Goal: Communication & Community: Ask a question

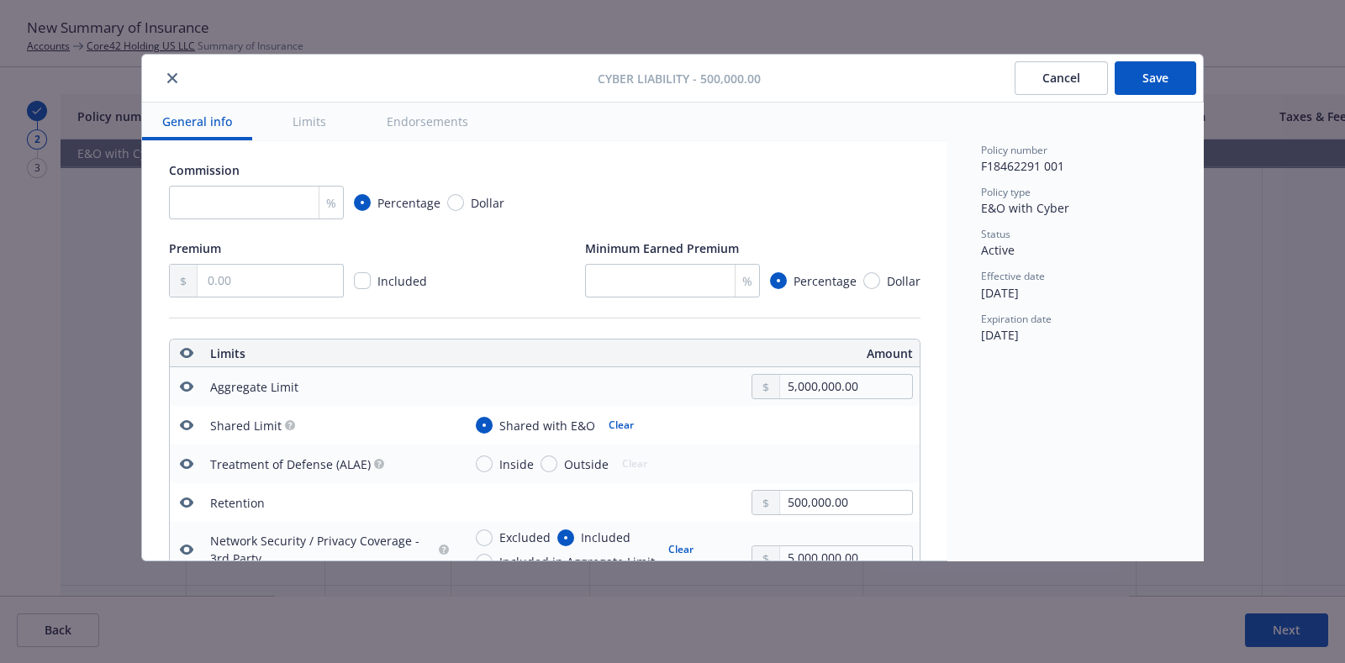
scroll to position [525, 0]
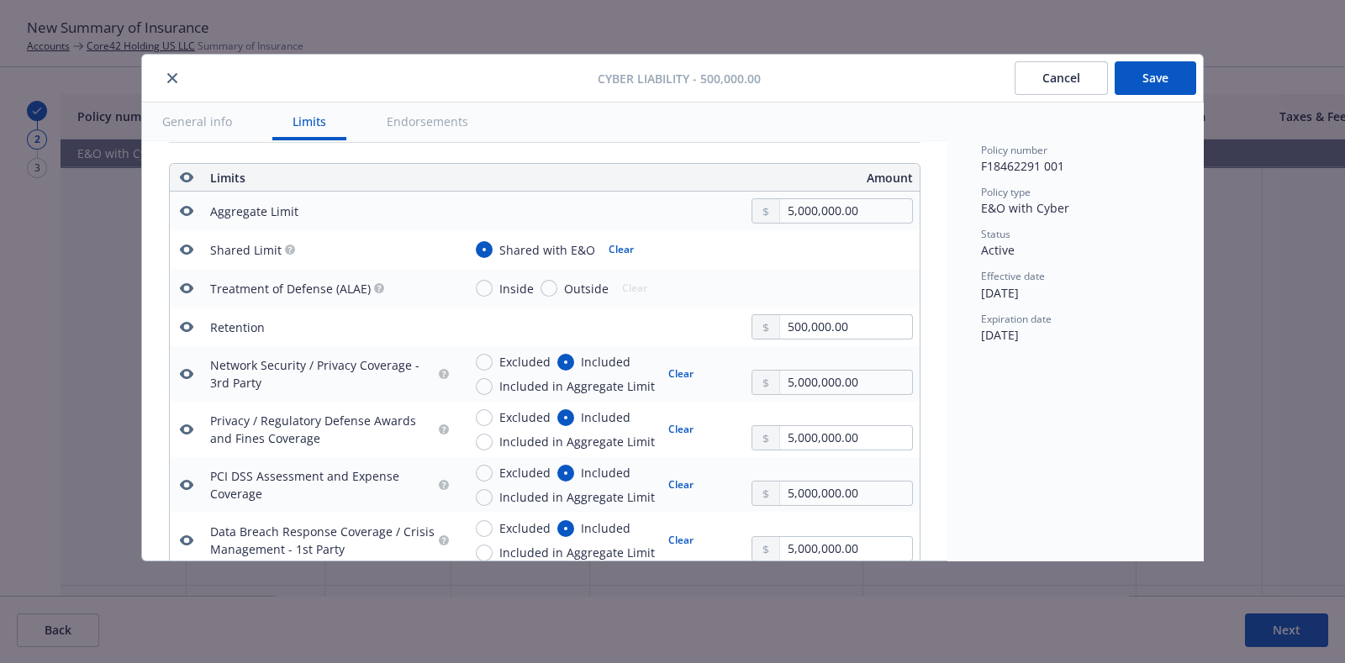
type textarea "x"
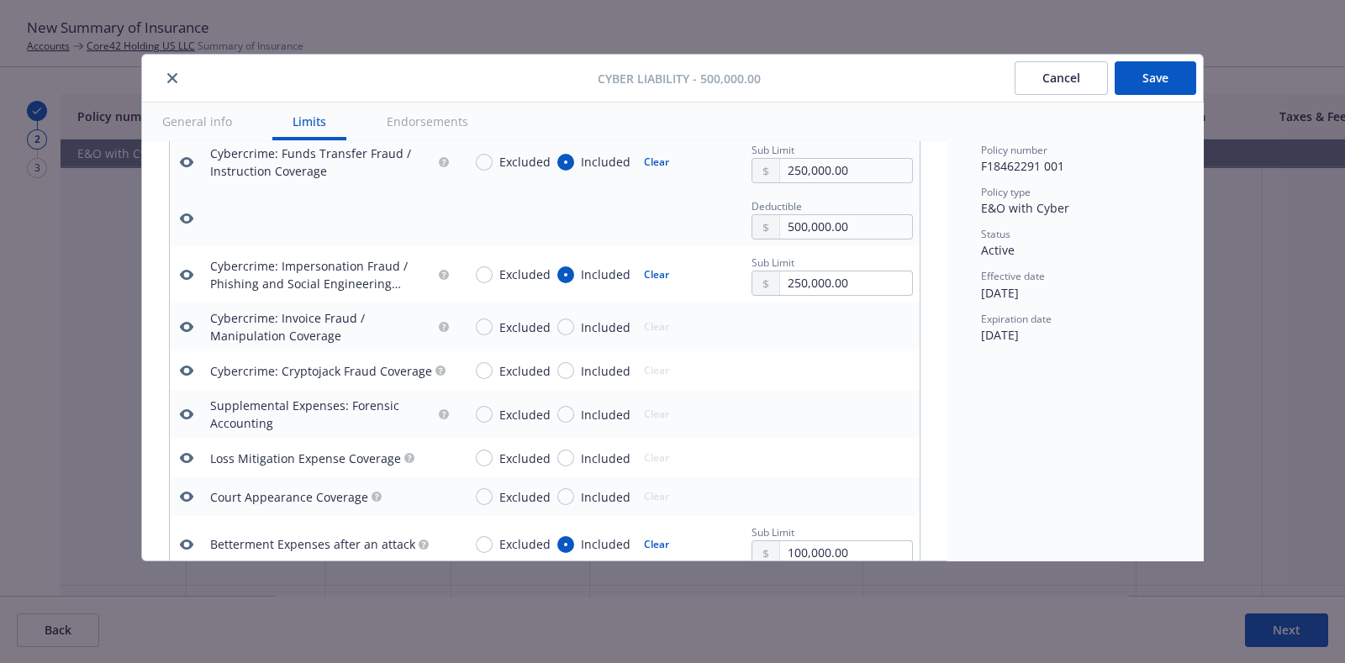
scroll to position [2802, 0]
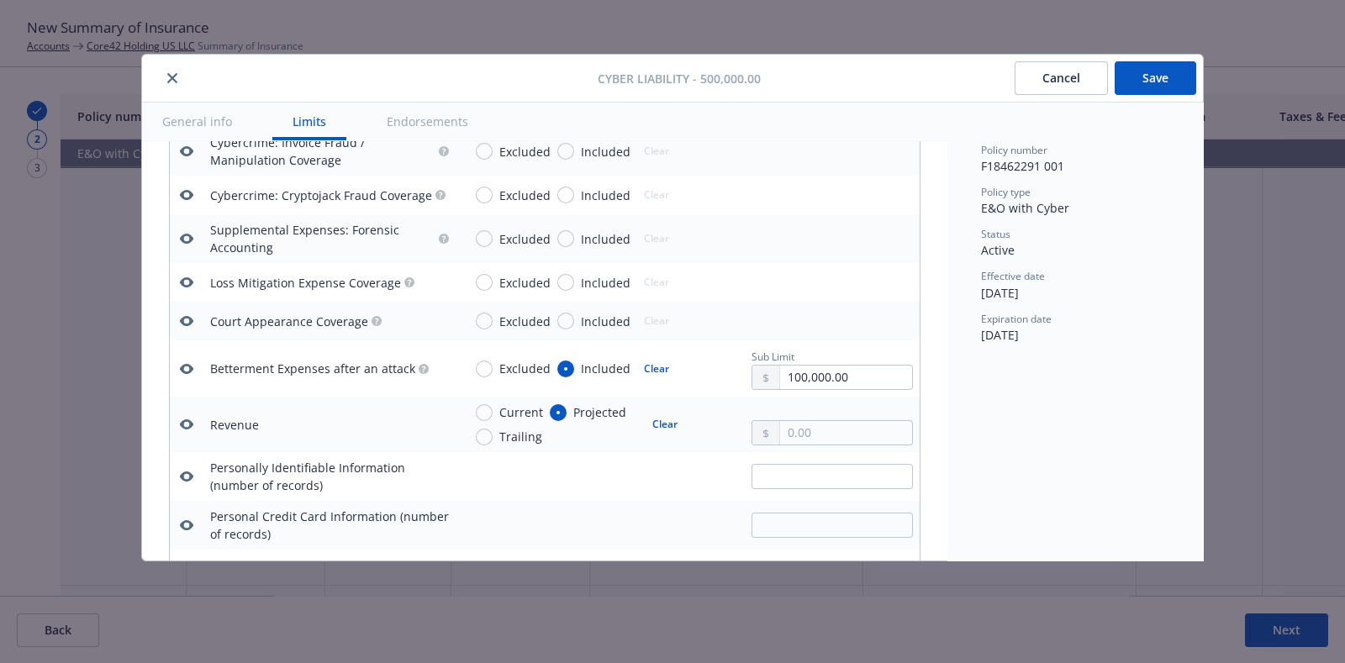
click at [610, 280] on span "Included" at bounding box center [606, 283] width 50 height 18
click at [574, 280] on input "Included" at bounding box center [565, 282] width 17 height 17
radio input "true"
type textarea "x"
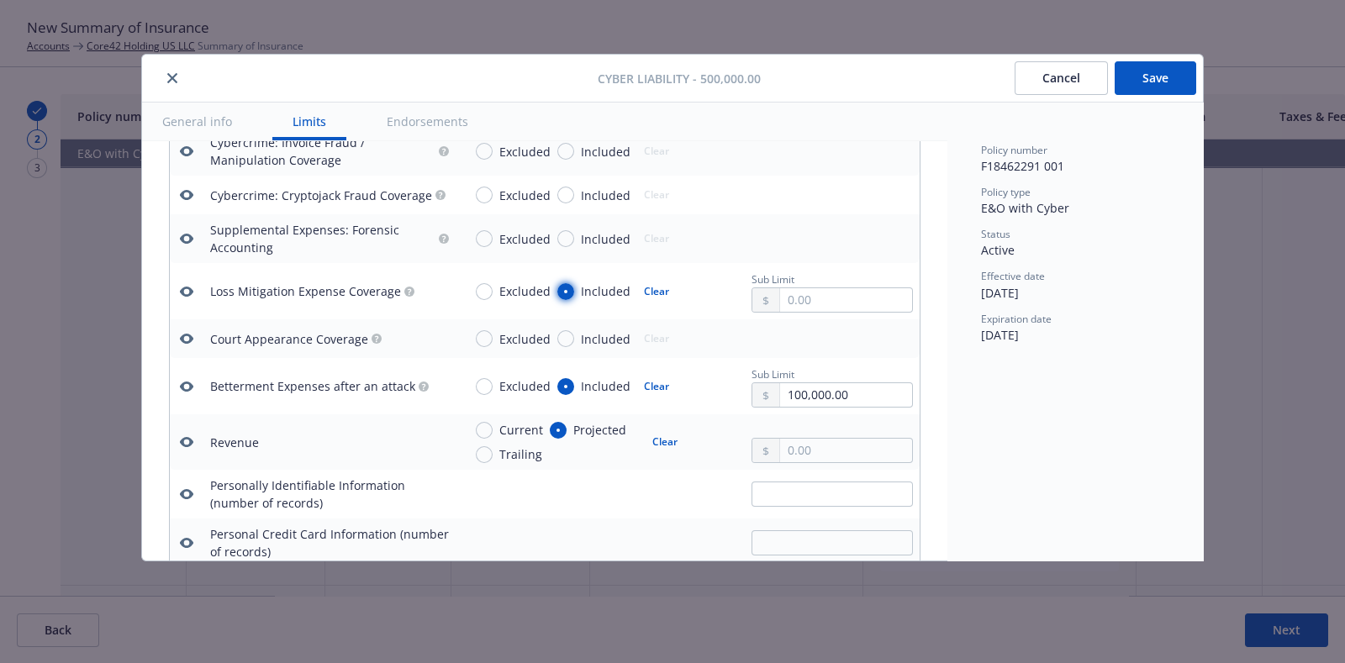
scroll to position [2627, 0]
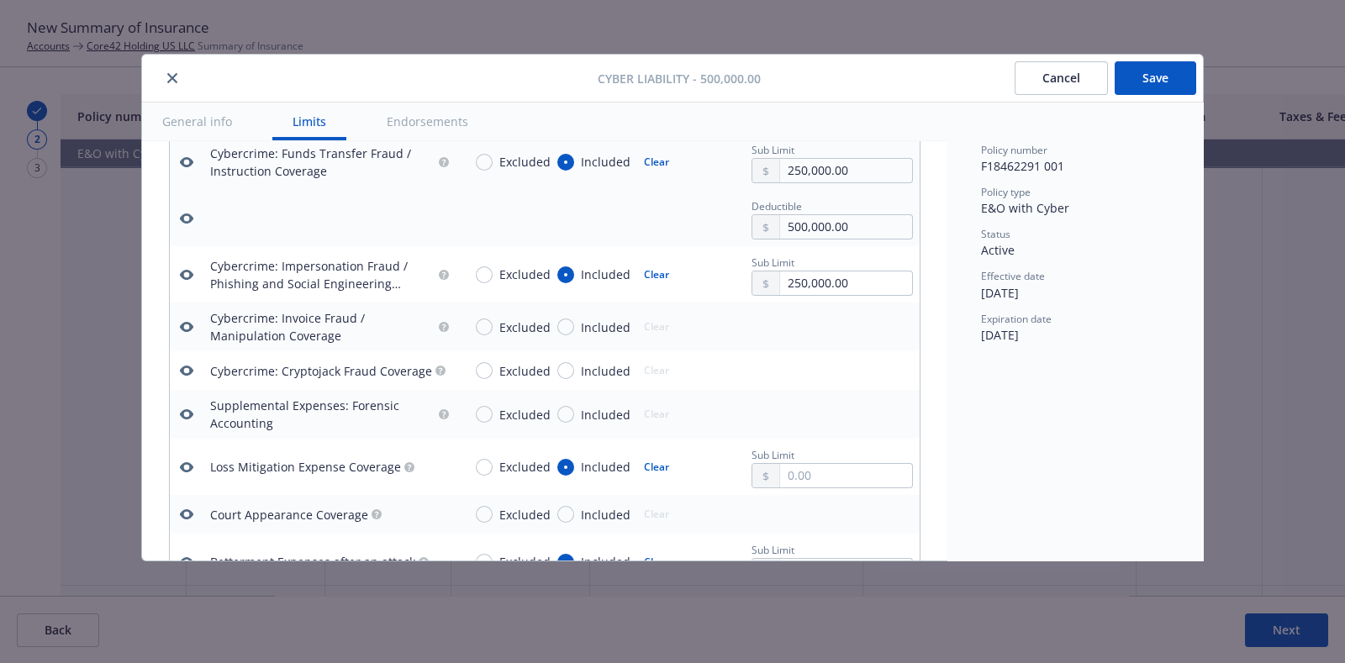
click at [608, 319] on span "Included" at bounding box center [606, 328] width 50 height 18
click at [574, 319] on input "Included" at bounding box center [565, 327] width 17 height 17
radio input "true"
type textarea "x"
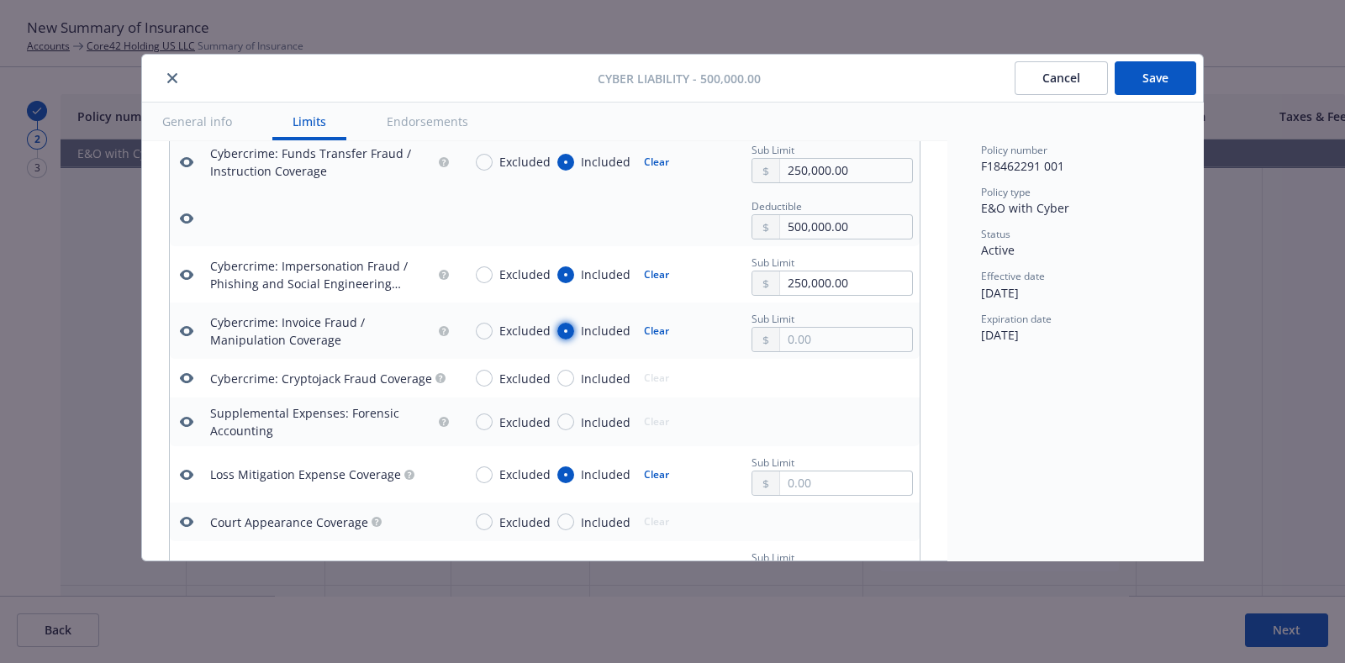
scroll to position [2452, 0]
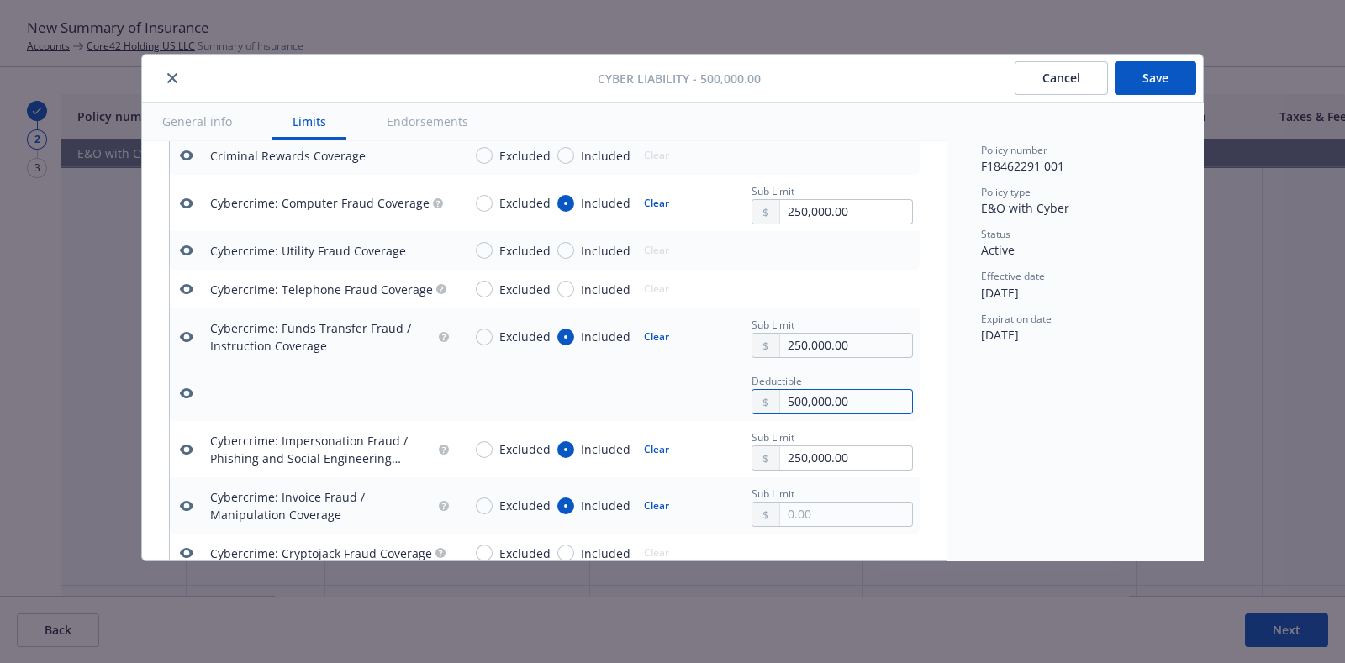
click at [829, 390] on input "500,000.00" at bounding box center [846, 402] width 132 height 24
type textarea "x"
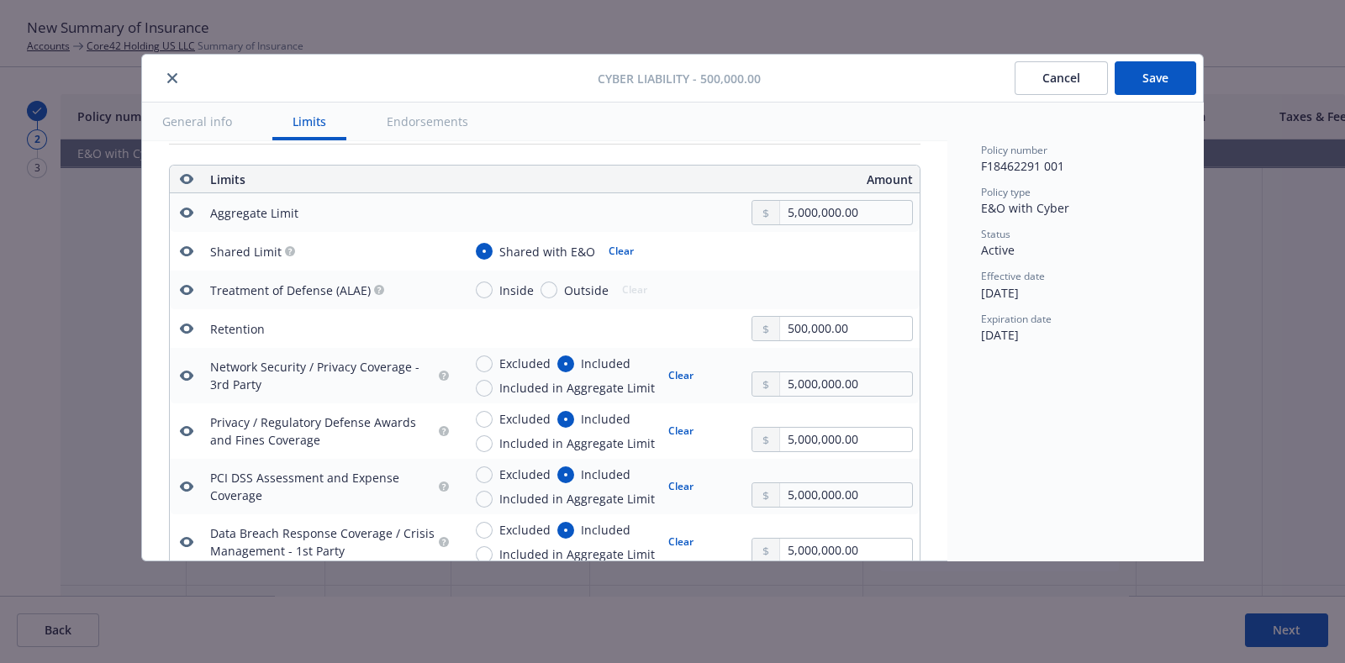
scroll to position [525, 0]
click at [361, 374] on div "Network Security / Privacy Coverage - 3rd Party" at bounding box center [322, 373] width 225 height 35
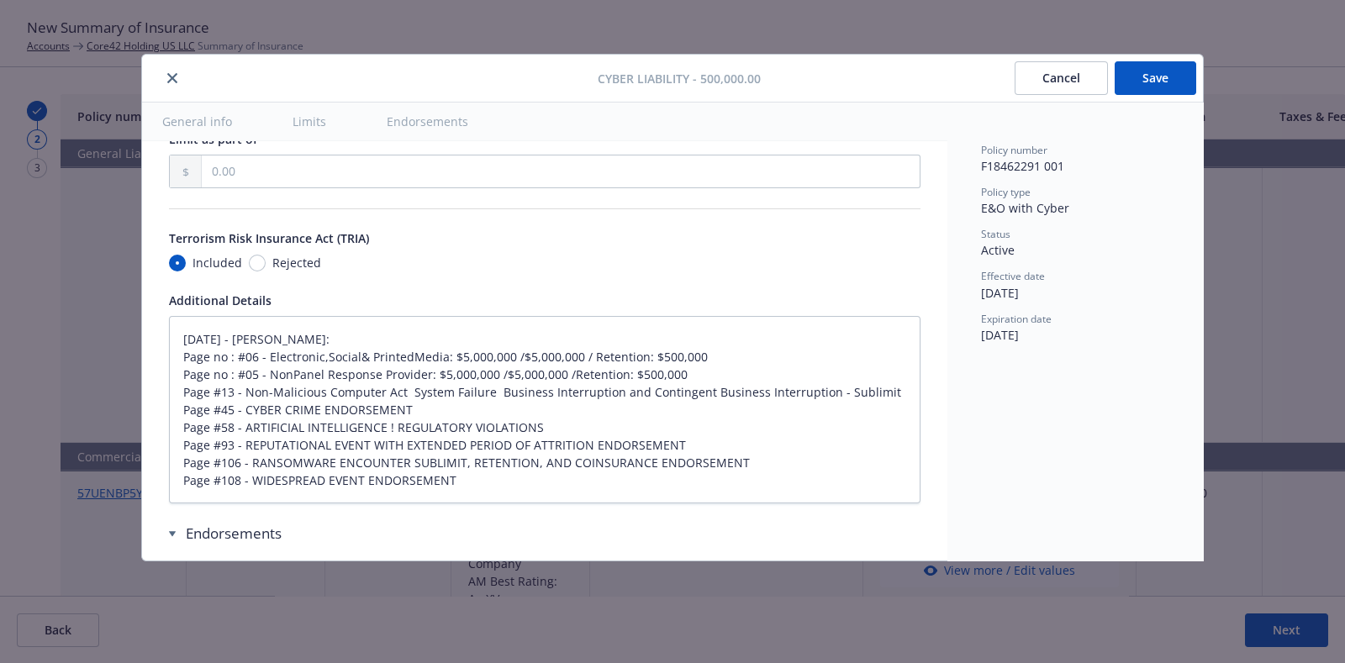
type textarea "x"
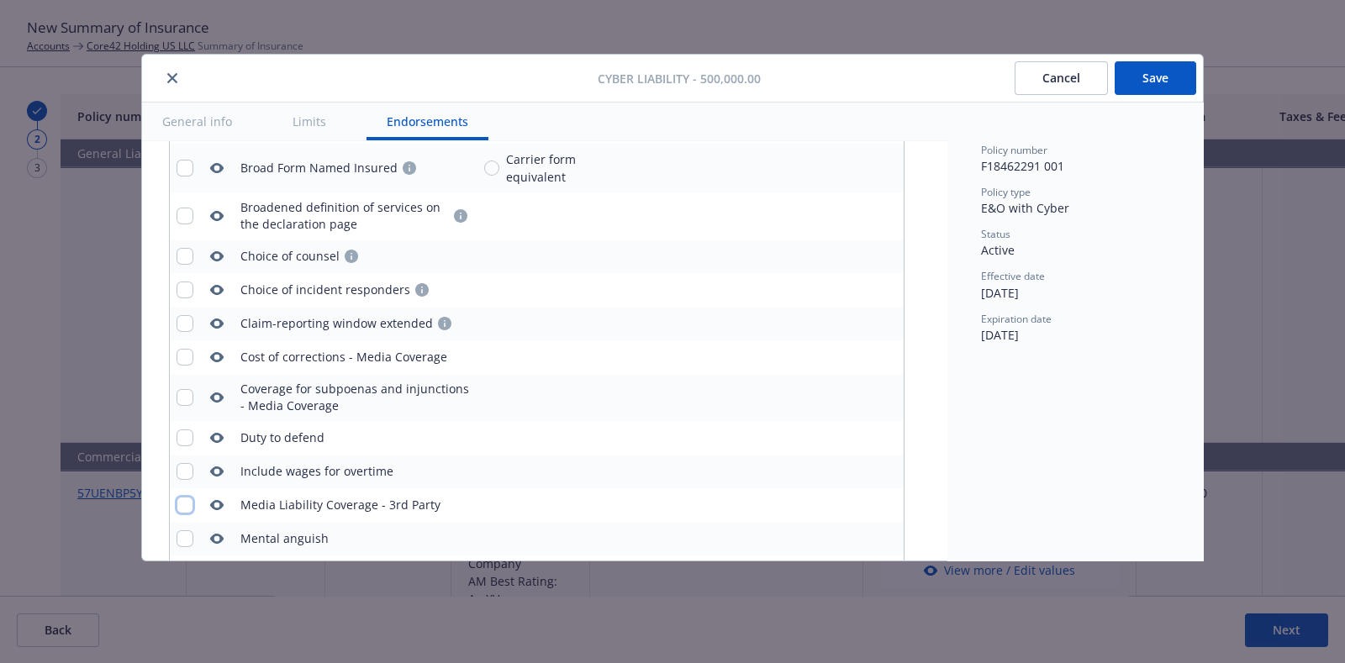
click at [182, 501] on input "checkbox" at bounding box center [185, 505] width 17 height 17
checkbox input "true"
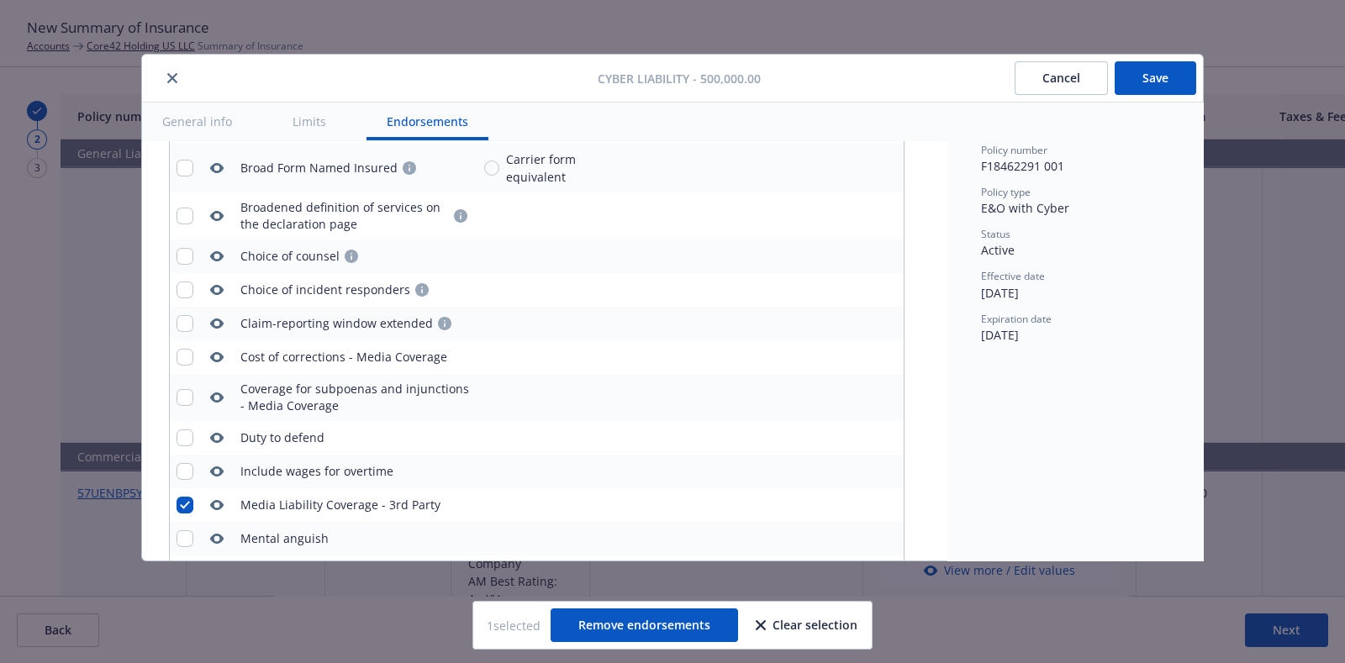
type textarea "x"
click at [432, 497] on div "Media Liability Coverage - 3rd Party" at bounding box center [340, 505] width 200 height 17
click at [399, 499] on div "Media Liability Coverage - 3rd Party" at bounding box center [340, 505] width 200 height 17
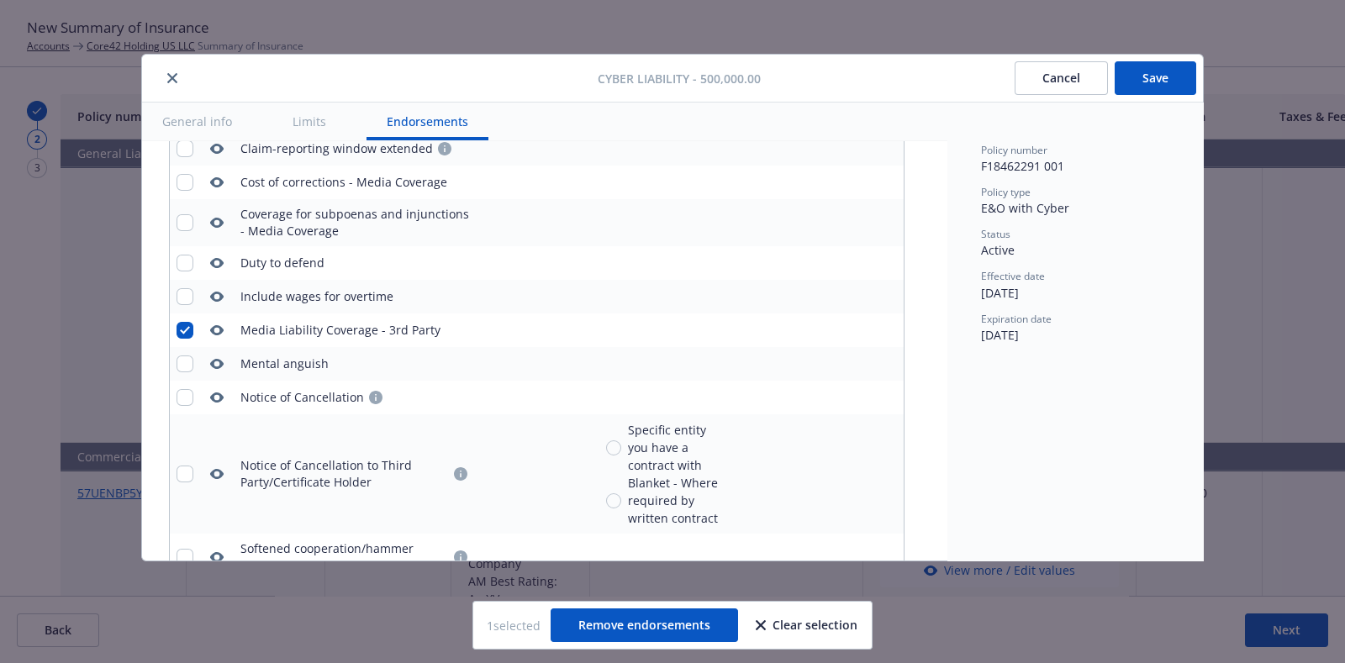
click at [853, 325] on icon "pencil" at bounding box center [857, 330] width 10 height 10
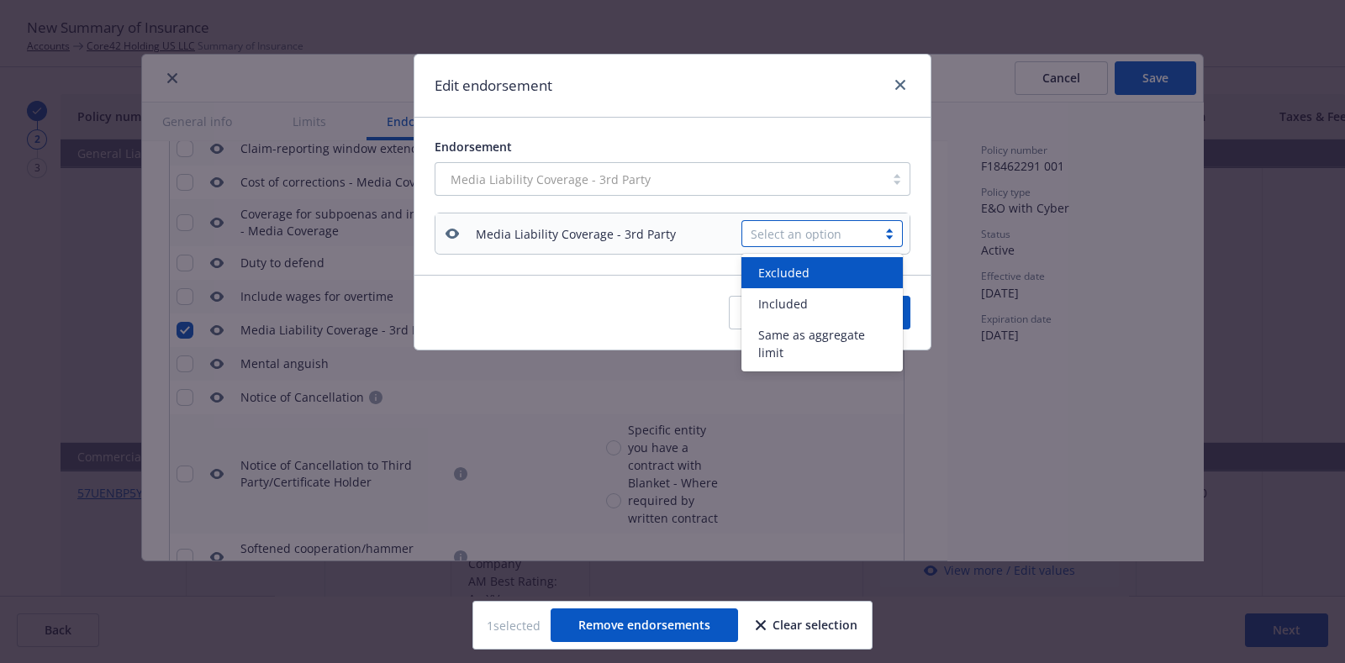
click at [754, 240] on div "Select an option" at bounding box center [810, 234] width 118 height 18
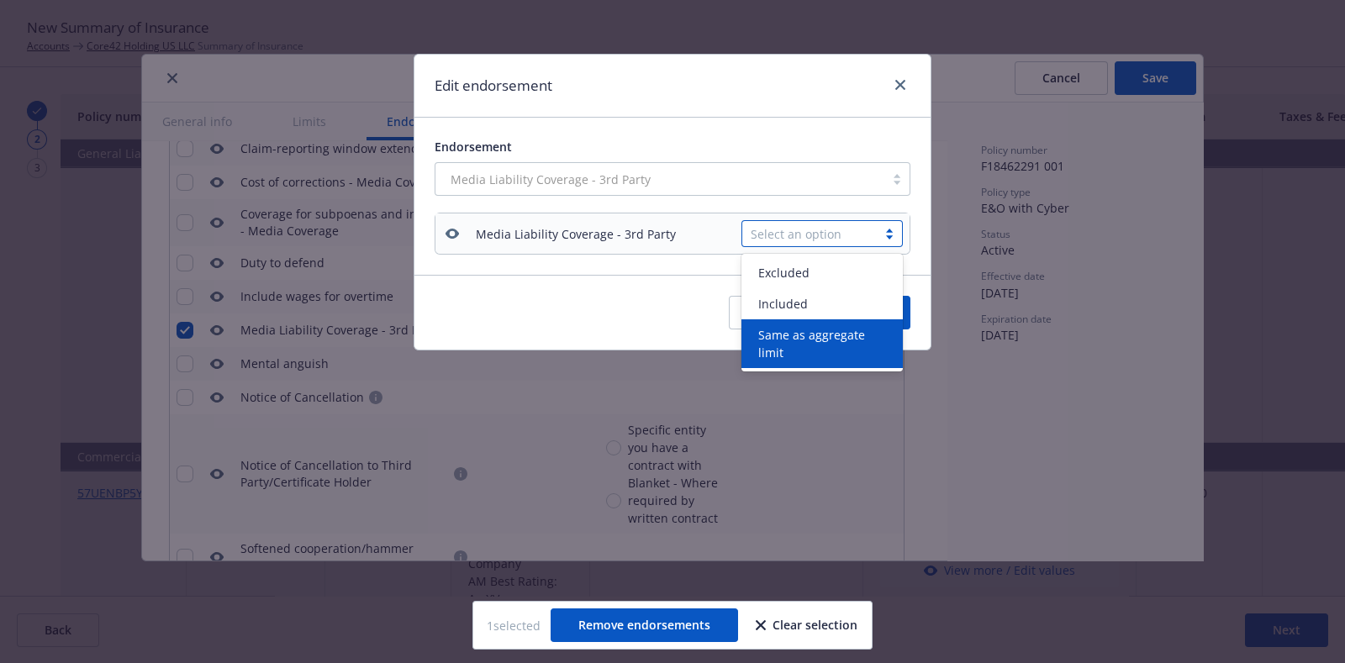
click at [784, 341] on span "Same as aggregate limit" at bounding box center [825, 343] width 135 height 35
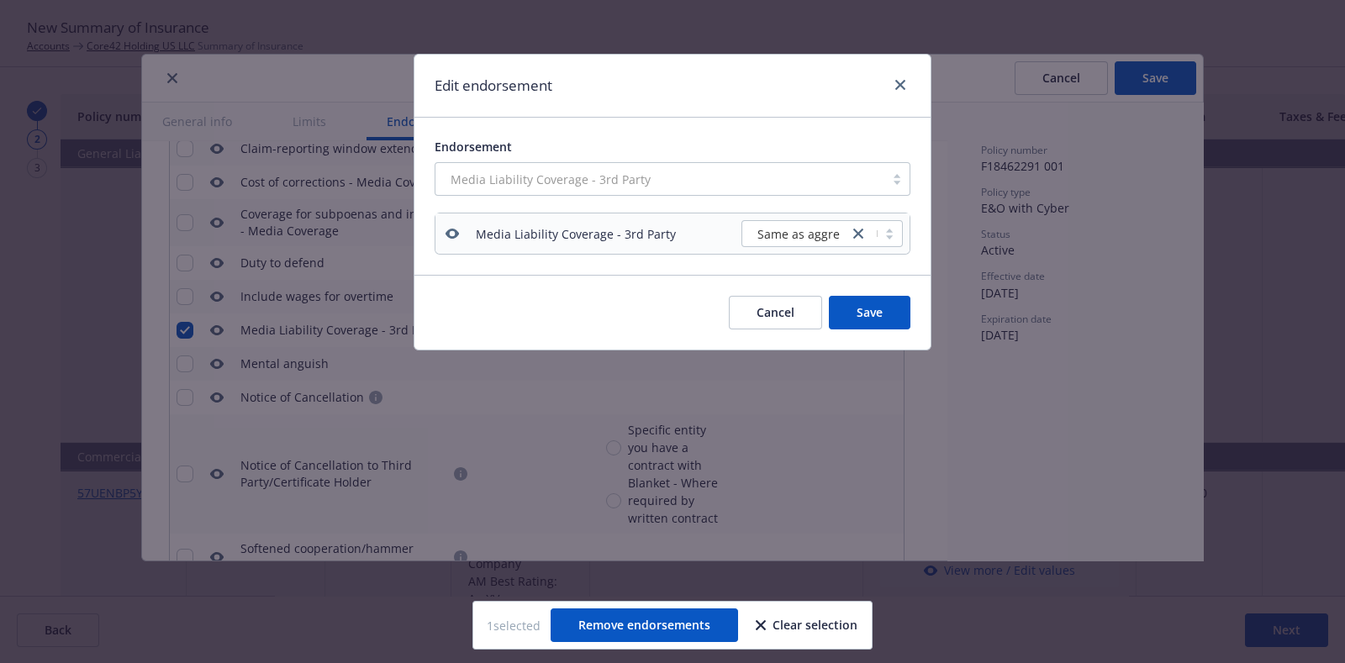
click at [869, 309] on button "Save" at bounding box center [870, 313] width 82 height 34
checkbox input "false"
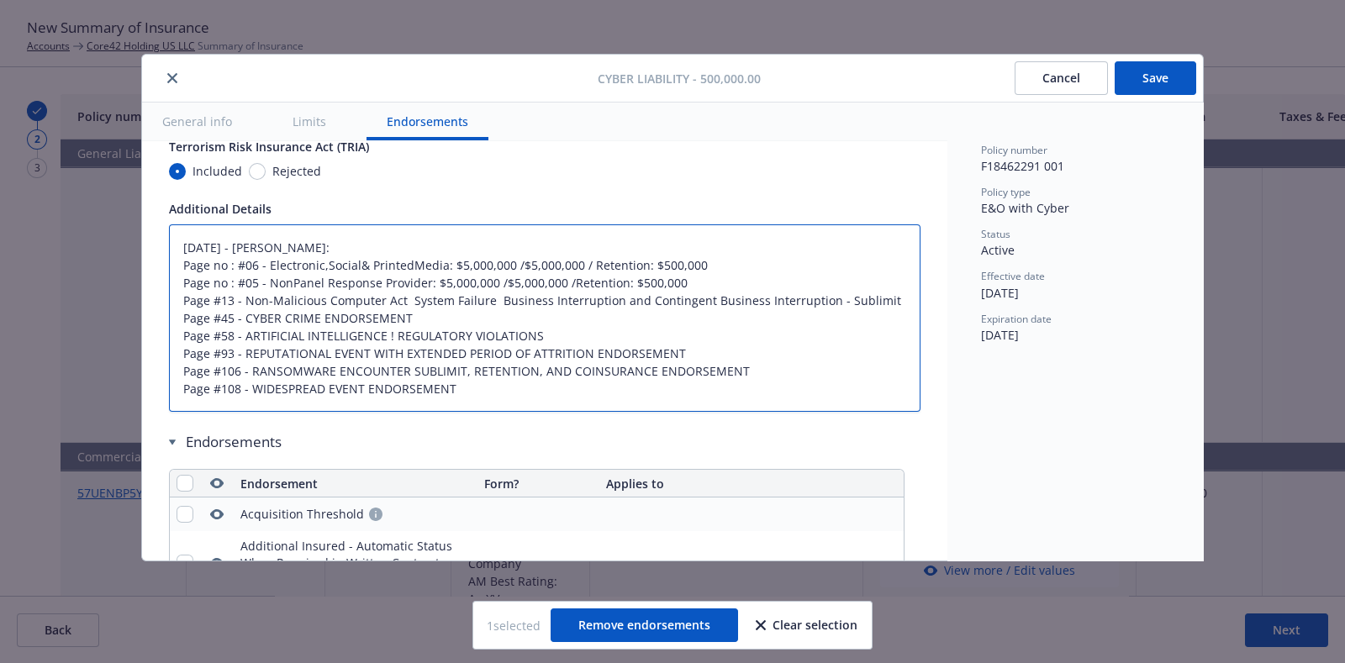
scroll to position [17, 0]
drag, startPoint x: 302, startPoint y: 241, endPoint x: 557, endPoint y: 411, distance: 306.9
click at [536, 391] on textarea "[DATE] - [PERSON_NAME]: Page no : #06 - Electronic,Social& PrintedMedia: $5,000…" at bounding box center [545, 317] width 752 height 187
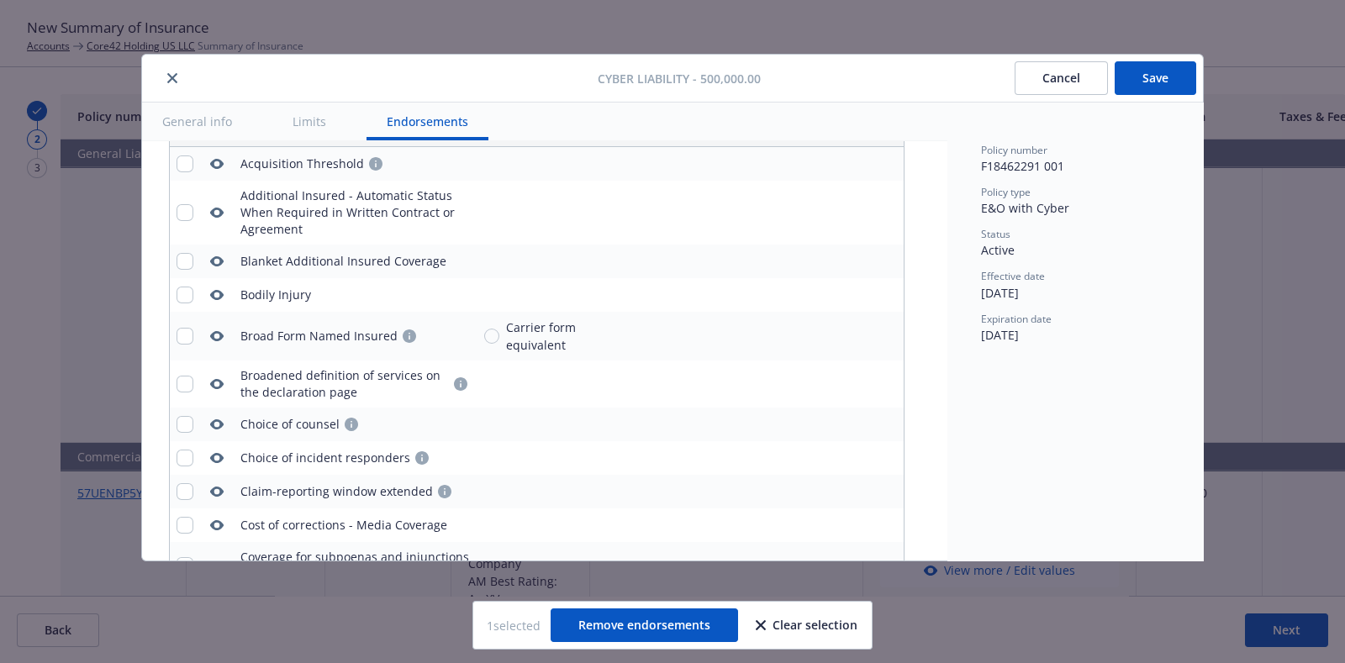
scroll to position [4062, 0]
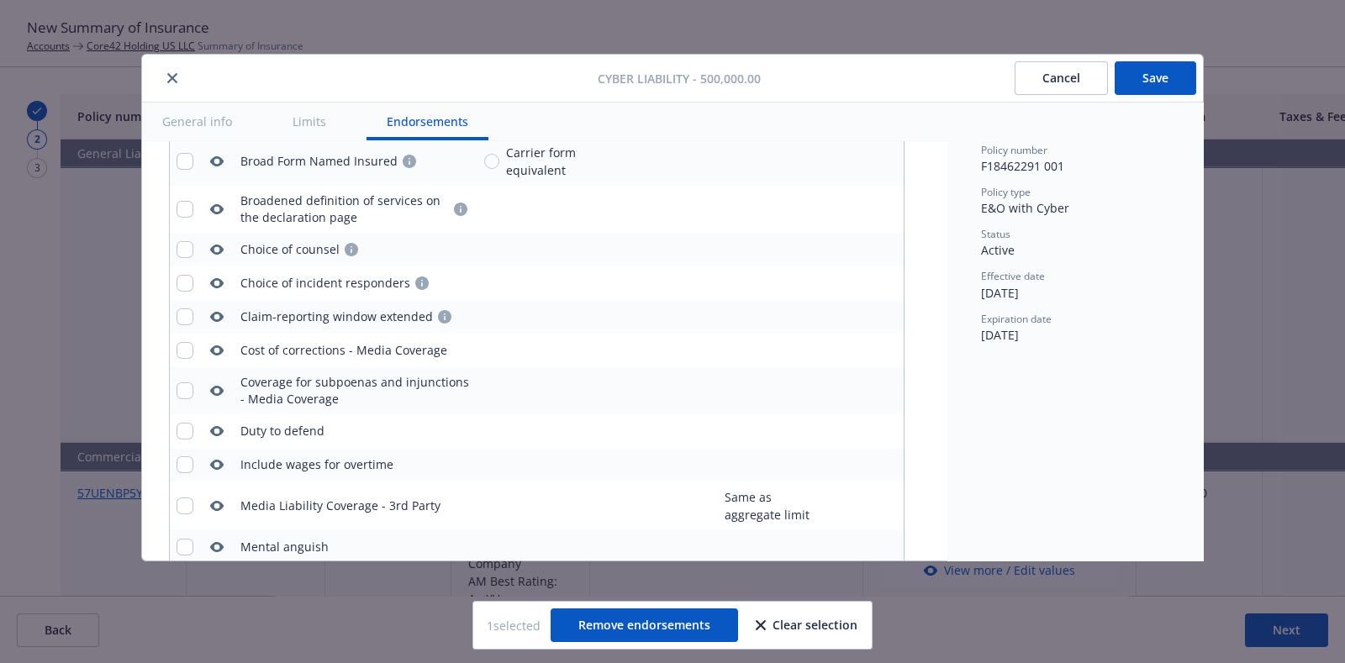
click at [210, 346] on icon "button" at bounding box center [216, 350] width 13 height 13
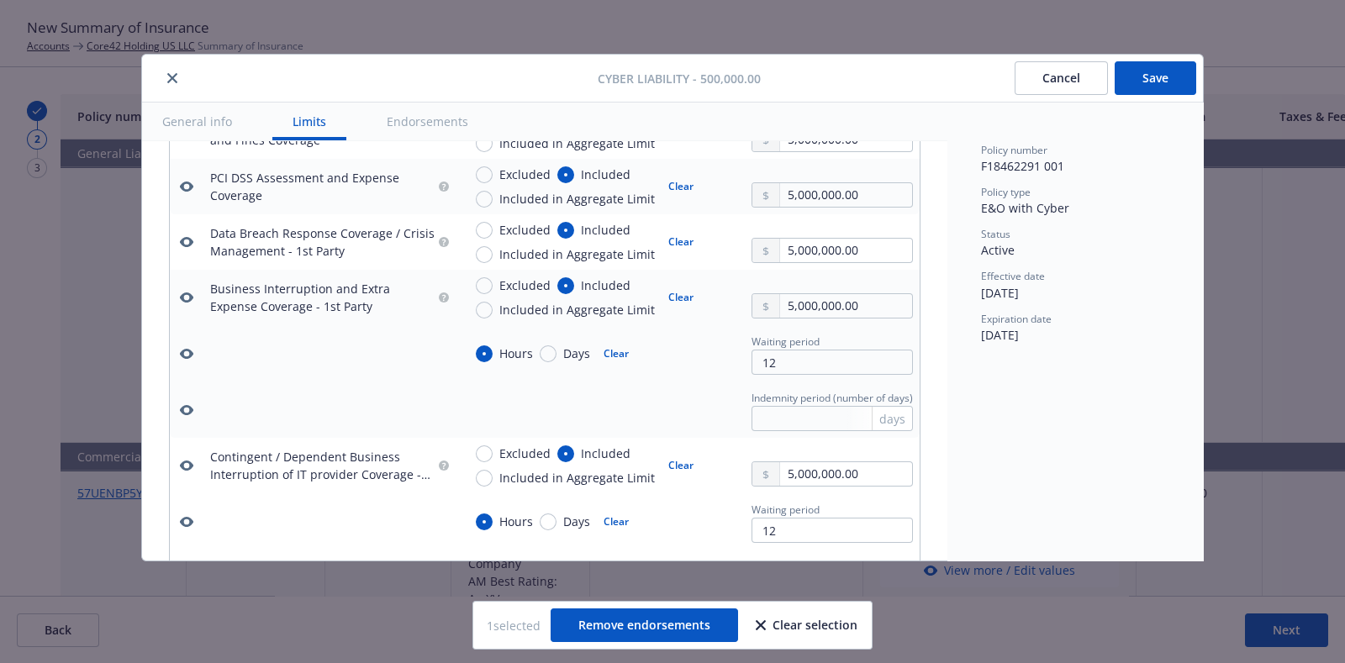
scroll to position [649, 0]
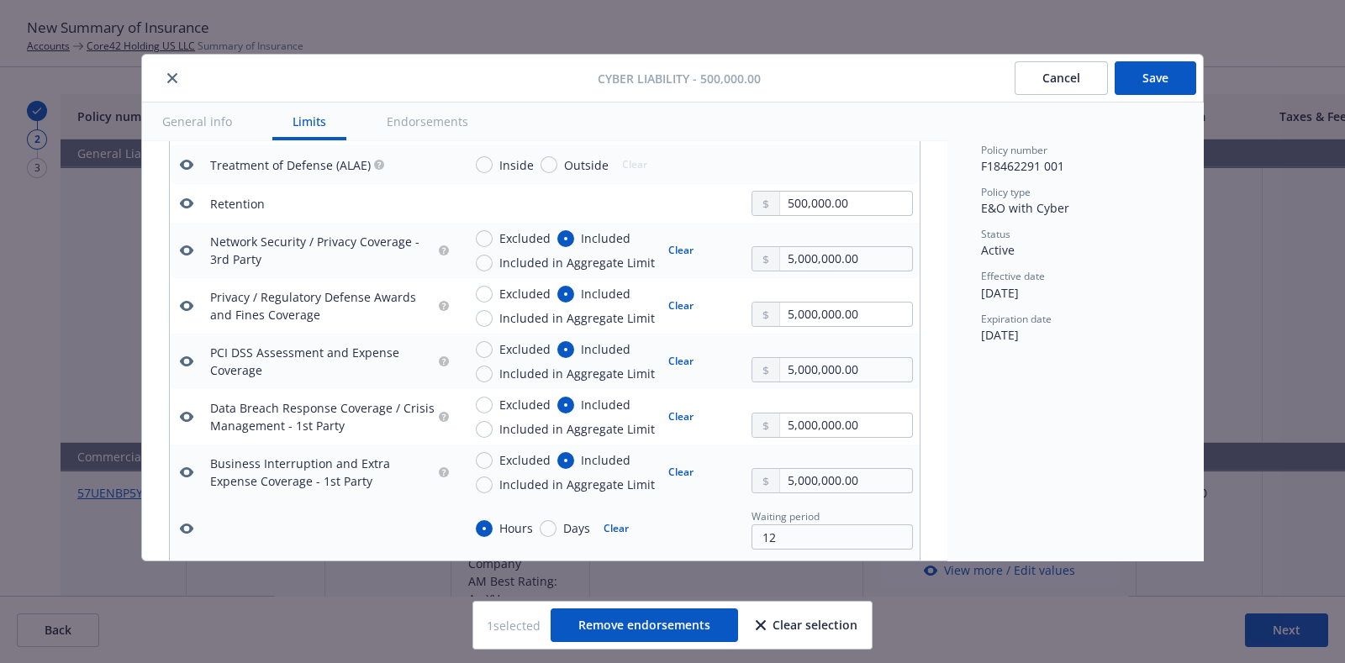
type textarea "x"
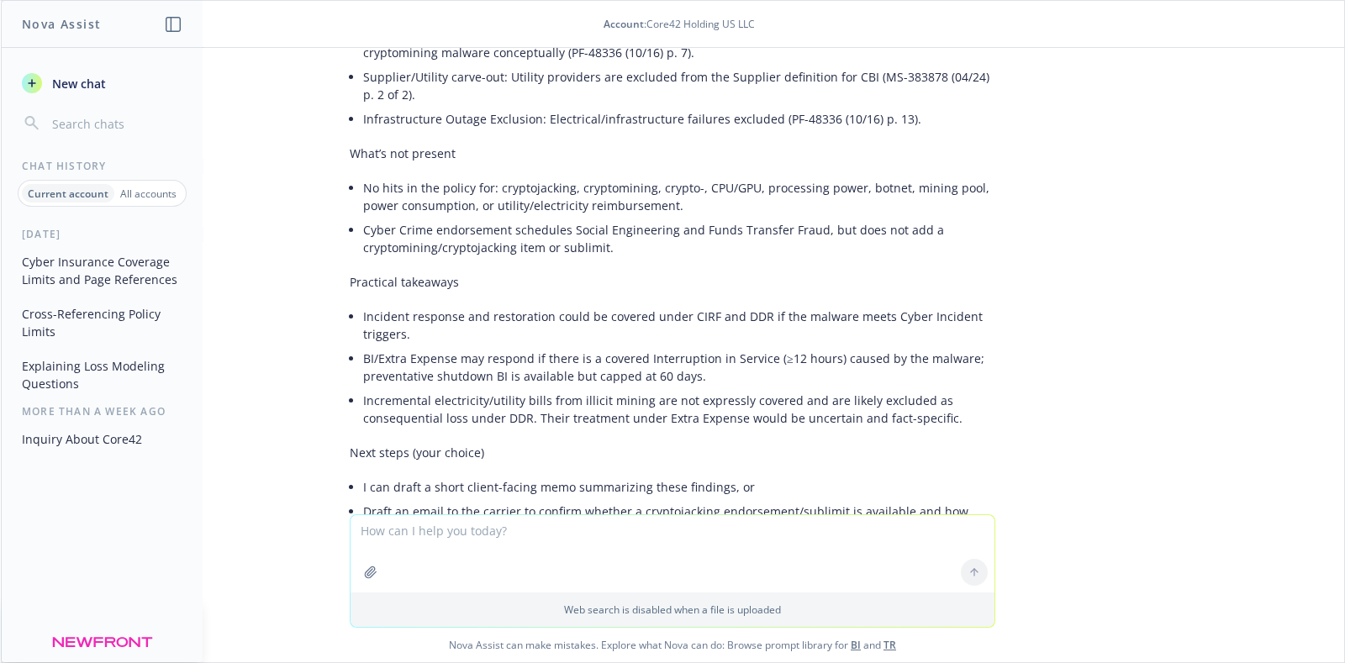
scroll to position [4438, 0]
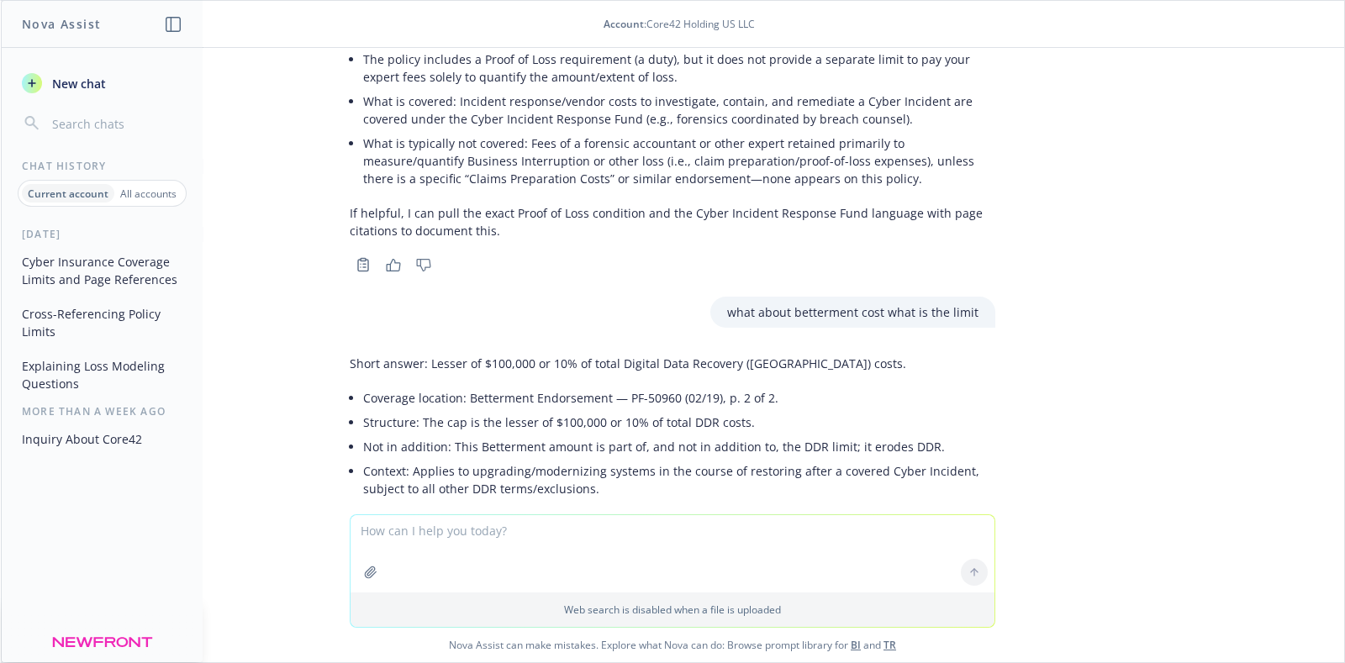
click at [548, 535] on textarea at bounding box center [673, 553] width 644 height 77
click at [298, 558] on div at bounding box center [672, 568] width 1317 height 20
click at [468, 535] on textarea "is there a" at bounding box center [673, 553] width 644 height 79
paste textarea "Loss Mitigation"
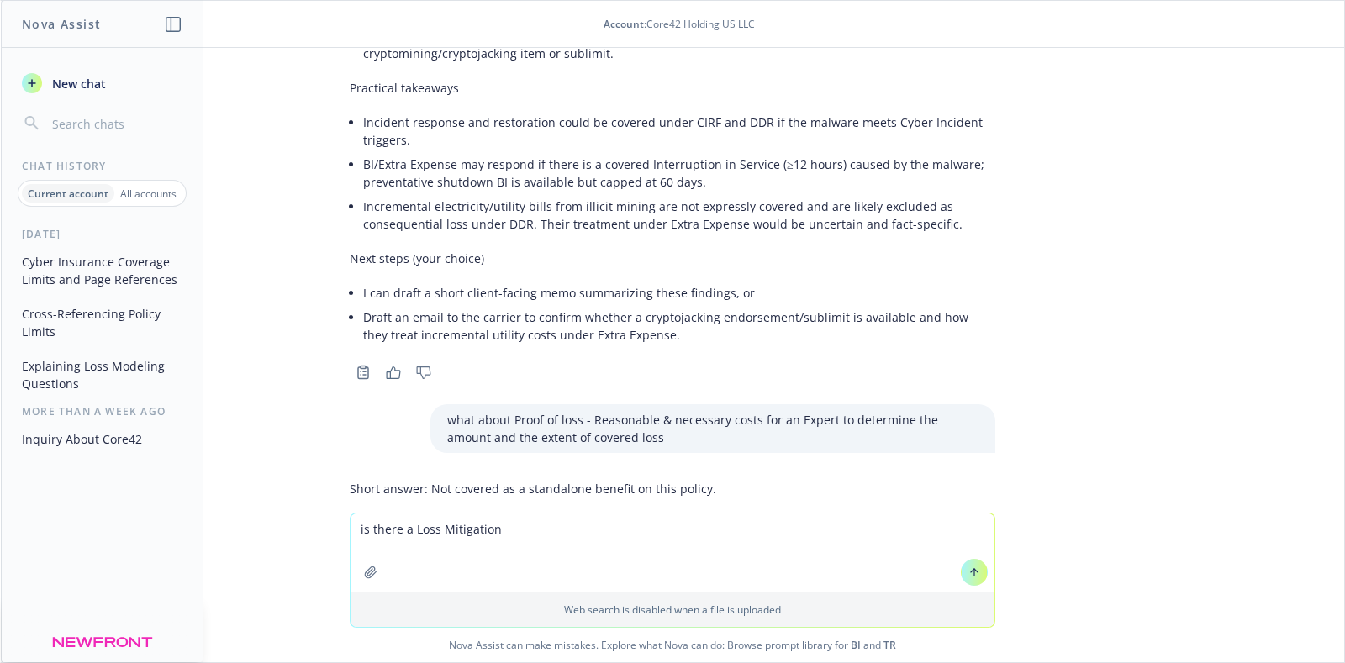
scroll to position [3912, 0]
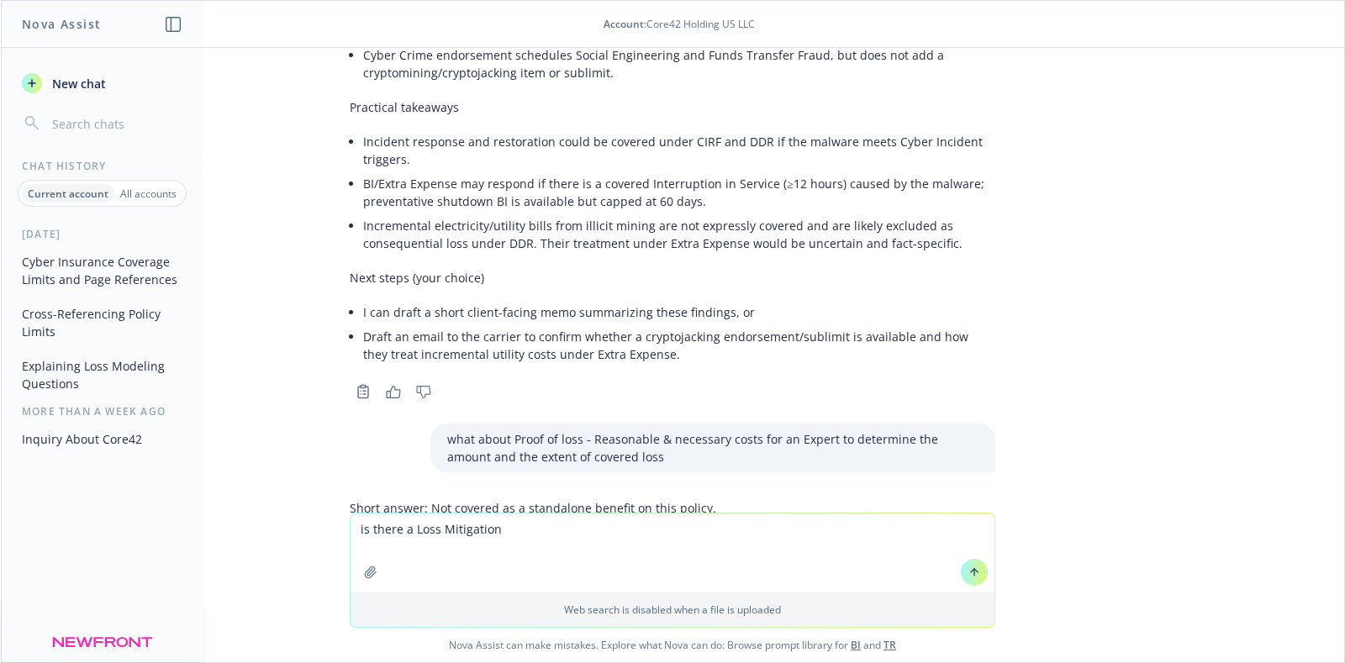
click at [605, 525] on textarea "is there a Loss Mitigation" at bounding box center [673, 553] width 644 height 79
paste textarea "Provides coverage before underwriters can approve expenses"
click at [495, 529] on textarea "is there a Loss Mitigation Provides coverage before underwriters can approve ex…" at bounding box center [673, 553] width 644 height 79
type textarea "is there a Loss Mitigation = Provides coverage before underwriters can approve …"
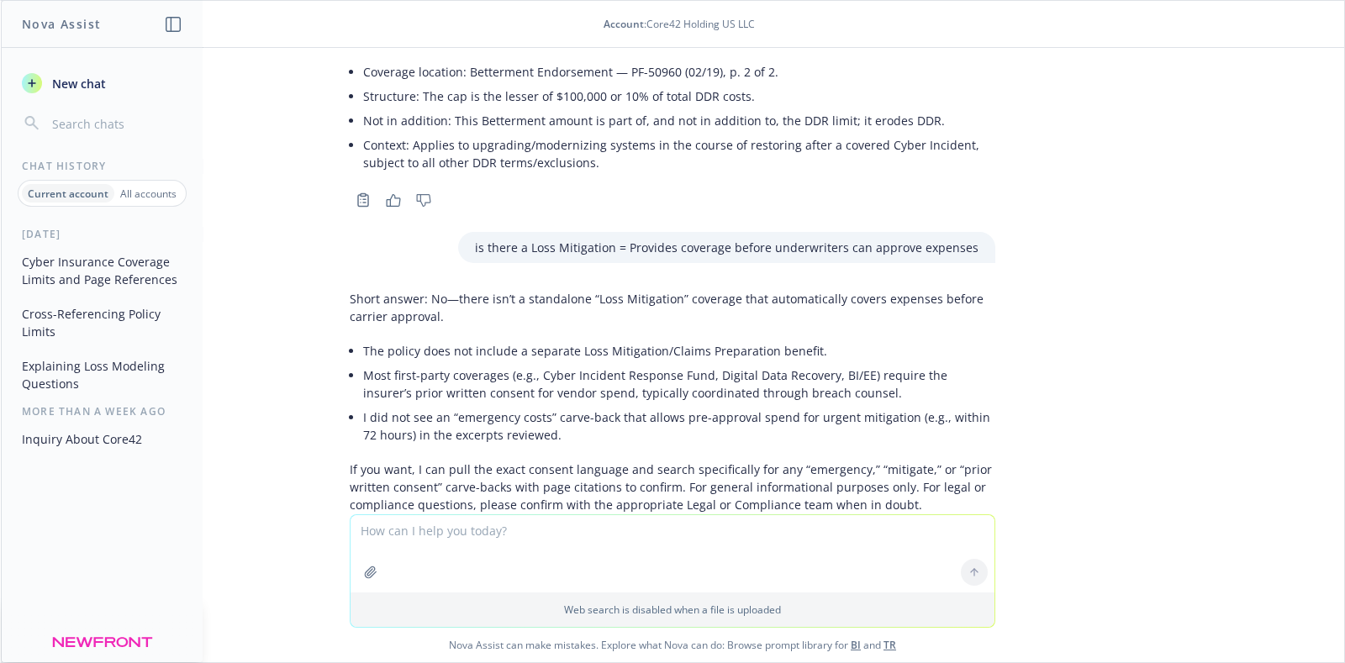
scroll to position [4776, 0]
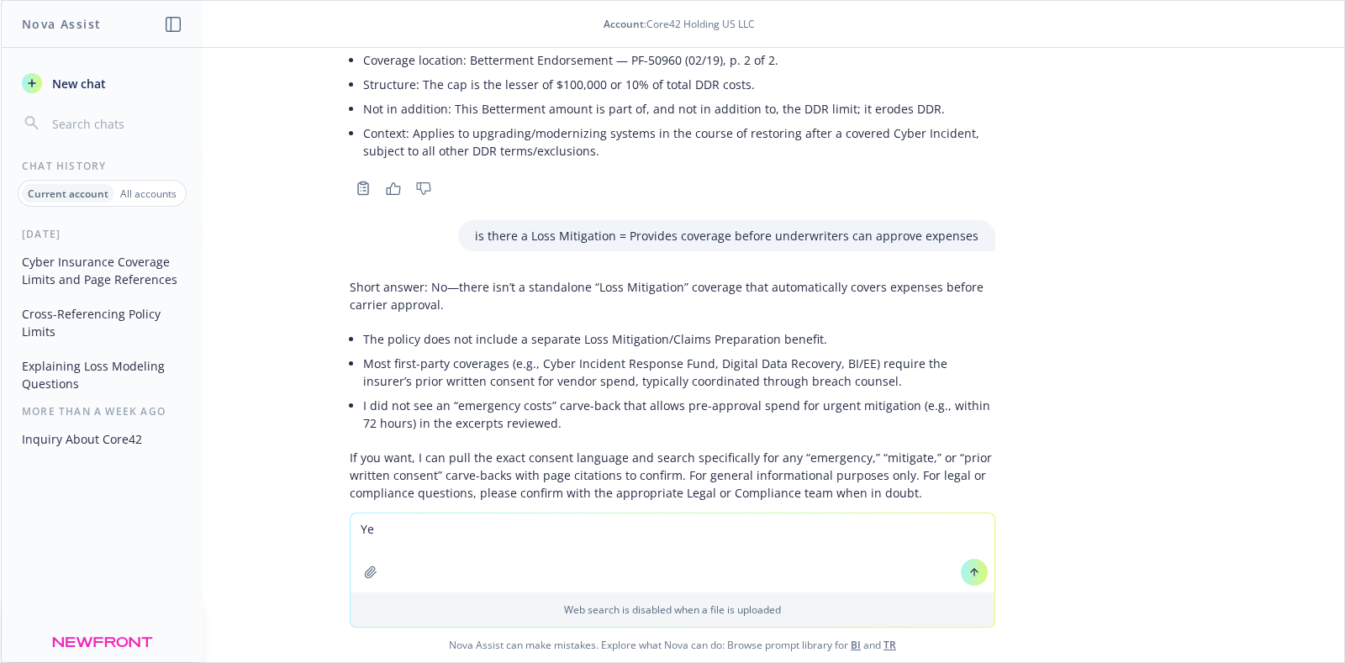
type textarea "Yes"
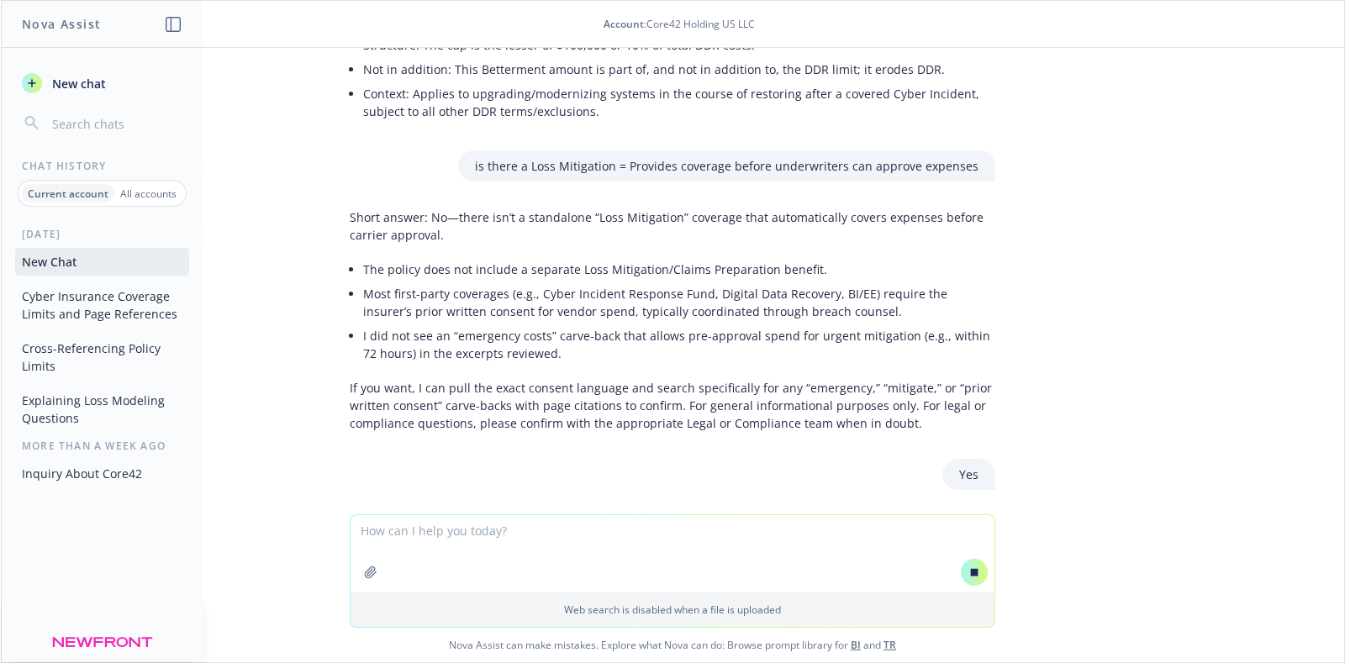
scroll to position [4620, 0]
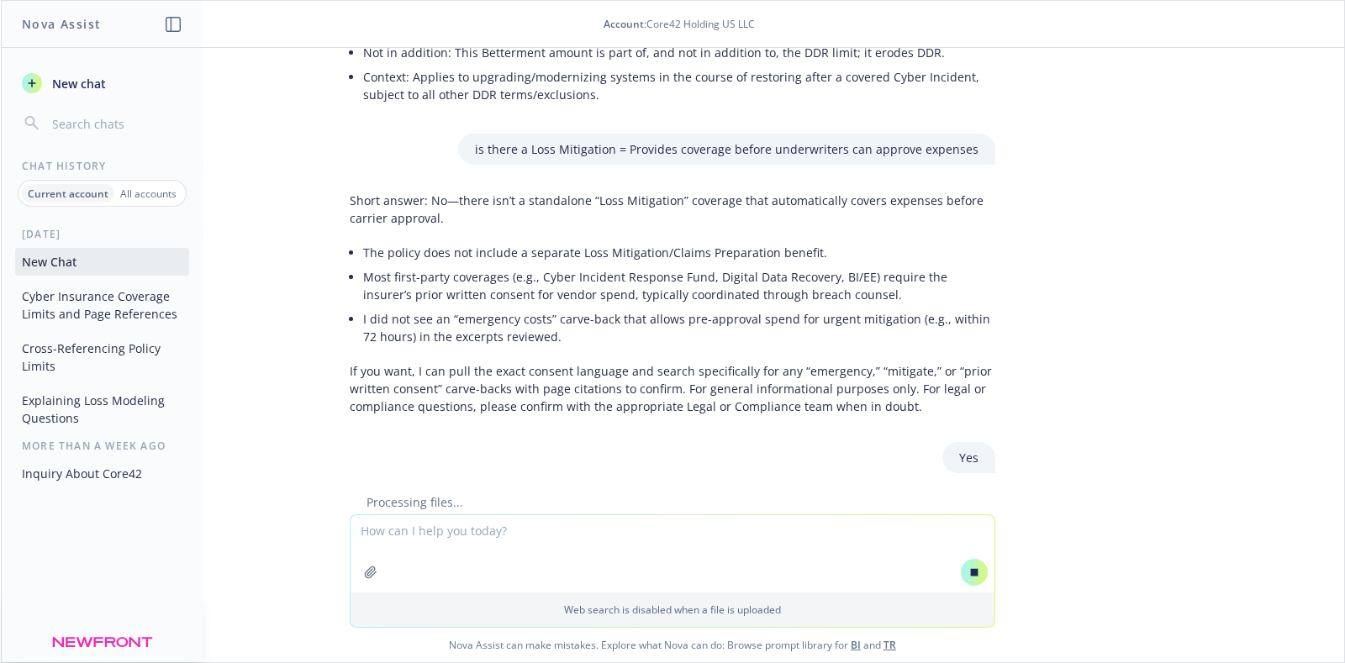
click at [464, 540] on textarea at bounding box center [673, 553] width 644 height 77
paste textarea "Policyholder Notice Cyber Services for Loss Mitigation This Policyholder Notice…"
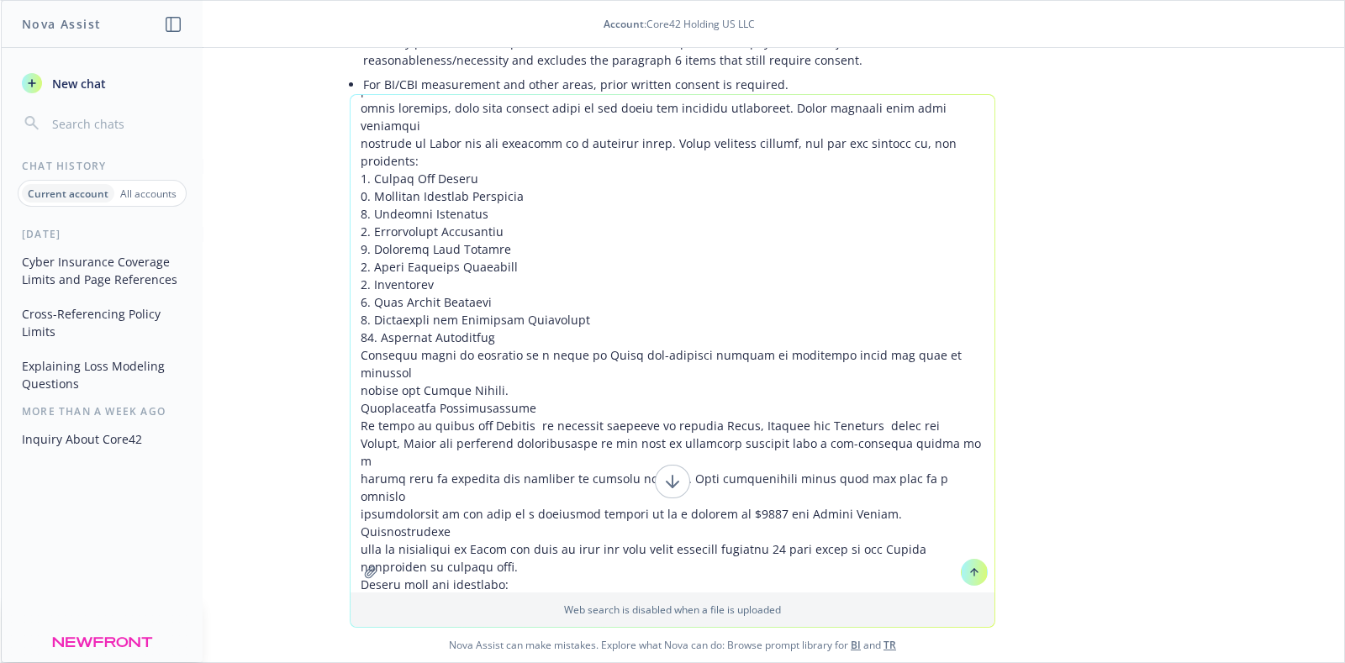
scroll to position [6207, 0]
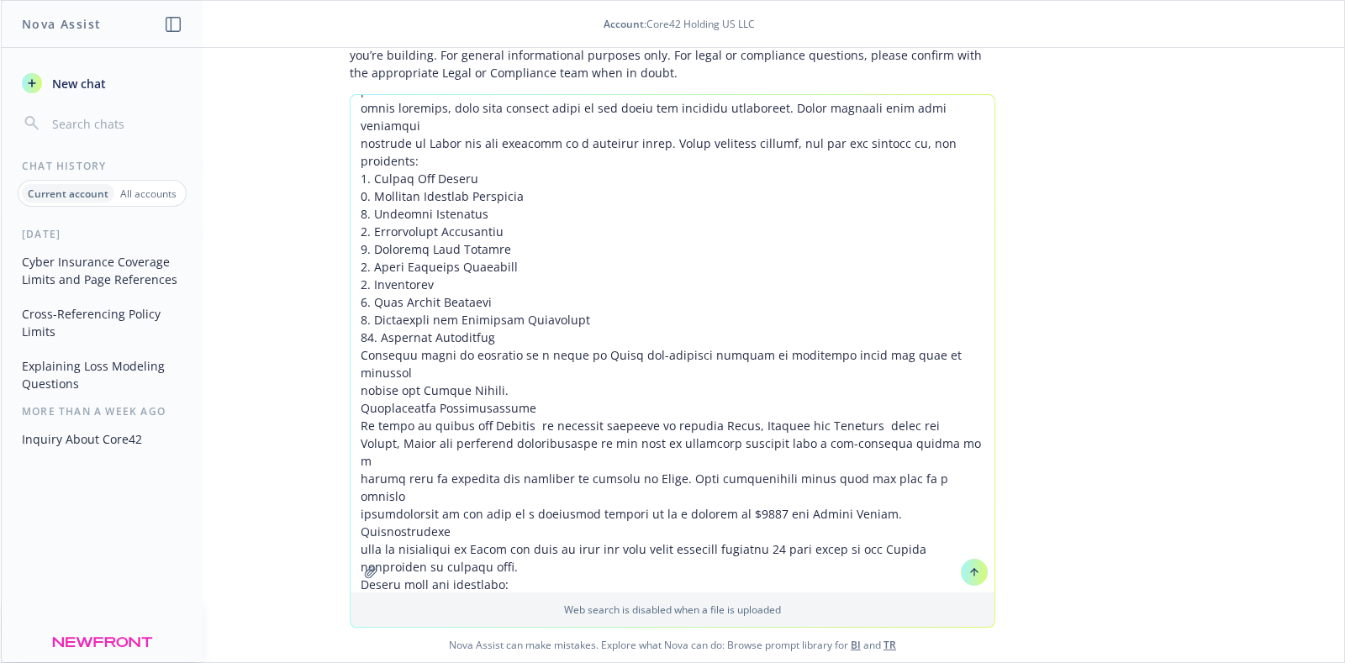
type textarea "what is this endorsement on page 40 saying: Policyholder Notice Cyber Services …"
click at [971, 570] on icon at bounding box center [974, 570] width 7 height 3
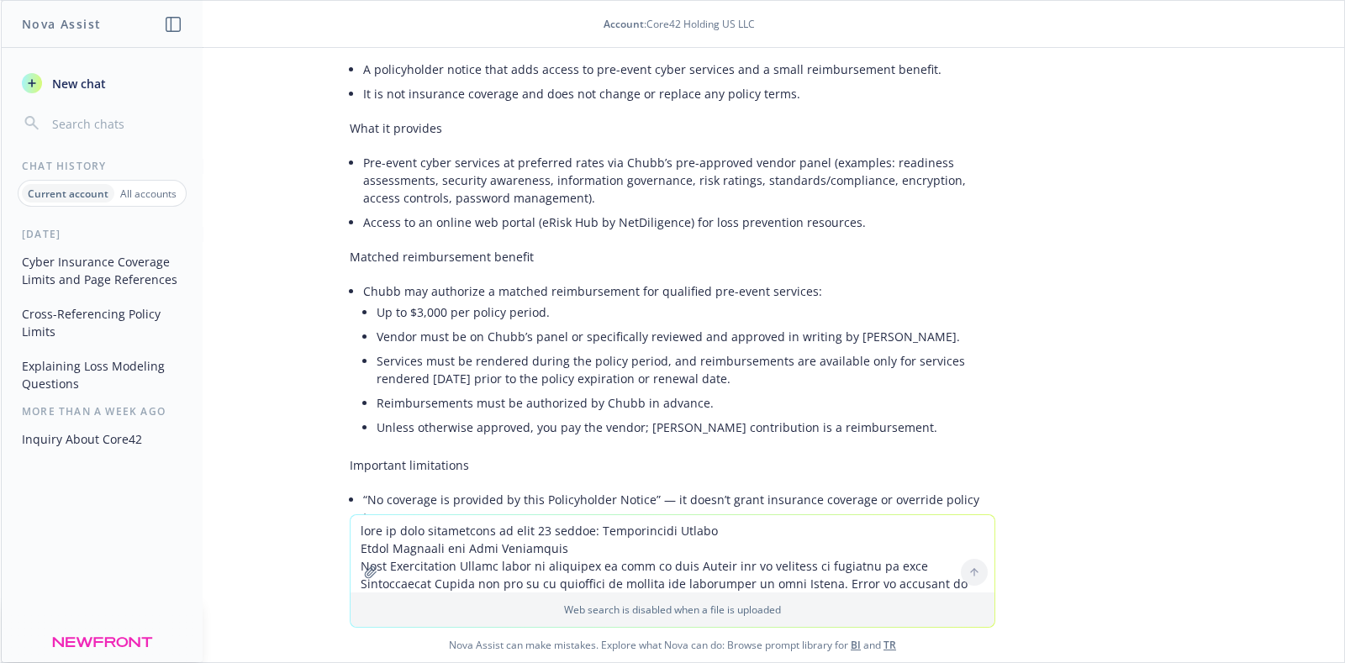
scroll to position [7402, 0]
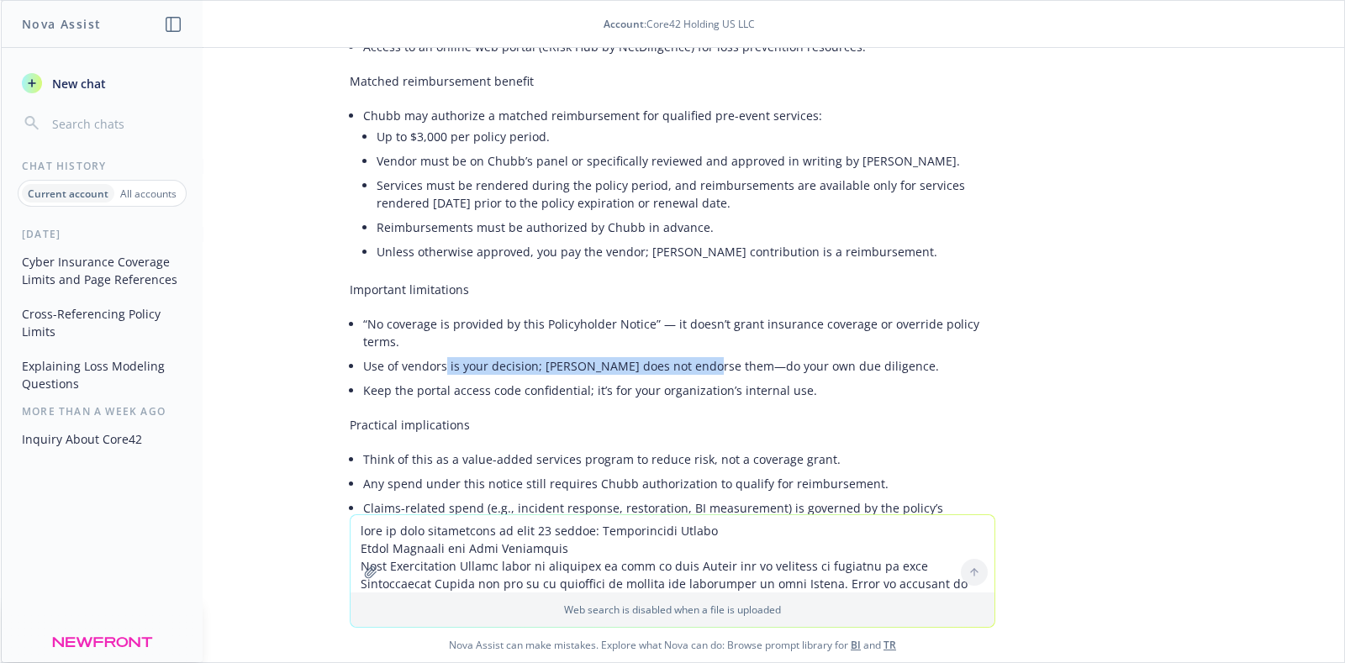
drag, startPoint x: 429, startPoint y: 263, endPoint x: 694, endPoint y: 258, distance: 265.7
click at [694, 354] on li "Use of vendors is your decision; Chubb does not endorse them—do your own due di…" at bounding box center [679, 366] width 632 height 24
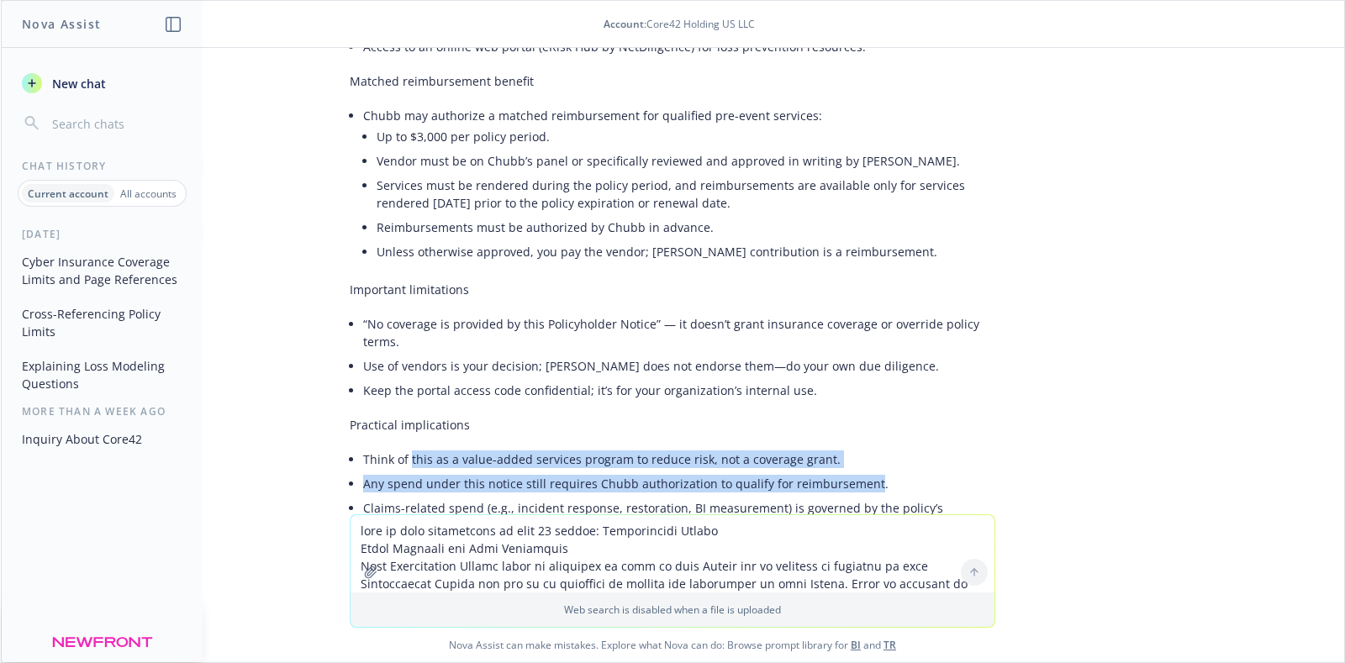
drag, startPoint x: 393, startPoint y: 360, endPoint x: 848, endPoint y: 384, distance: 456.4
click at [848, 447] on ul "Think of this as a value-added services program to reduce risk, not a coverage …" at bounding box center [679, 492] width 632 height 91
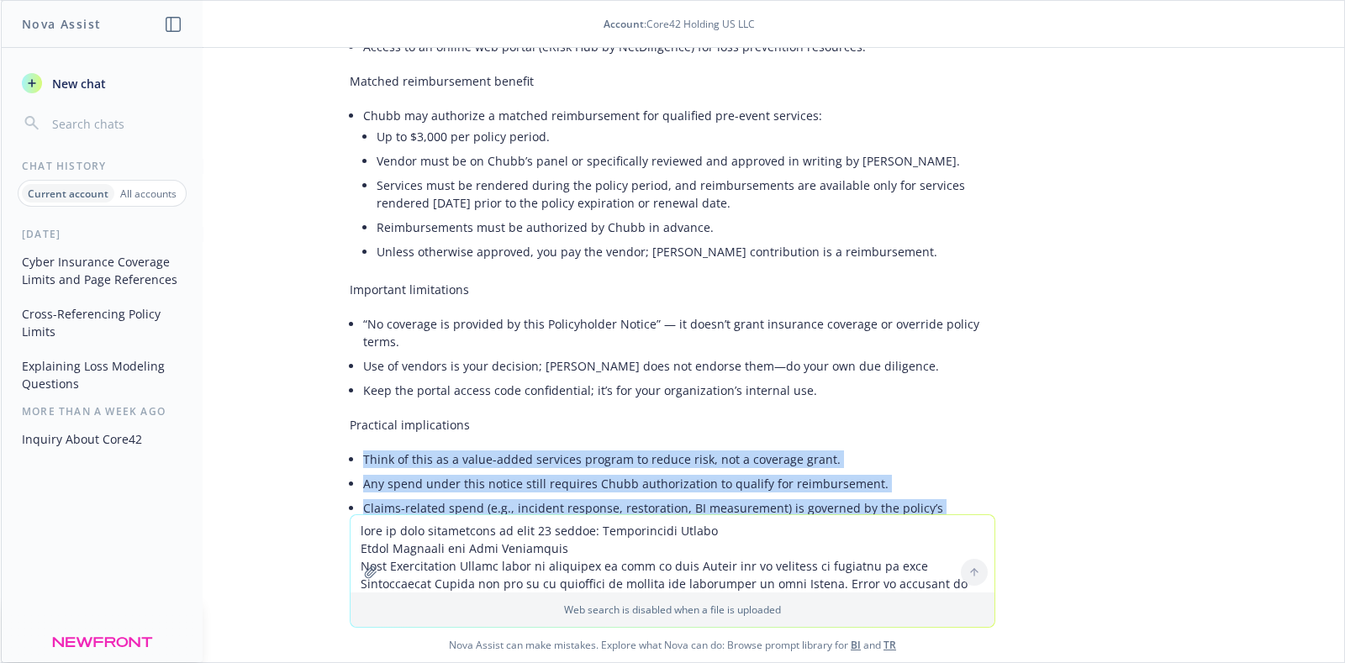
drag, startPoint x: 636, startPoint y: 426, endPoint x: 338, endPoint y: 362, distance: 304.6
click at [363, 447] on ul "Think of this as a value-added services program to reduce risk, not a coverage …" at bounding box center [679, 492] width 632 height 91
click at [502, 530] on textarea at bounding box center [673, 553] width 644 height 77
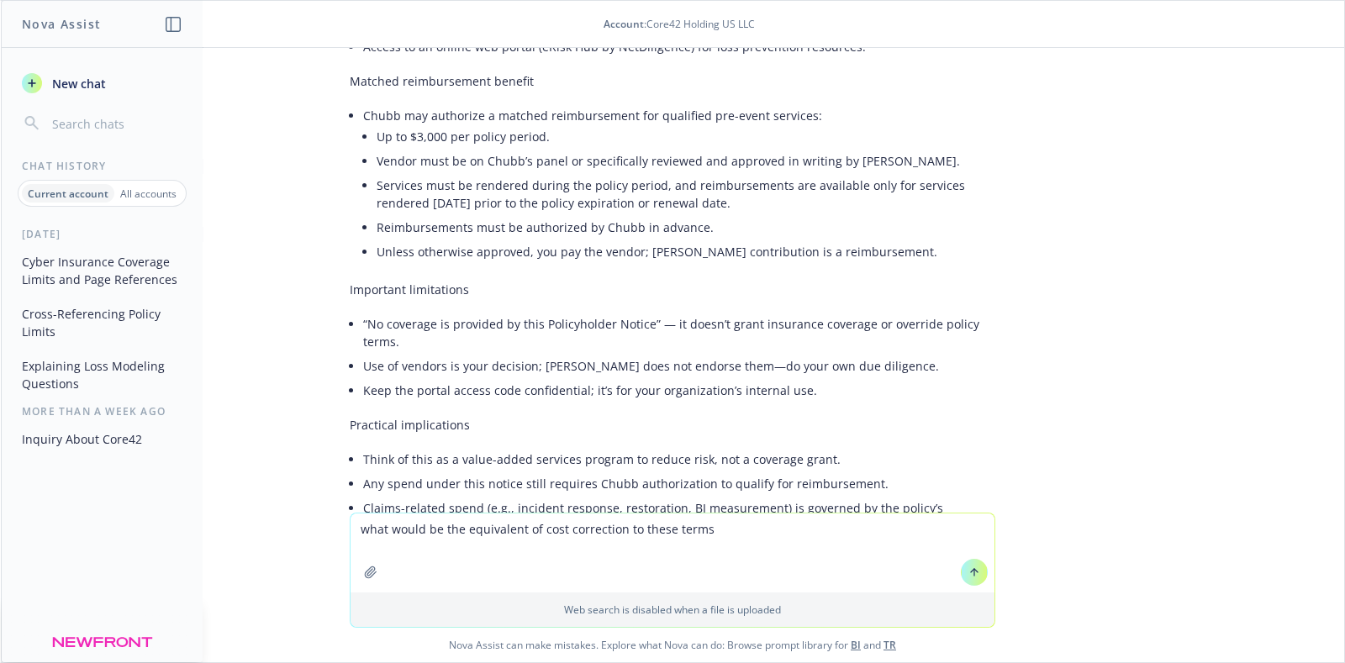
click at [749, 527] on textarea "what would be the equivalent of cost correction to these terms" at bounding box center [673, 553] width 644 height 79
paste textarea "Ransomware/Cyber Extortion Data and System Recovery Business Interruption And E…"
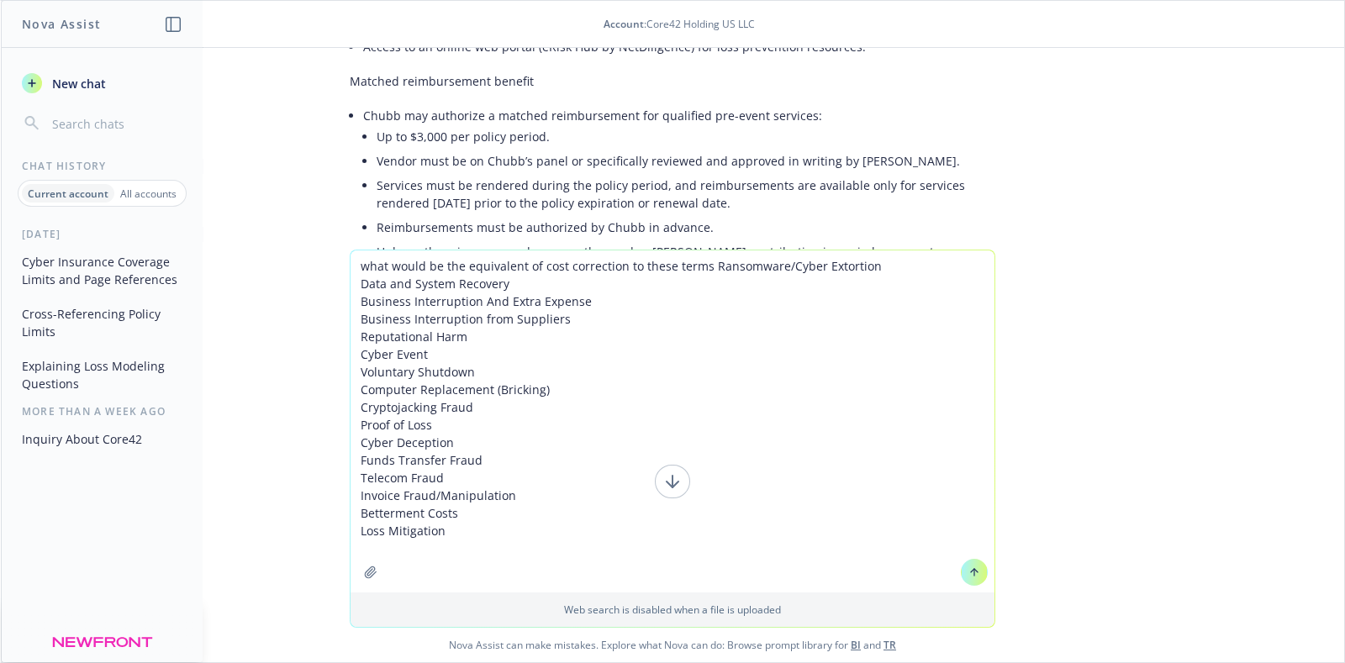
type textarea "what would be the equivalent of cost correction to these terms Ransomware/Cyber…"
click at [973, 567] on button at bounding box center [974, 572] width 27 height 27
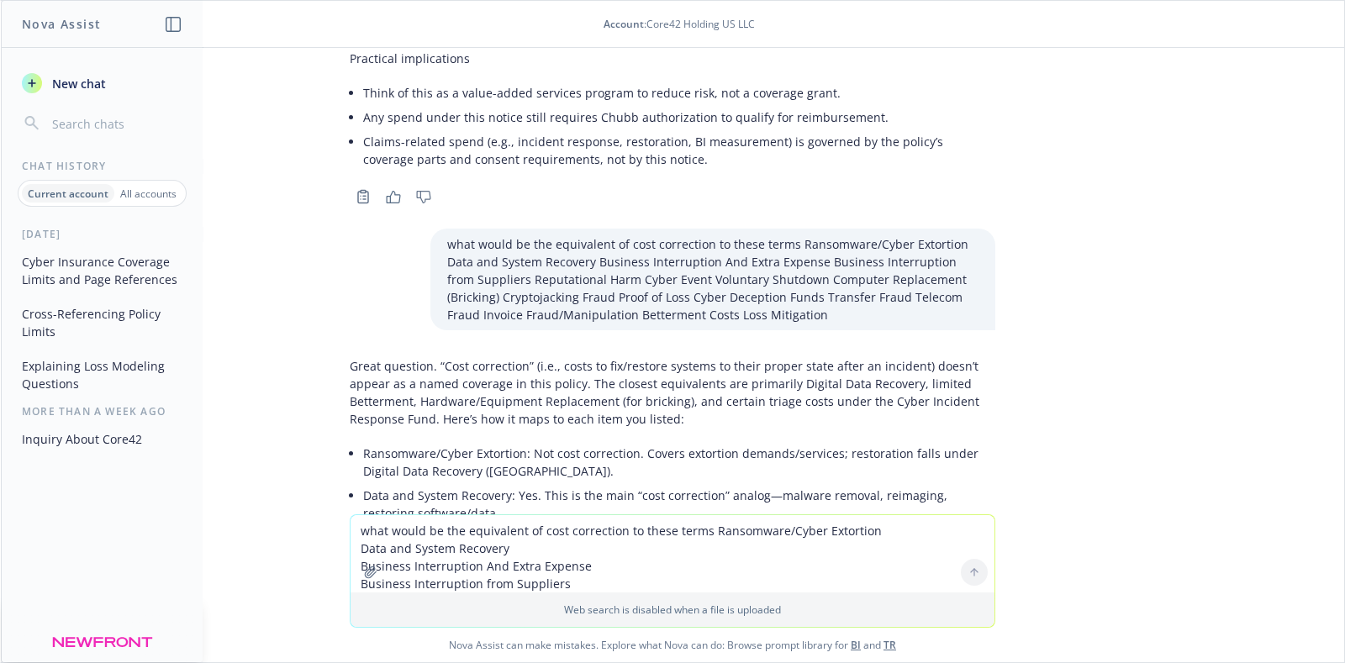
scroll to position [7687, 0]
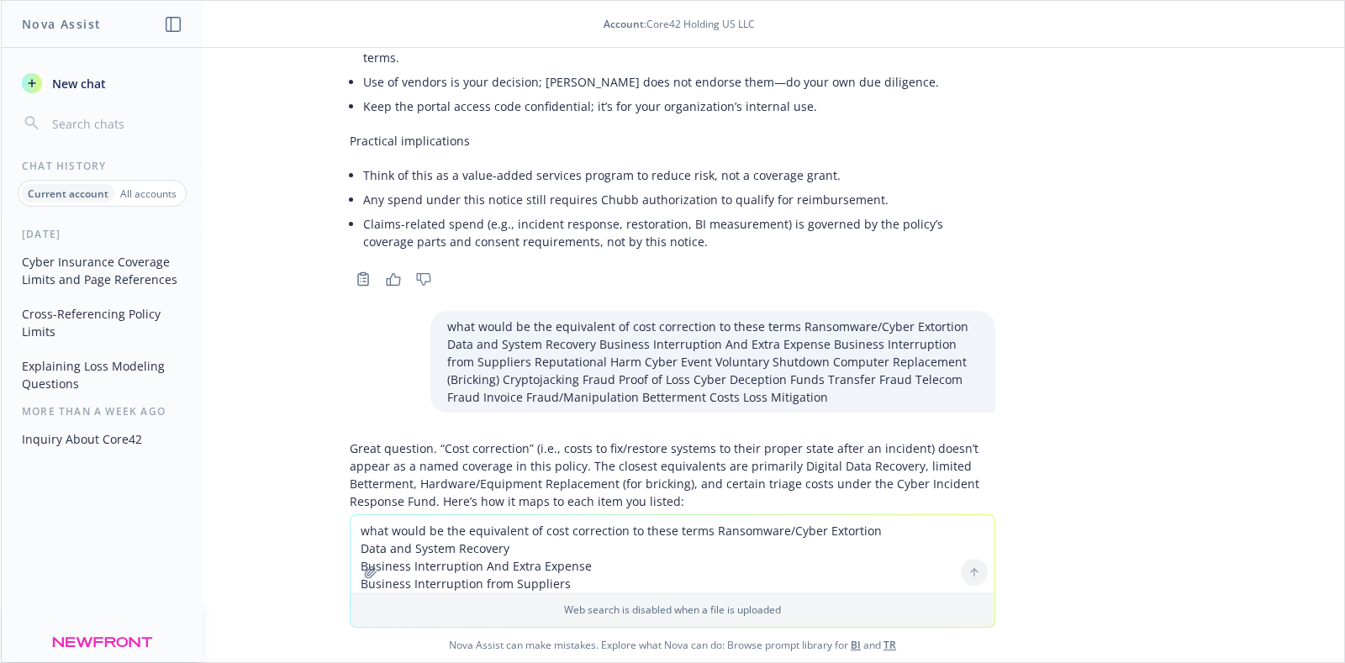
click at [424, 566] on li "Data and System Recovery: Yes. This is the main “cost correction” analog—malwar…" at bounding box center [679, 587] width 632 height 42
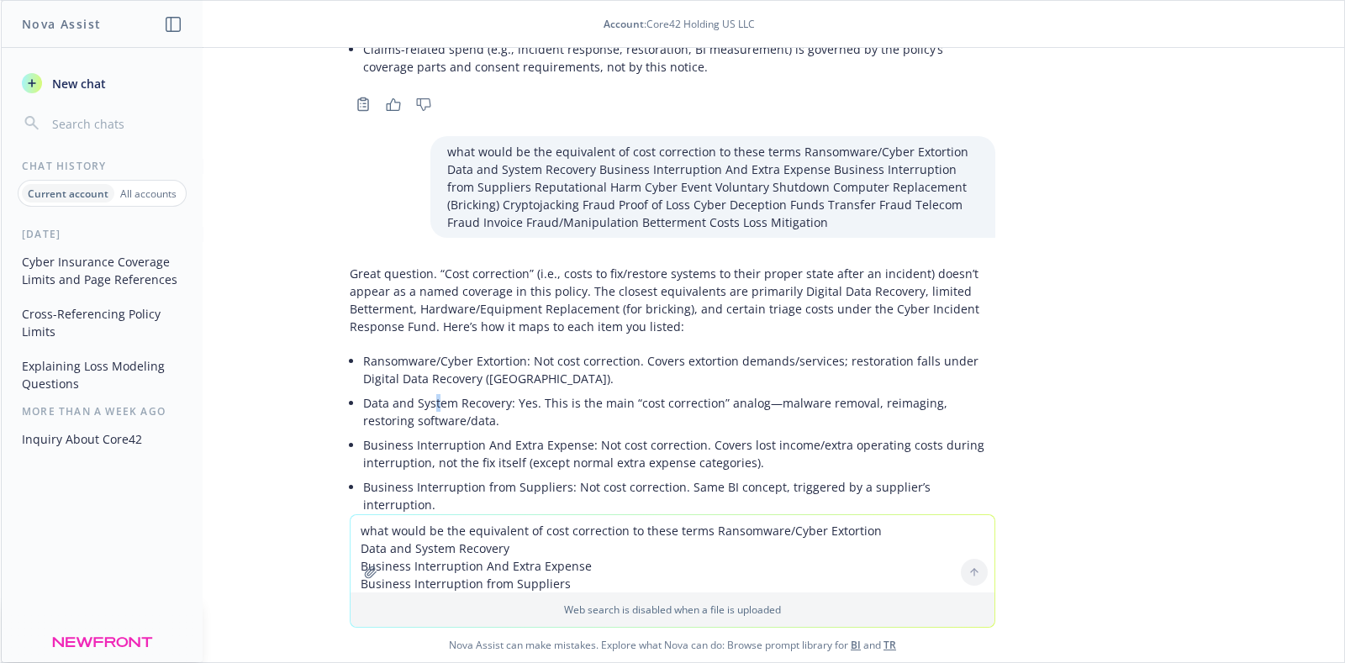
scroll to position [8037, 0]
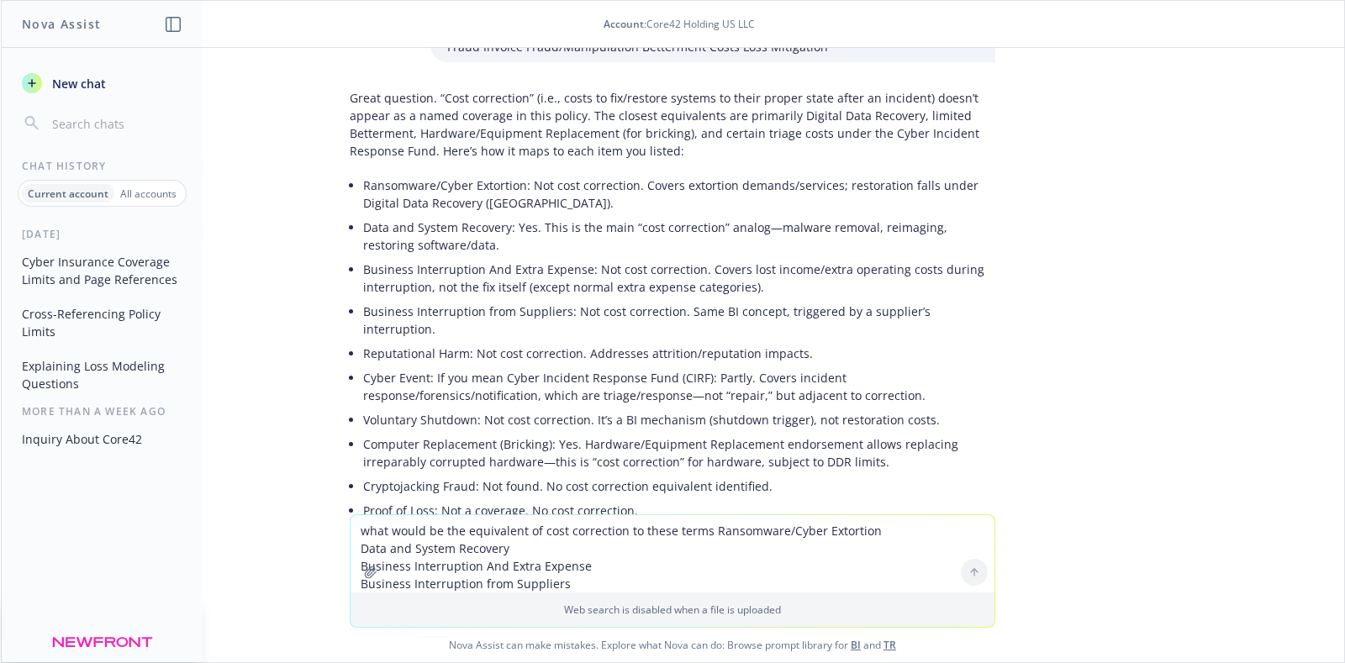
drag, startPoint x: 445, startPoint y: 416, endPoint x: 735, endPoint y: 425, distance: 290.2
click at [735, 523] on li "Cyber Deception: Not cost correction. Crime/social engineering loss." at bounding box center [679, 535] width 632 height 24
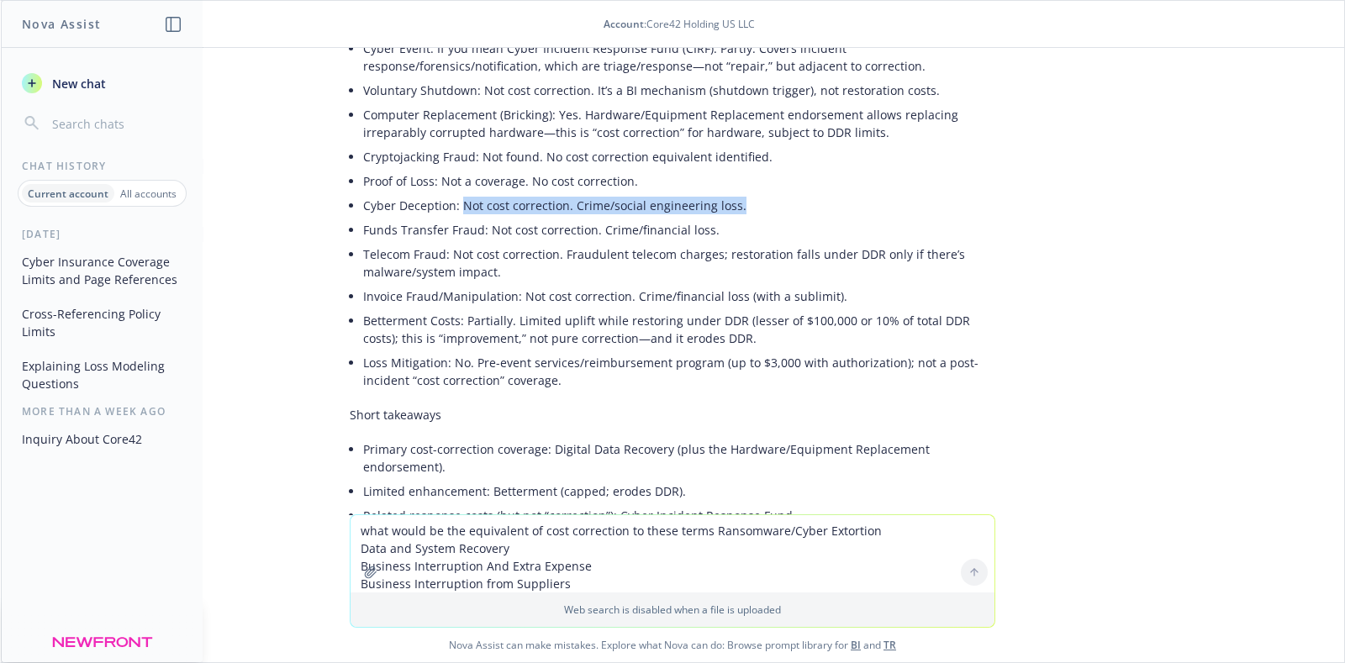
scroll to position [8387, 0]
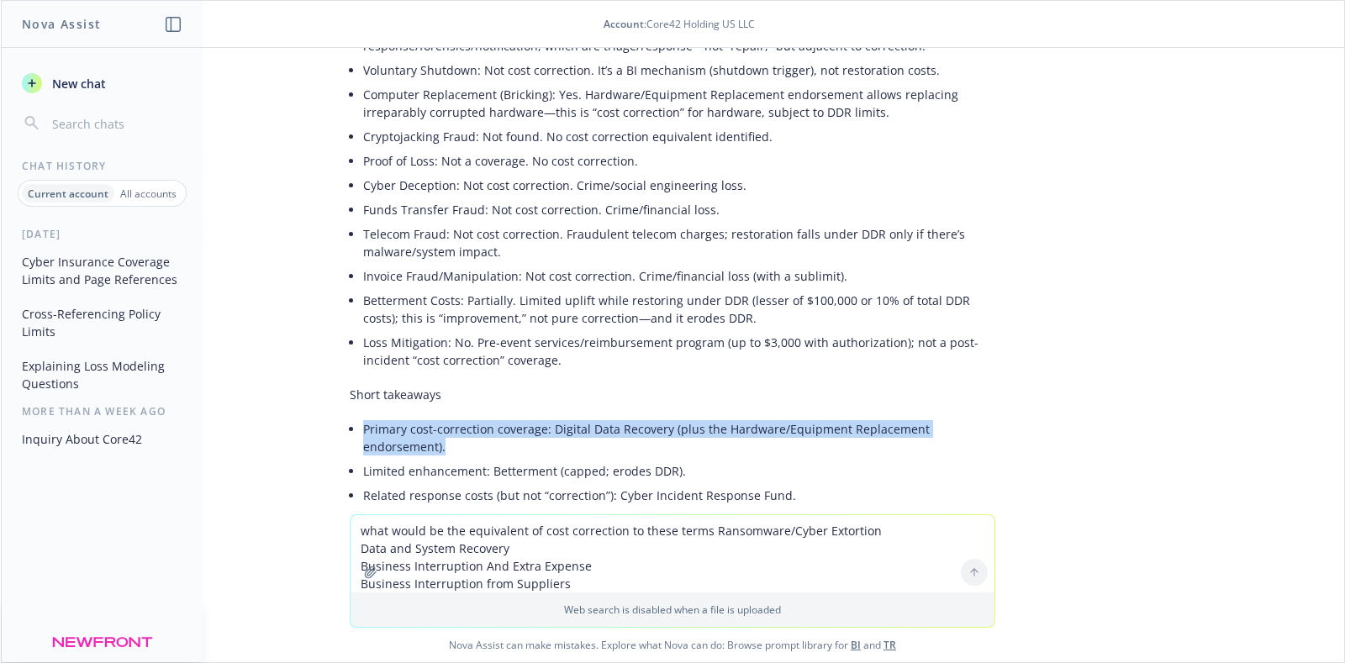
drag, startPoint x: 346, startPoint y: 308, endPoint x: 520, endPoint y: 330, distance: 174.6
click at [520, 417] on li "Primary cost-correction coverage: Digital Data Recovery (plus the Hardware/Equi…" at bounding box center [679, 438] width 632 height 42
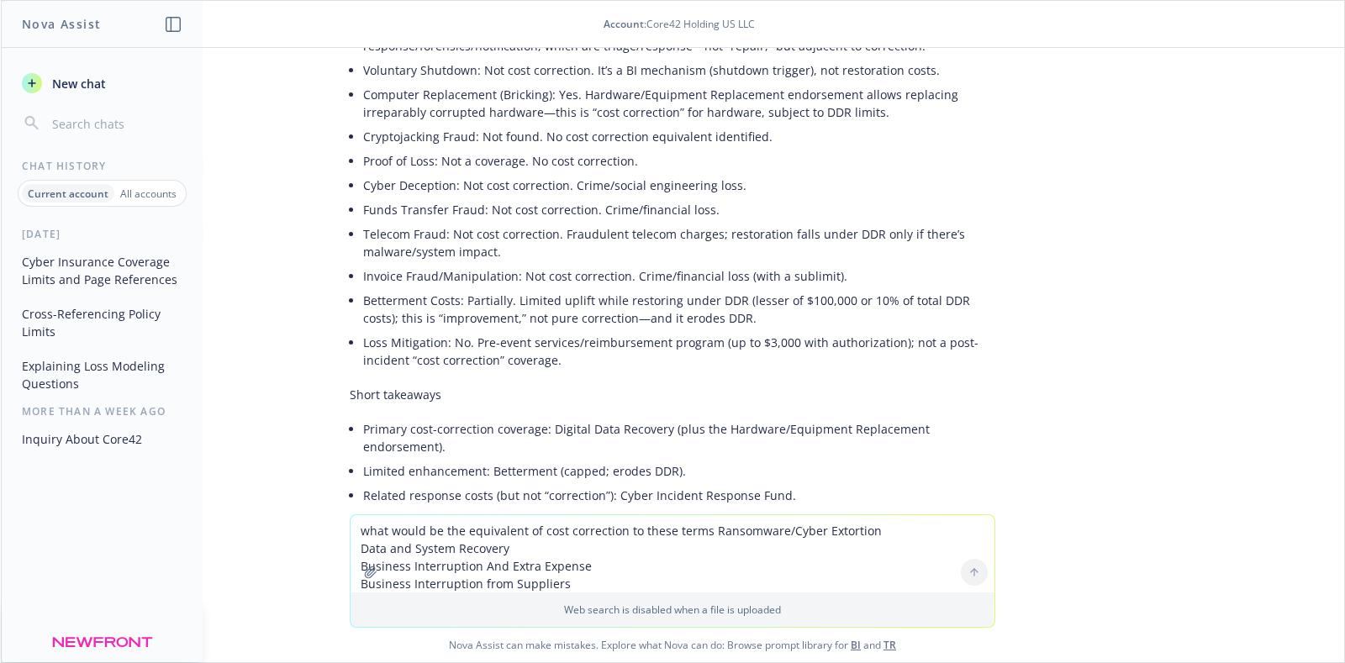
drag, startPoint x: 510, startPoint y: 523, endPoint x: 492, endPoint y: 527, distance: 18.2
click at [509, 523] on textarea "what would be the equivalent of cost correction to these terms Ransomware/Cyber…" at bounding box center [673, 553] width 644 height 77
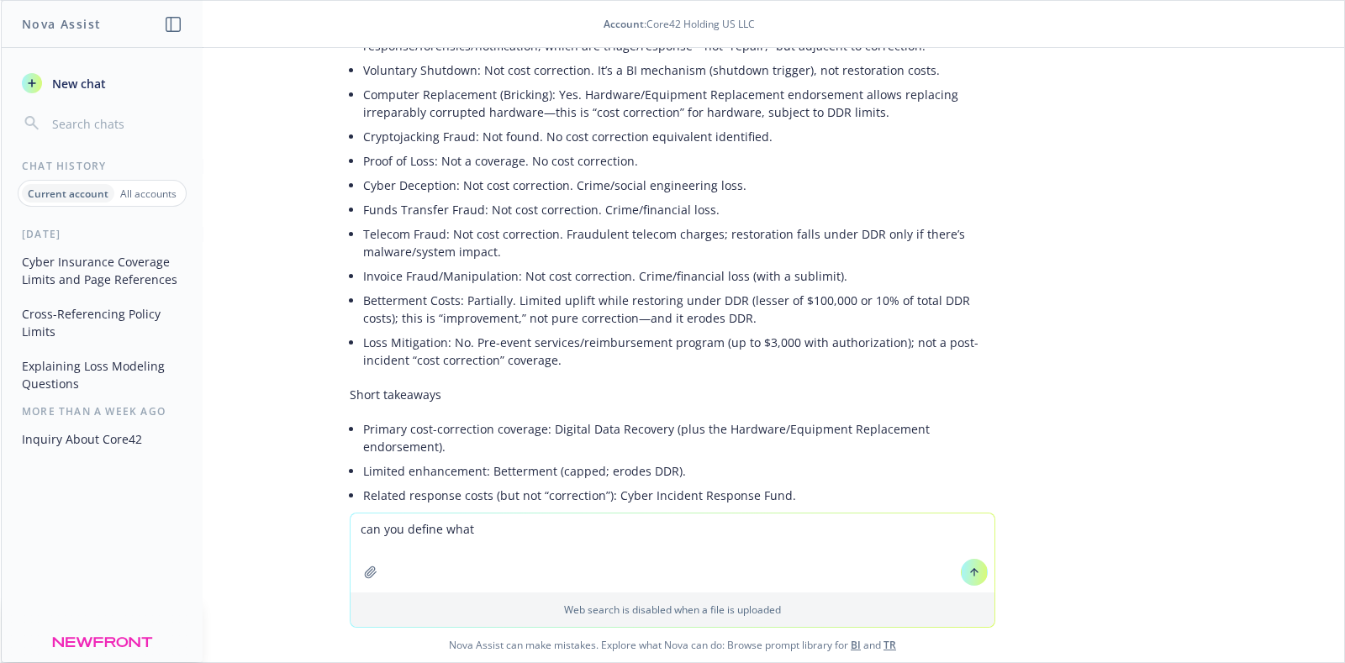
paste textarea "Service Credit Costs"
type textarea "can you define what Service Credit Costs means from the policy"
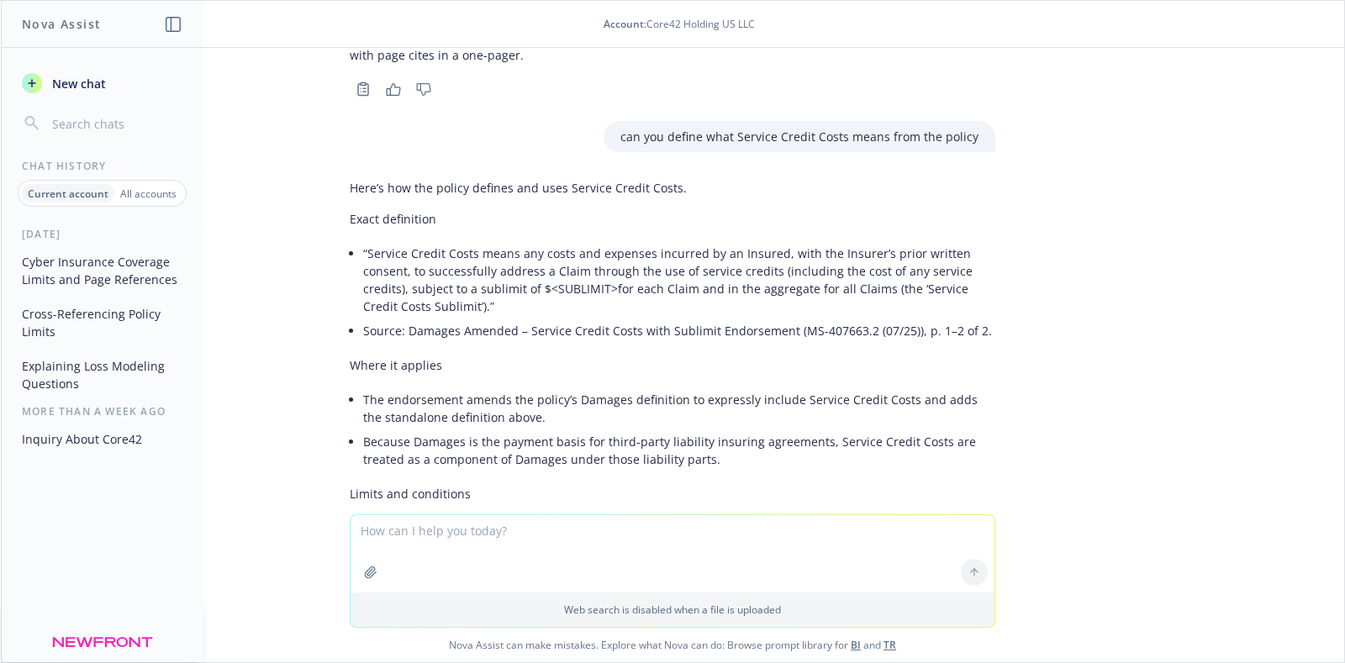
scroll to position [8828, 0]
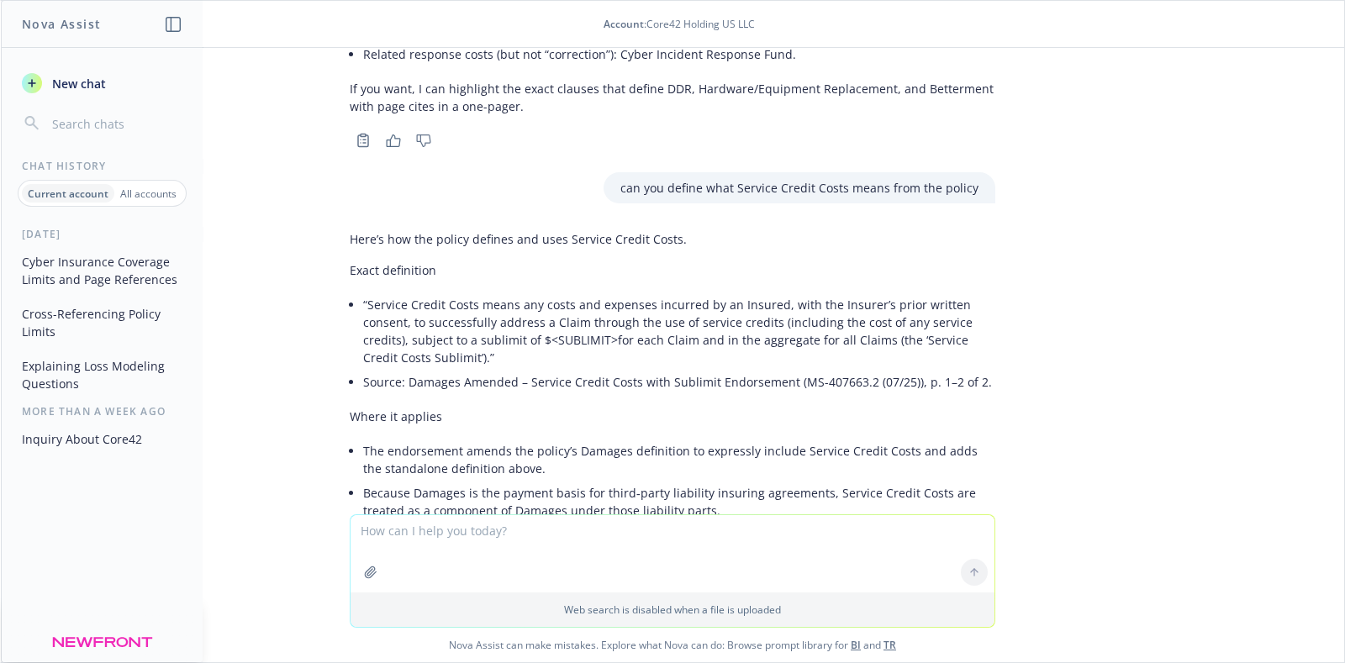
click at [504, 538] on textarea at bounding box center [673, 553] width 644 height 77
type textarea "s"
type textarea "summarize the definition into a short one liner"
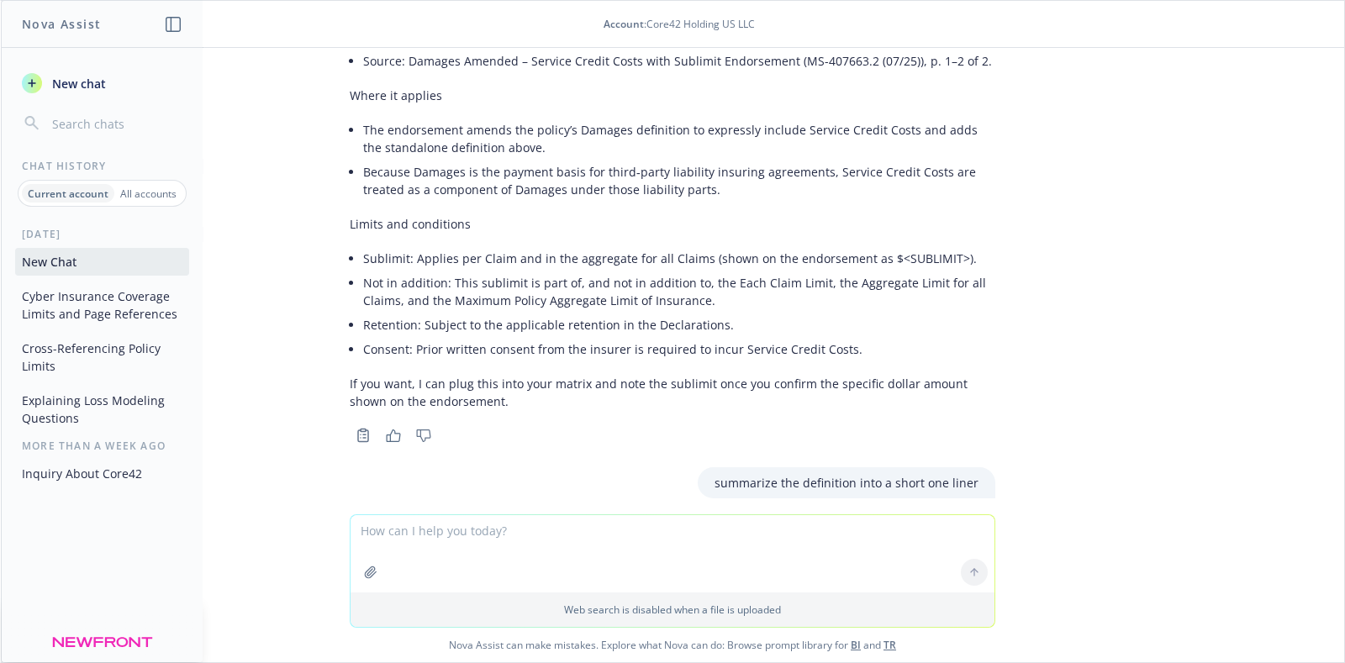
scroll to position [9154, 0]
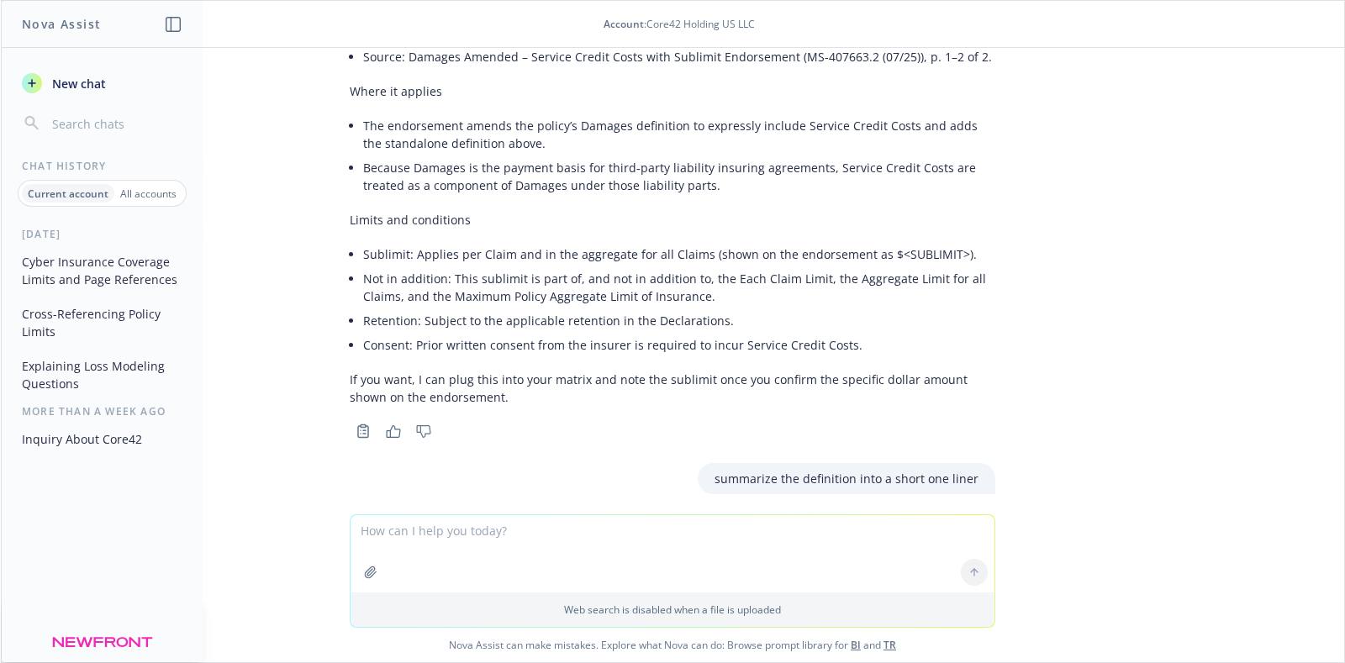
drag, startPoint x: 450, startPoint y: 412, endPoint x: 613, endPoint y: 412, distance: 163.1
click at [613, 521] on p "Service Credit Costs: insurer‑consented expenses to resolve a Claim using servi…" at bounding box center [673, 538] width 646 height 35
drag, startPoint x: 446, startPoint y: 410, endPoint x: 656, endPoint y: 414, distance: 210.2
click at [656, 521] on p "Service Credit Costs: insurer‑consented expenses to resolve a Claim using servi…" at bounding box center [673, 538] width 646 height 35
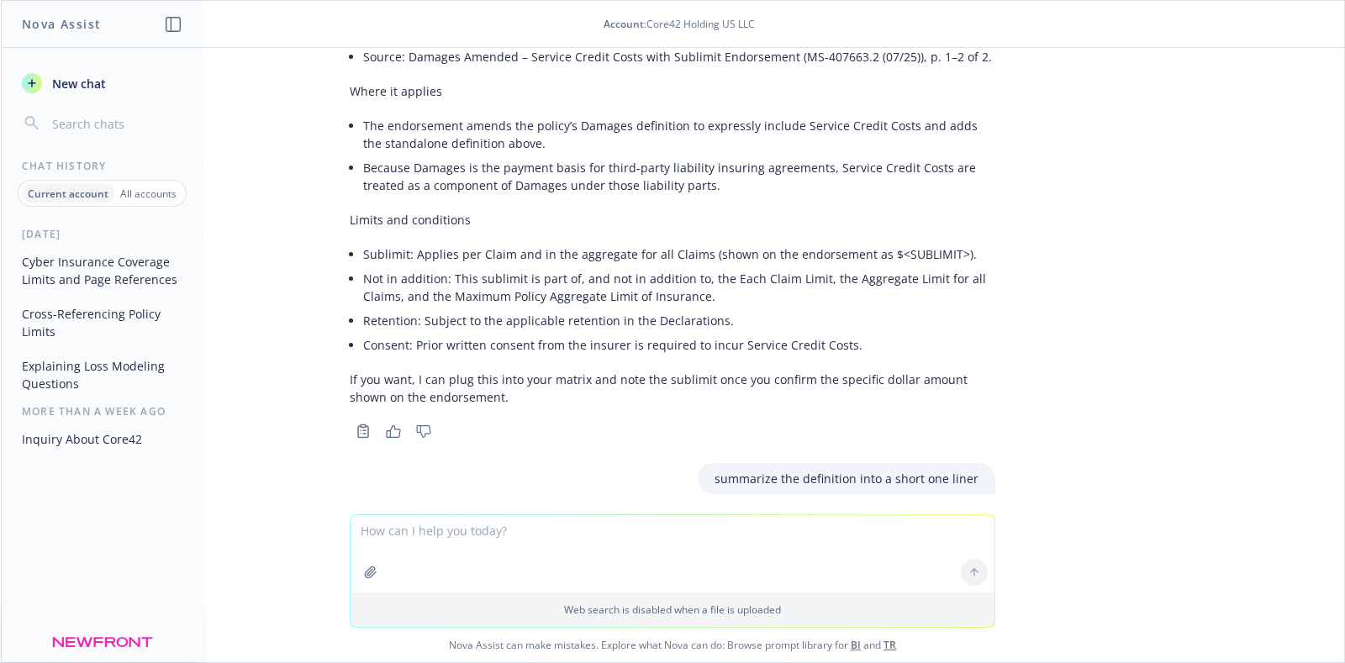
click at [378, 536] on textarea at bounding box center [673, 553] width 644 height 77
type textarea "i"
paste textarea "Service Credit Costs Contingent BI/PD Computer Fraud Cost of Correction Funds T…"
type textarea "provide one line definition for the following terms, use the how it's defined o…"
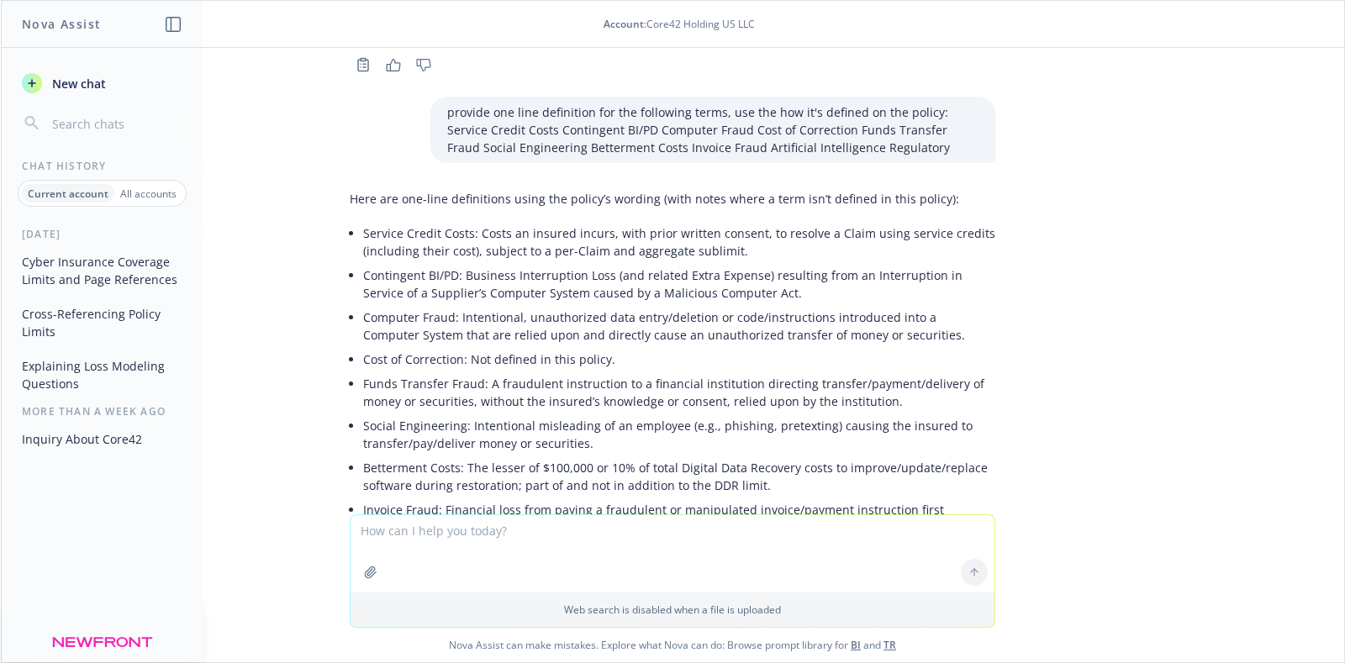
scroll to position [9678, 0]
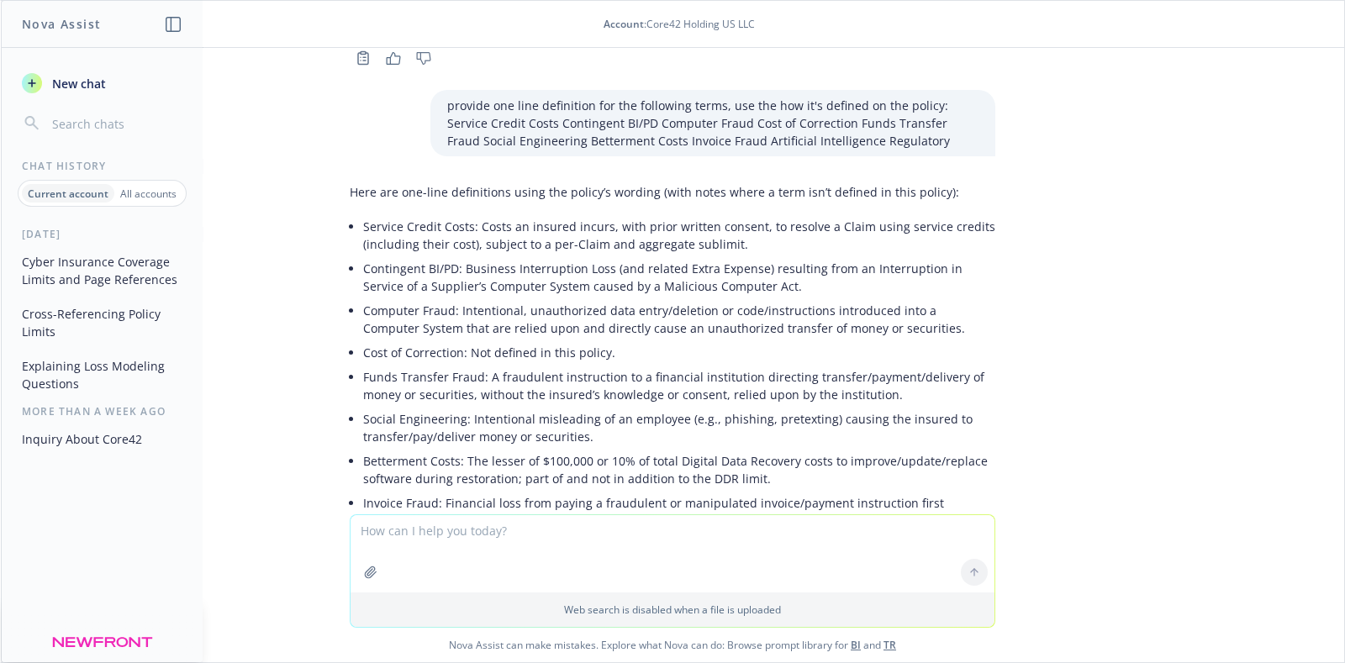
click at [462, 214] on li "Service Credit Costs: Costs an insured incurs, with prior written consent, to r…" at bounding box center [679, 235] width 632 height 42
click at [468, 531] on textarea at bounding box center [673, 553] width 644 height 77
click at [411, 536] on textarea "make it an explantion meant to be for the client" at bounding box center [673, 553] width 644 height 79
type textarea "make it a one liner explantion meant to be for the client"
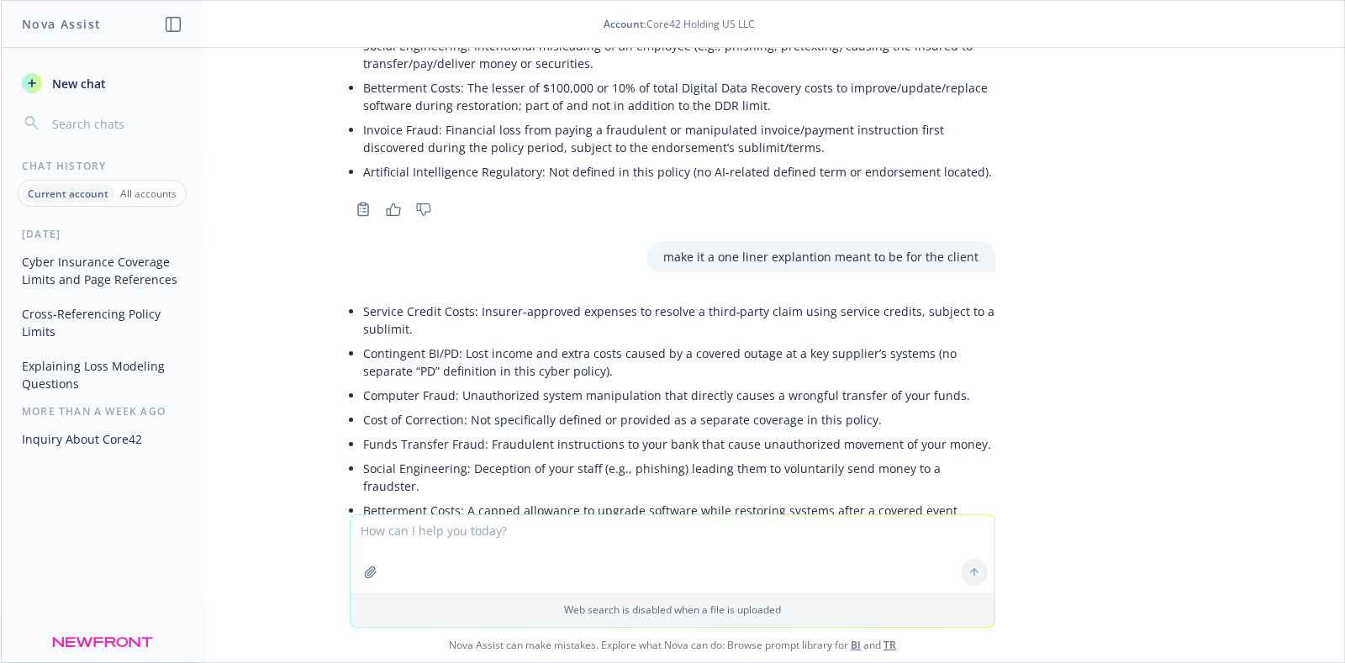
scroll to position [10065, 0]
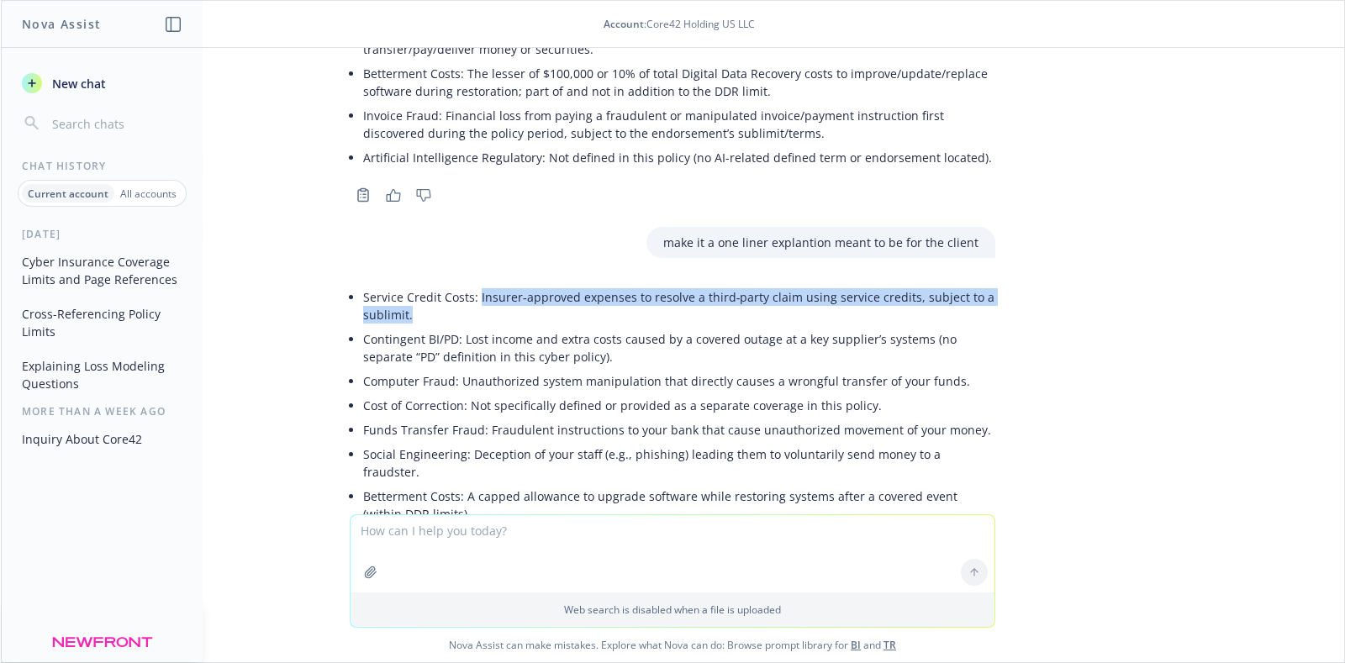
drag, startPoint x: 460, startPoint y: 174, endPoint x: 463, endPoint y: 191, distance: 17.1
click at [463, 285] on li "Service Credit Costs: Insurer‑approved expenses to resolve a third‑party claim …" at bounding box center [679, 306] width 632 height 42
copy li "Insurer‑approved expenses to resolve a third‑party claim using service credits,…"
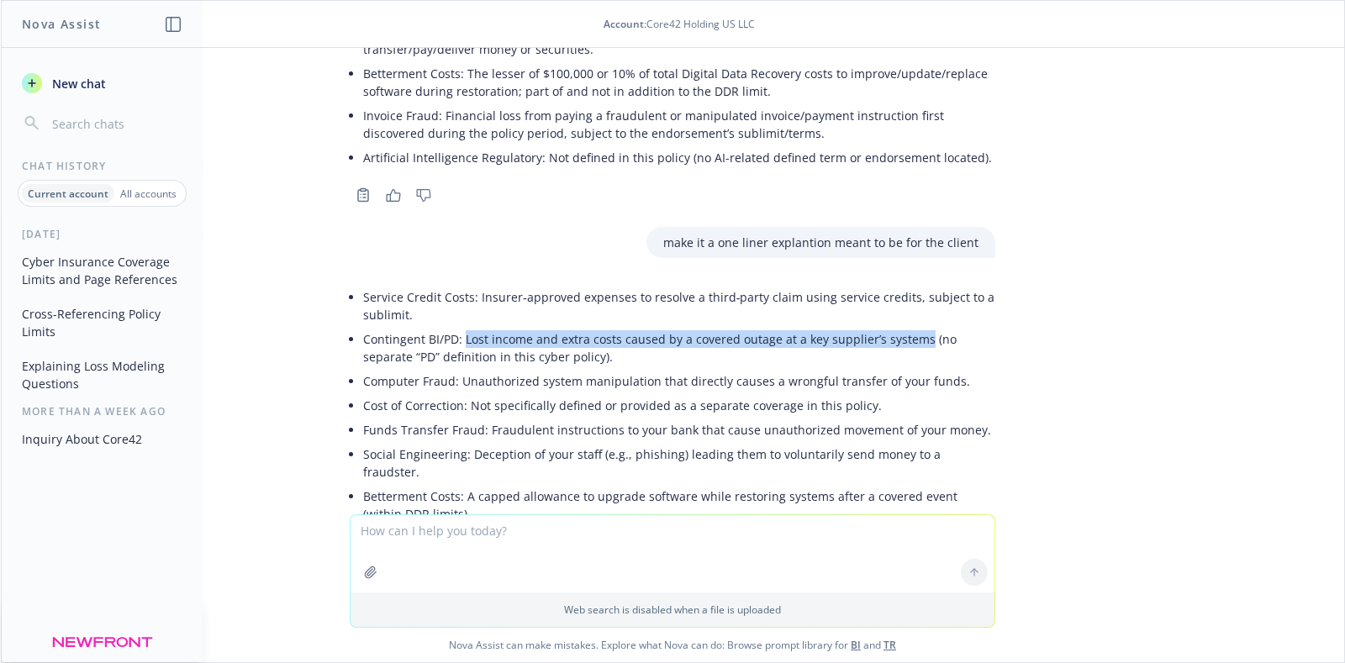
drag, startPoint x: 448, startPoint y: 216, endPoint x: 903, endPoint y: 220, distance: 454.9
click at [903, 327] on li "Contingent BI/PD: Lost income and extra costs caused by a covered outage at a k…" at bounding box center [679, 348] width 632 height 42
copy li "Lost income and extra costs caused by a covered outage at a key supplier’s syst…"
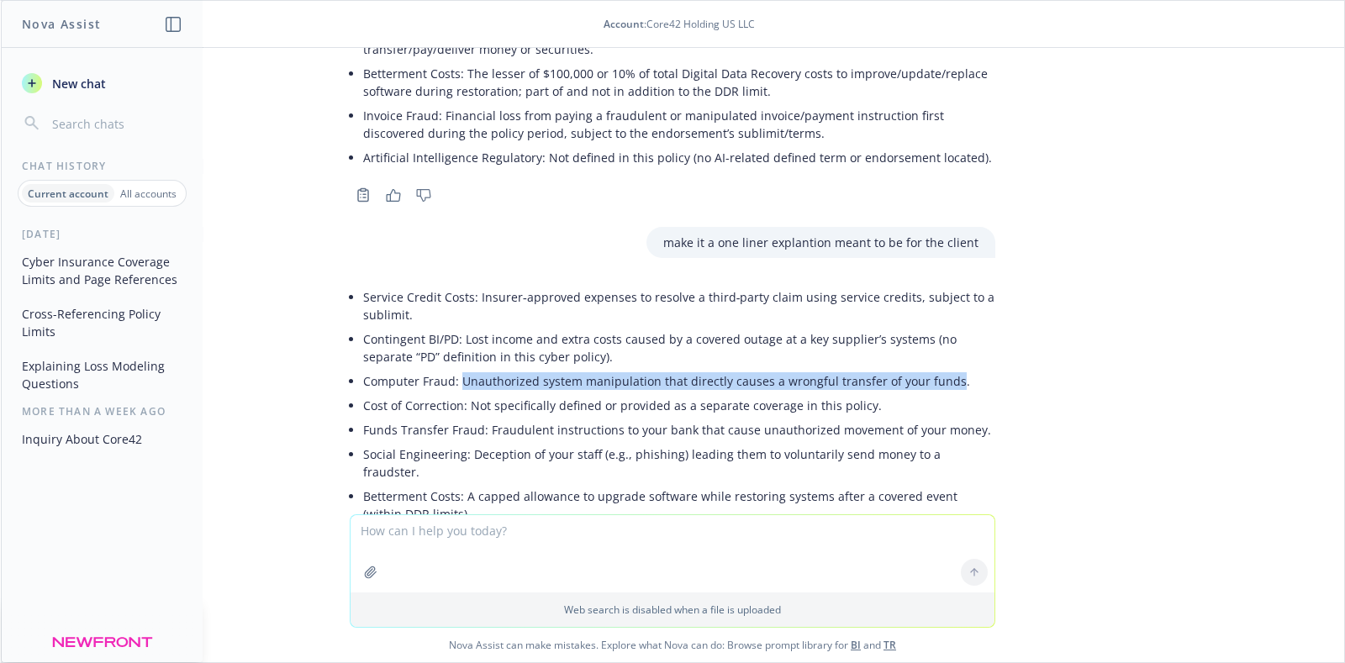
drag, startPoint x: 444, startPoint y: 258, endPoint x: 929, endPoint y: 261, distance: 485.1
click at [929, 369] on li "Computer Fraud: Unauthorized system manipulation that directly causes a wrongfu…" at bounding box center [679, 381] width 632 height 24
copy li "Unauthorized system manipulation that directly causes a wrongful transfer of yo…"
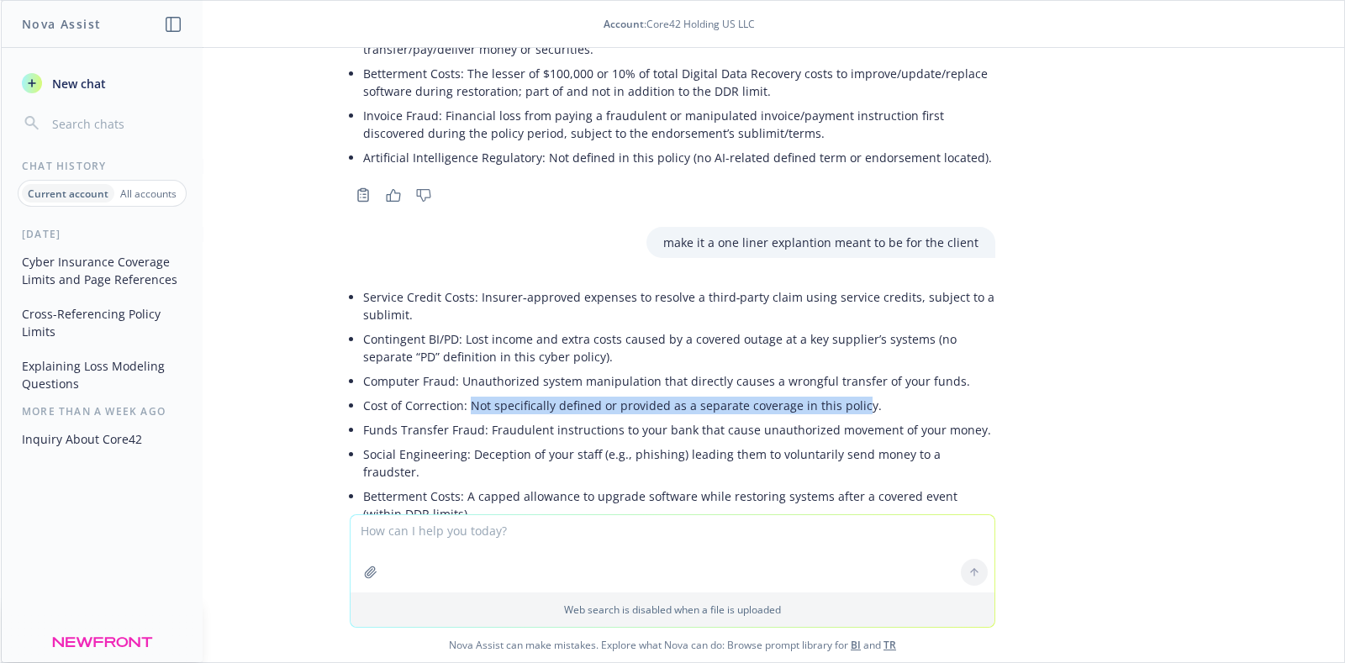
drag, startPoint x: 457, startPoint y: 285, endPoint x: 842, endPoint y: 281, distance: 385.9
click at [842, 393] on li "Cost of Correction: Not specifically defined or provided as a separate coverage…" at bounding box center [679, 405] width 632 height 24
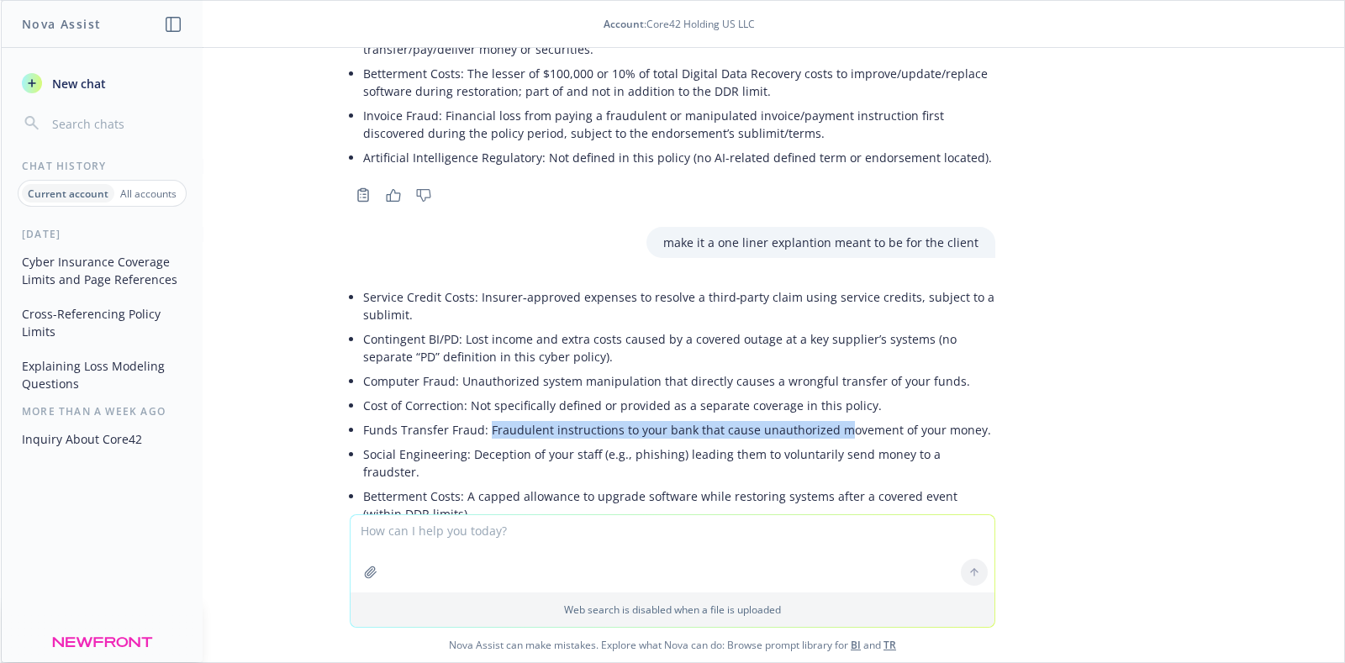
drag, startPoint x: 473, startPoint y: 313, endPoint x: 816, endPoint y: 306, distance: 343.1
click at [816, 418] on li "Funds Transfer Fraud: Fraudulent instructions to your bank that cause unauthori…" at bounding box center [679, 430] width 632 height 24
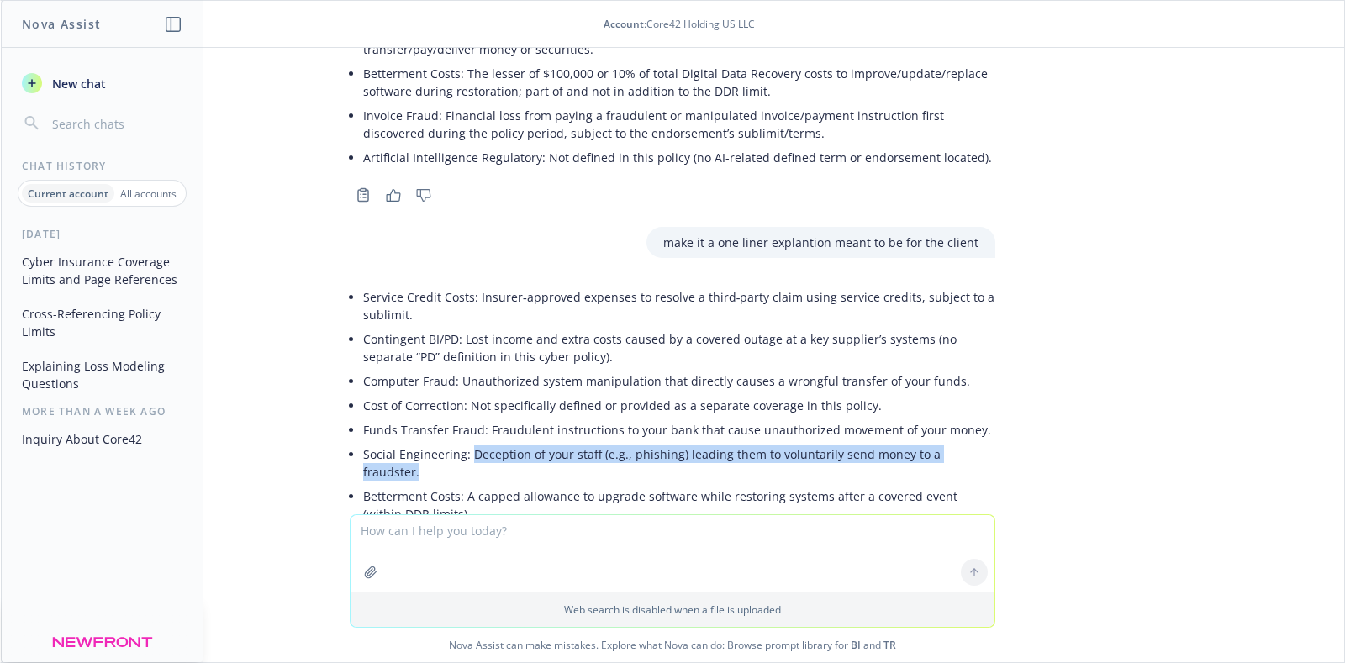
drag, startPoint x: 454, startPoint y: 331, endPoint x: 964, endPoint y: 333, distance: 509.5
click at [964, 442] on li "Social Engineering: Deception of your staff (e.g., phishing) leading them to vo…" at bounding box center [679, 463] width 632 height 42
copy li "Deception of your staff (e.g., phishing) leading them to voluntarily send money…"
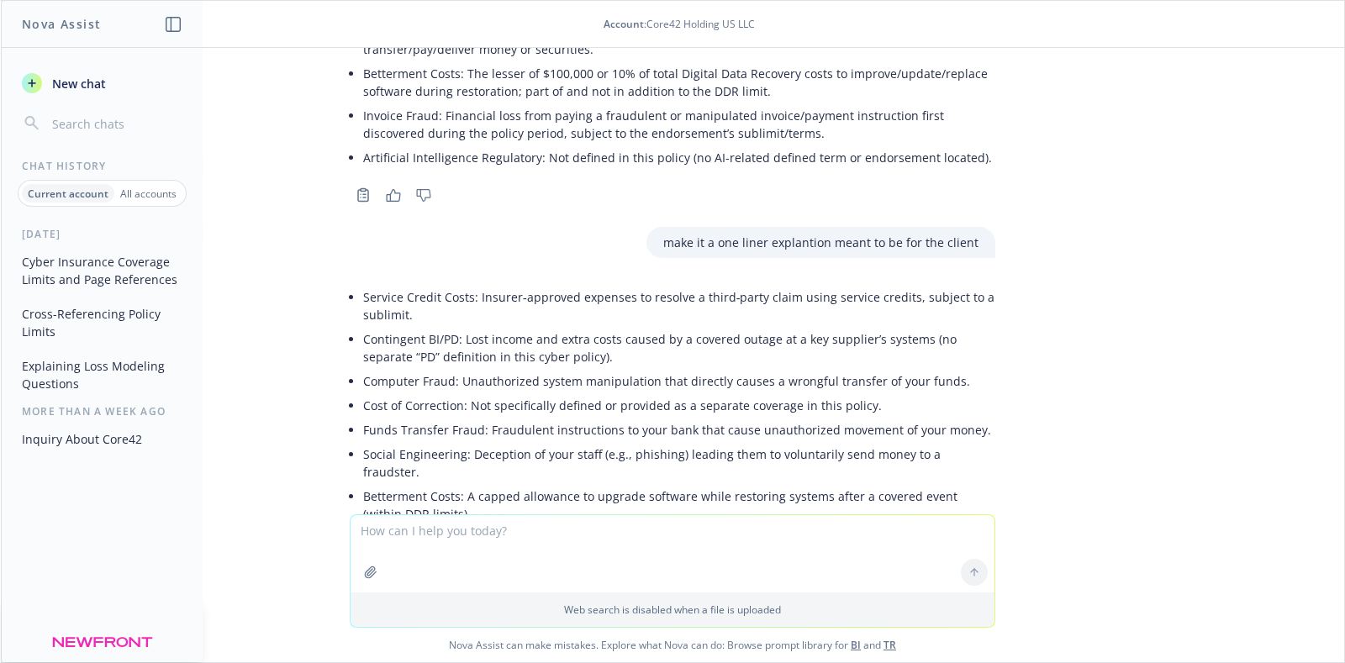
drag, startPoint x: 424, startPoint y: 400, endPoint x: 887, endPoint y: 415, distance: 463.5
click at [887, 415] on ul "Service Credit Costs: Insurer‑approved expenses to resolve a third‑party claim …" at bounding box center [679, 430] width 632 height 290
click at [887, 551] on li "Artificial Intelligence Regulatory: Not specifically defined or addressed by th…" at bounding box center [679, 563] width 632 height 24
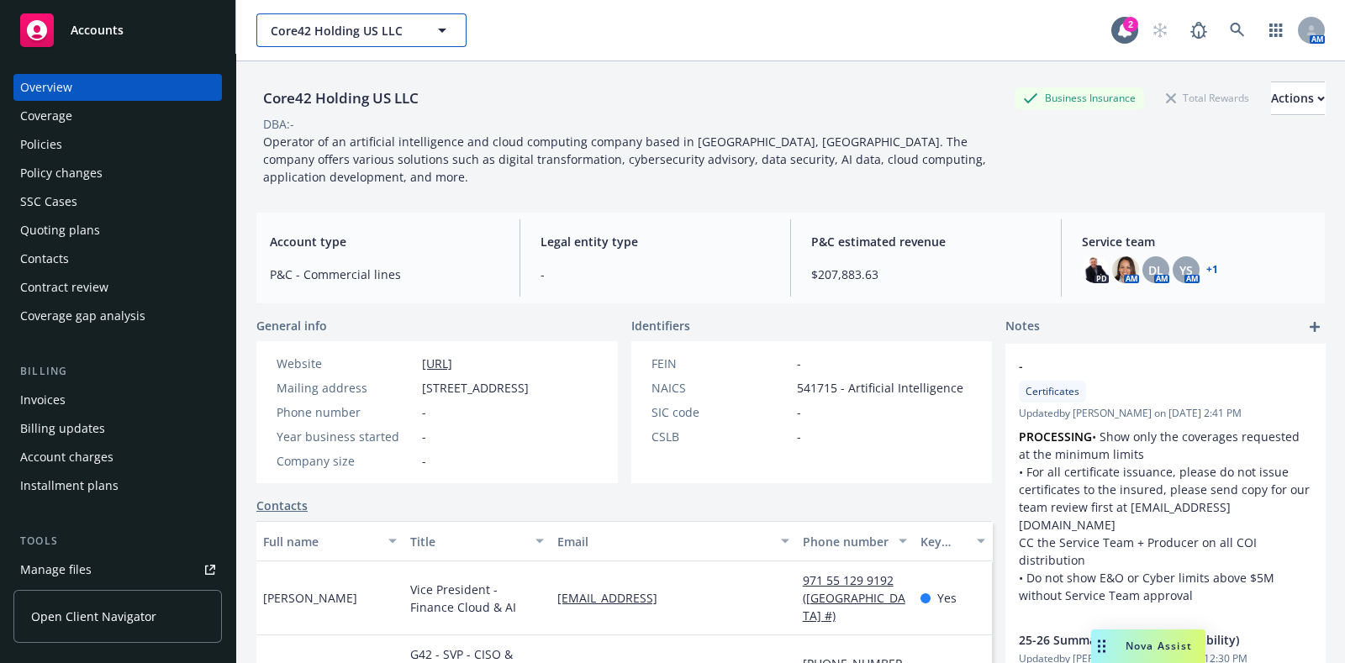
click at [421, 23] on button "Core42 Holding US LLC" at bounding box center [361, 30] width 210 height 34
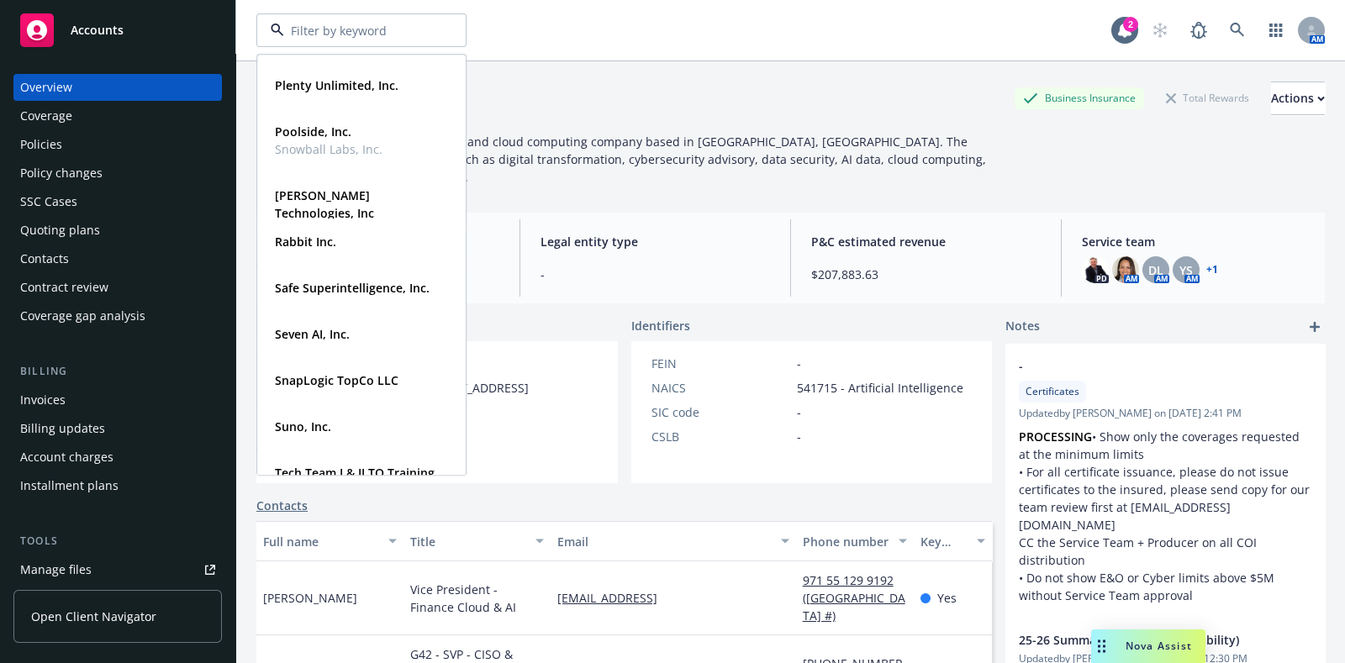
scroll to position [700, 0]
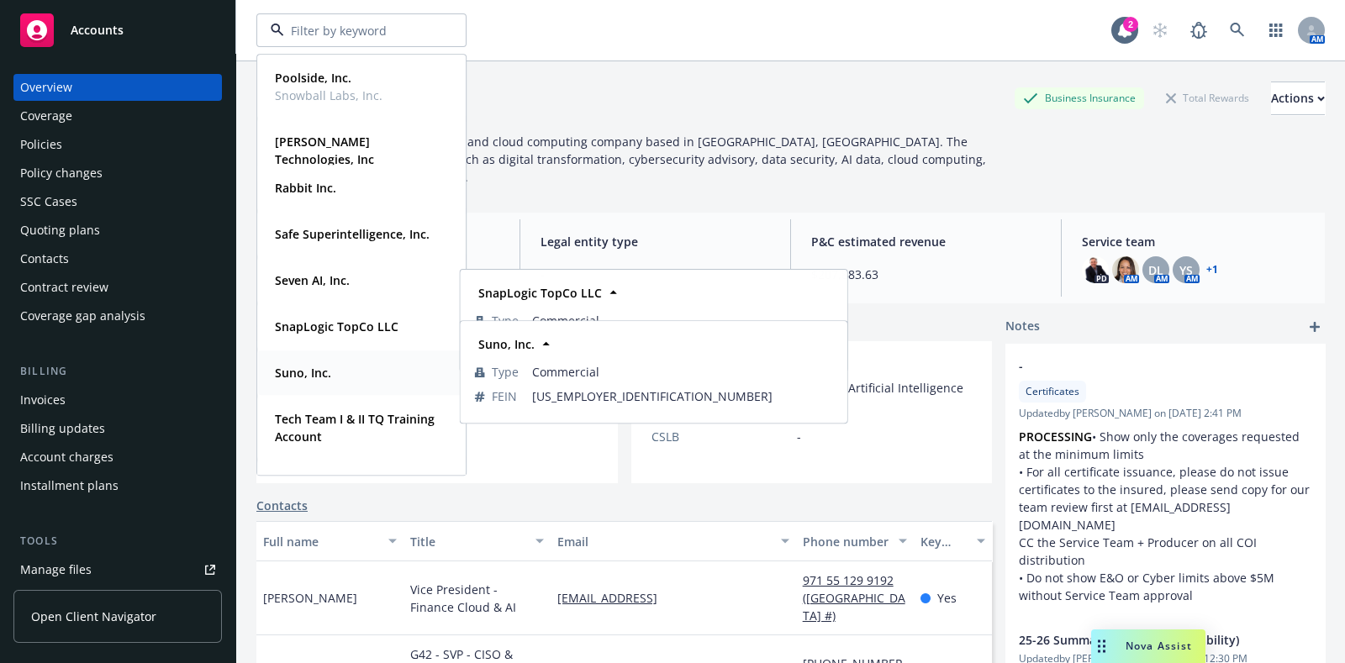
click at [329, 365] on strong "Suno, Inc." at bounding box center [303, 373] width 56 height 16
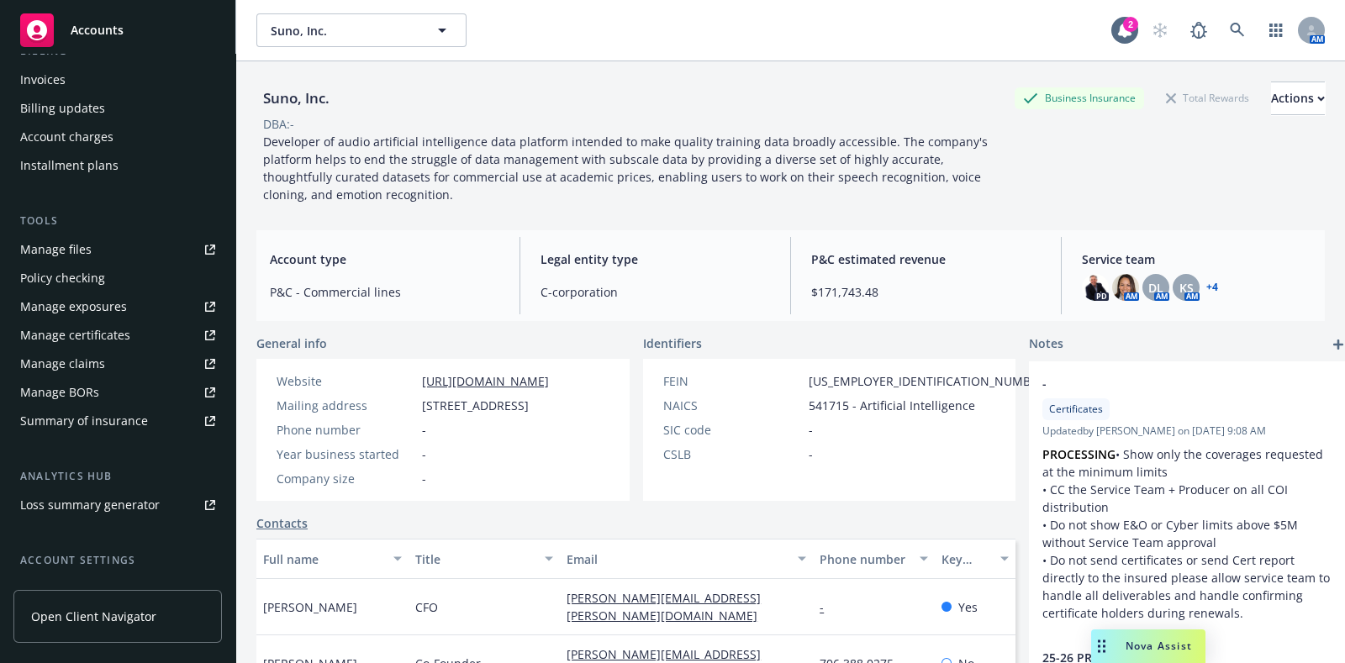
scroll to position [350, 0]
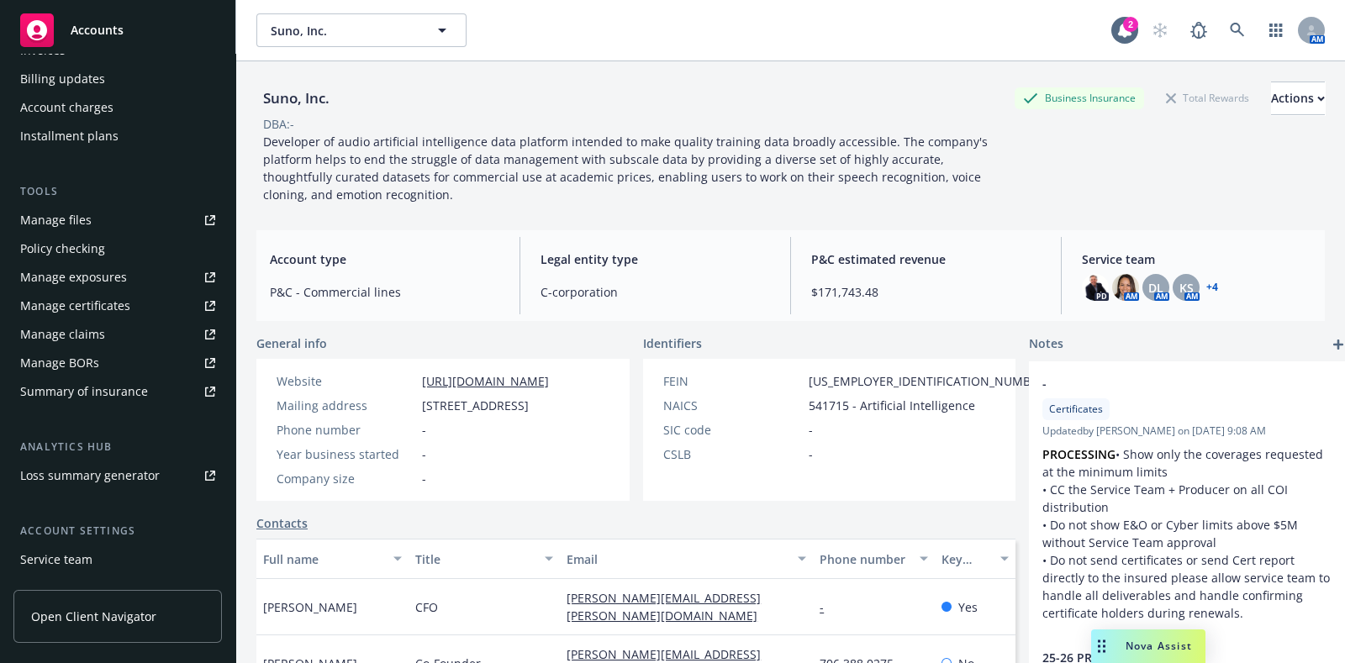
click at [135, 394] on div "Summary of insurance" at bounding box center [84, 391] width 128 height 27
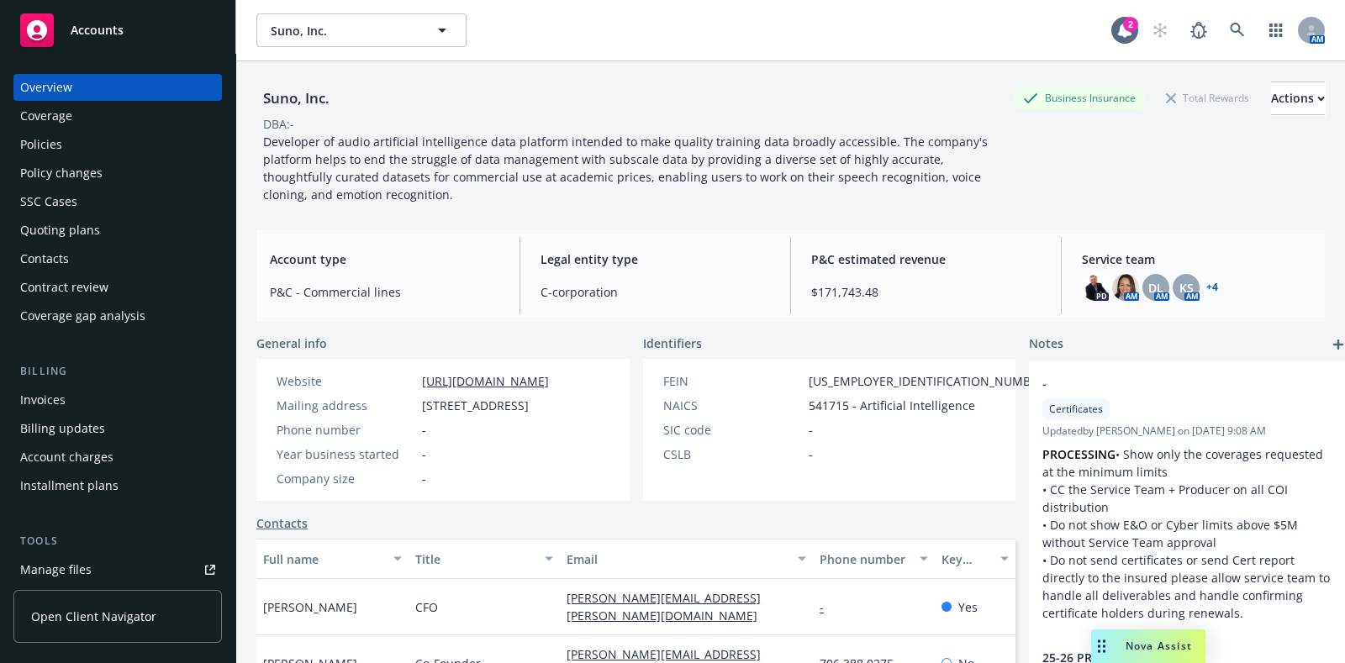
click at [85, 157] on div "Policies" at bounding box center [117, 144] width 195 height 27
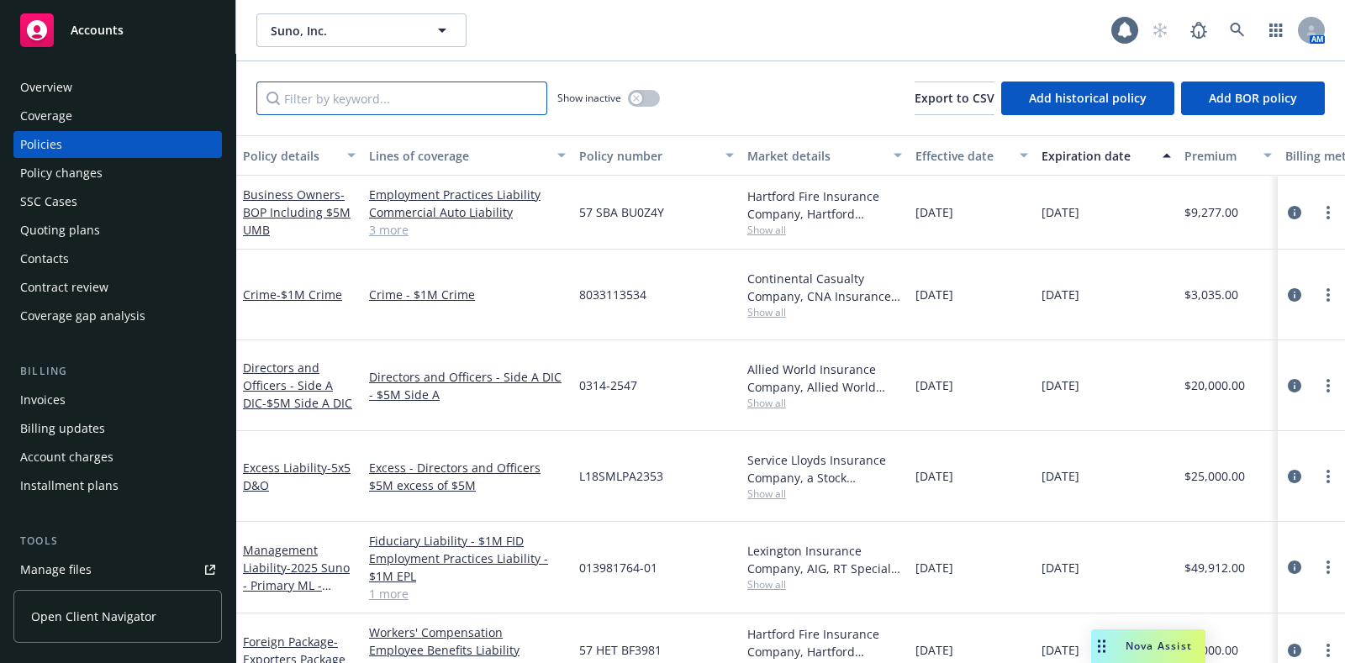
click at [387, 104] on input "Filter by keyword..." at bounding box center [401, 99] width 291 height 34
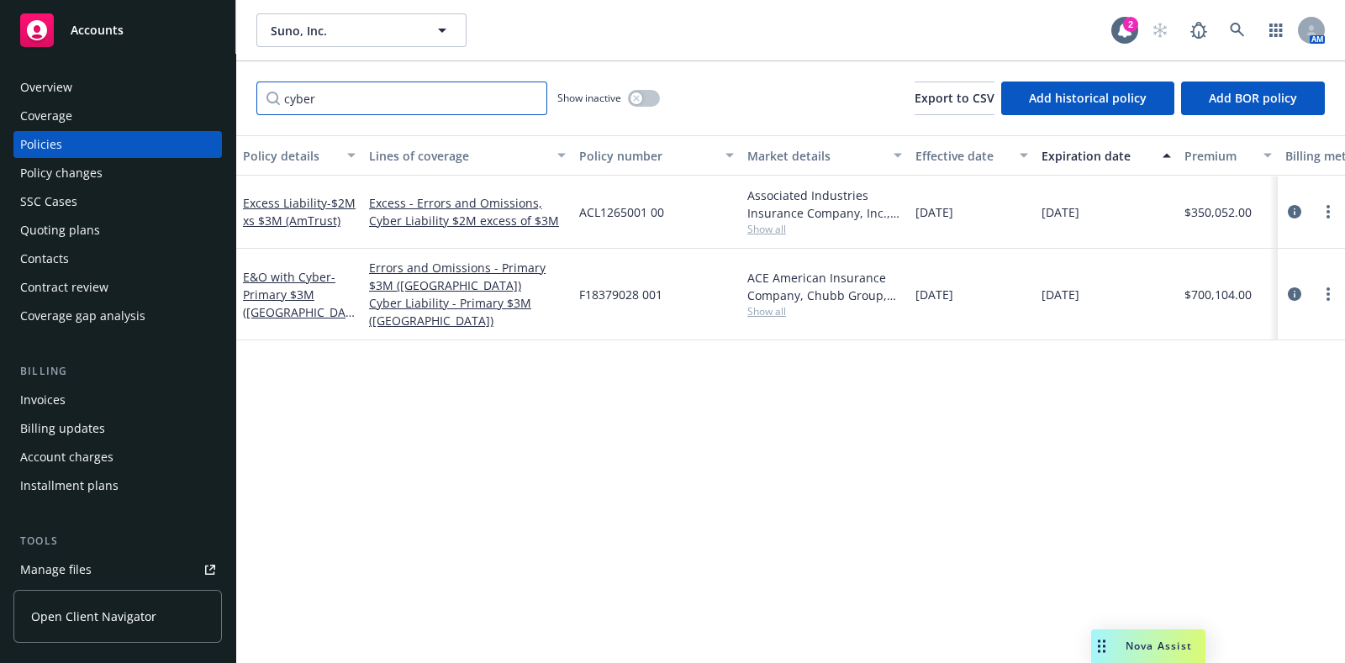
type input "cyber"
click at [388, 31] on span "Suno, Inc." at bounding box center [343, 31] width 145 height 18
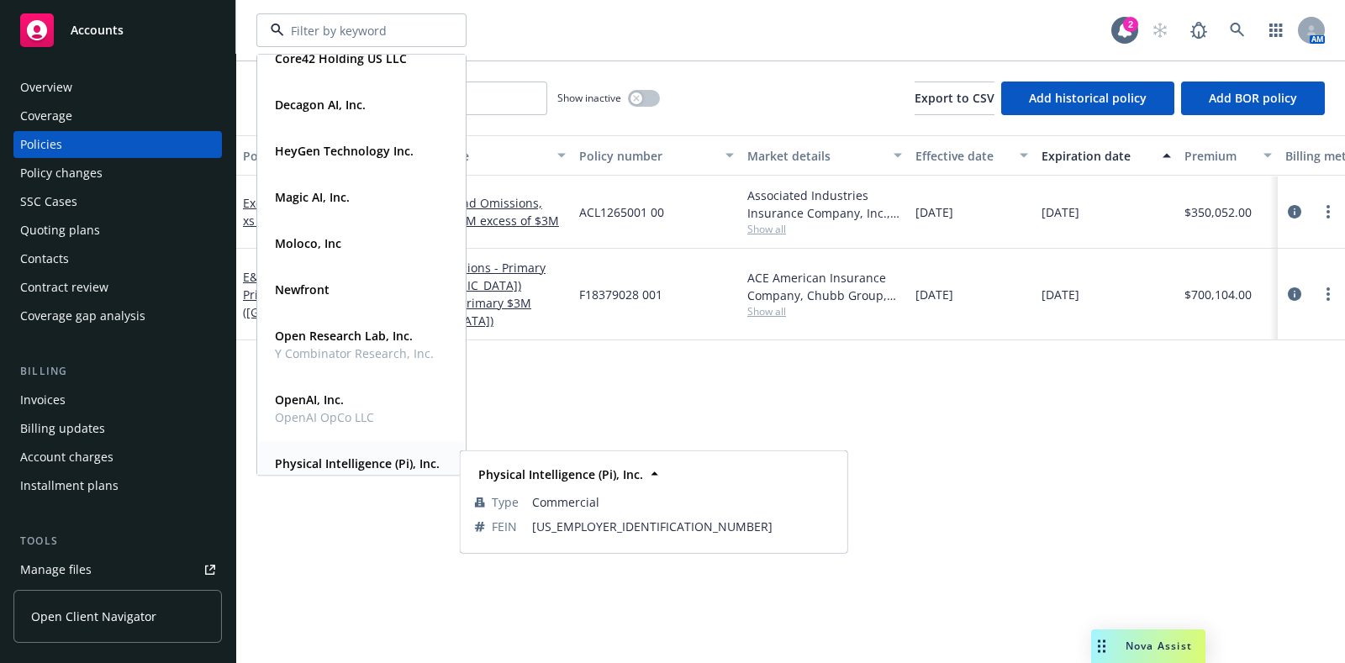
scroll to position [175, 0]
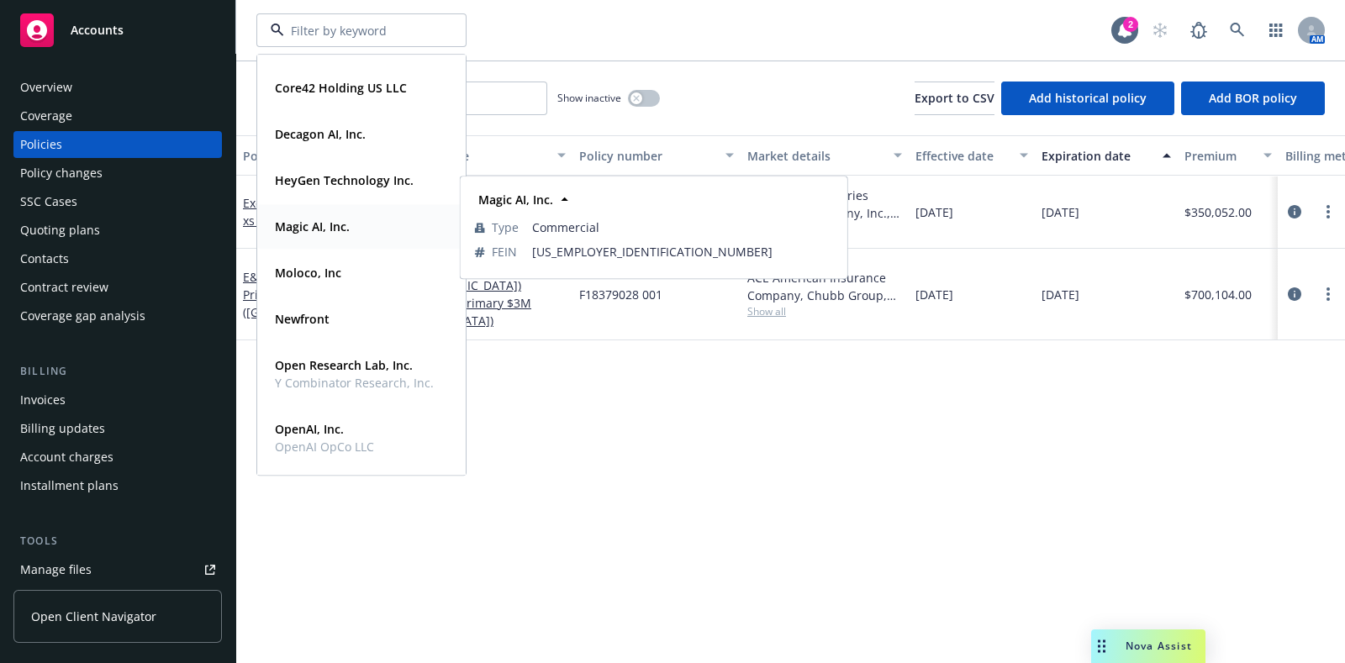
click at [345, 238] on div "Magic AI, Inc. Type Commercial FEIN 88-1321920" at bounding box center [361, 226] width 207 height 45
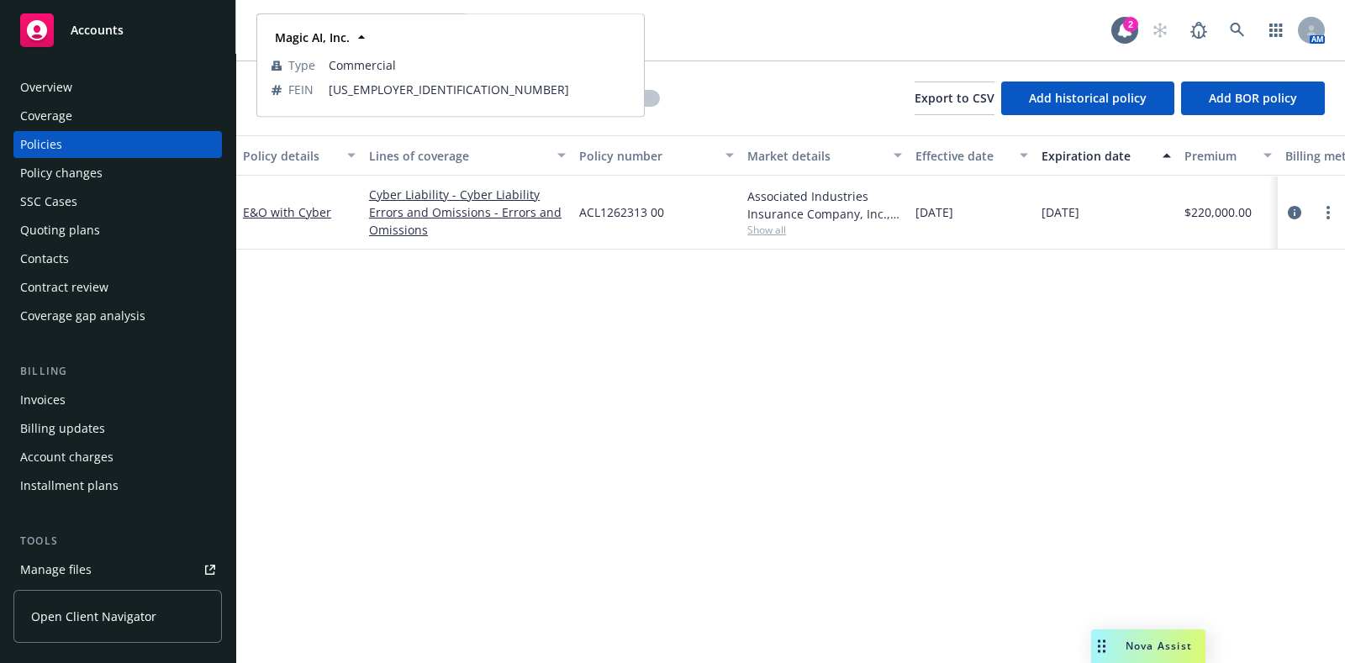
click at [353, 40] on icon at bounding box center [361, 37] width 17 height 17
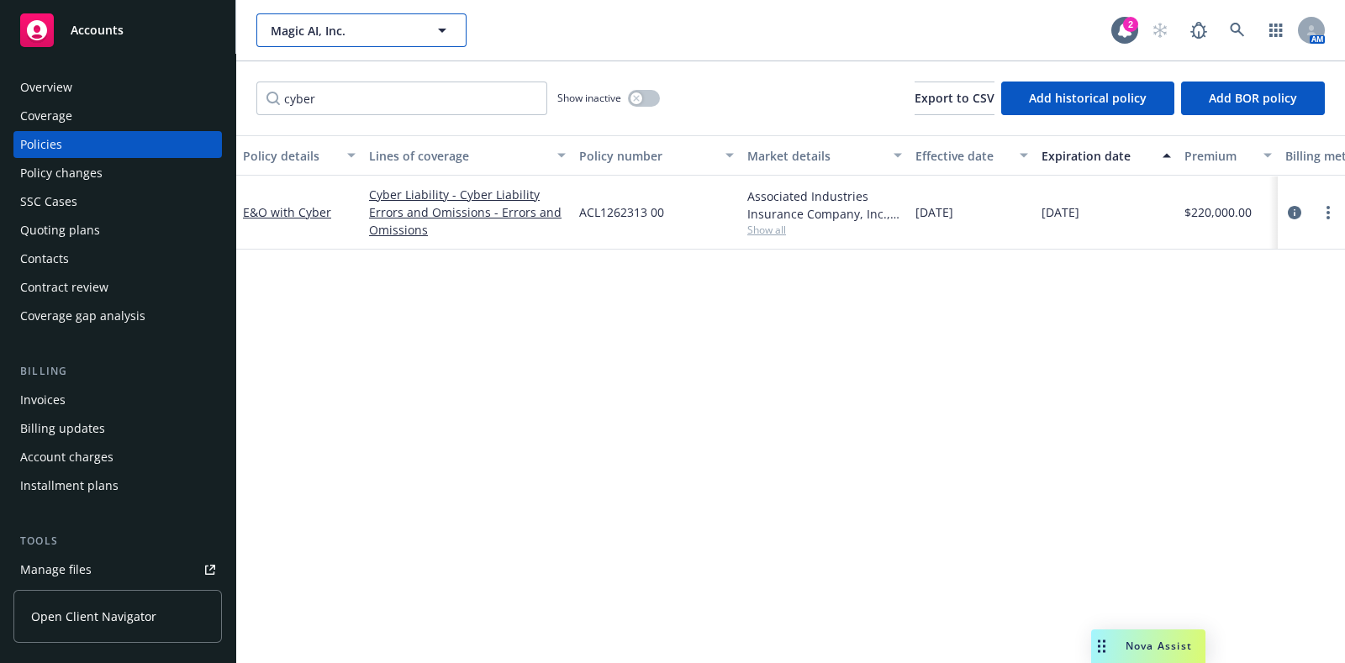
click at [355, 34] on span "Magic AI, Inc." at bounding box center [343, 31] width 145 height 18
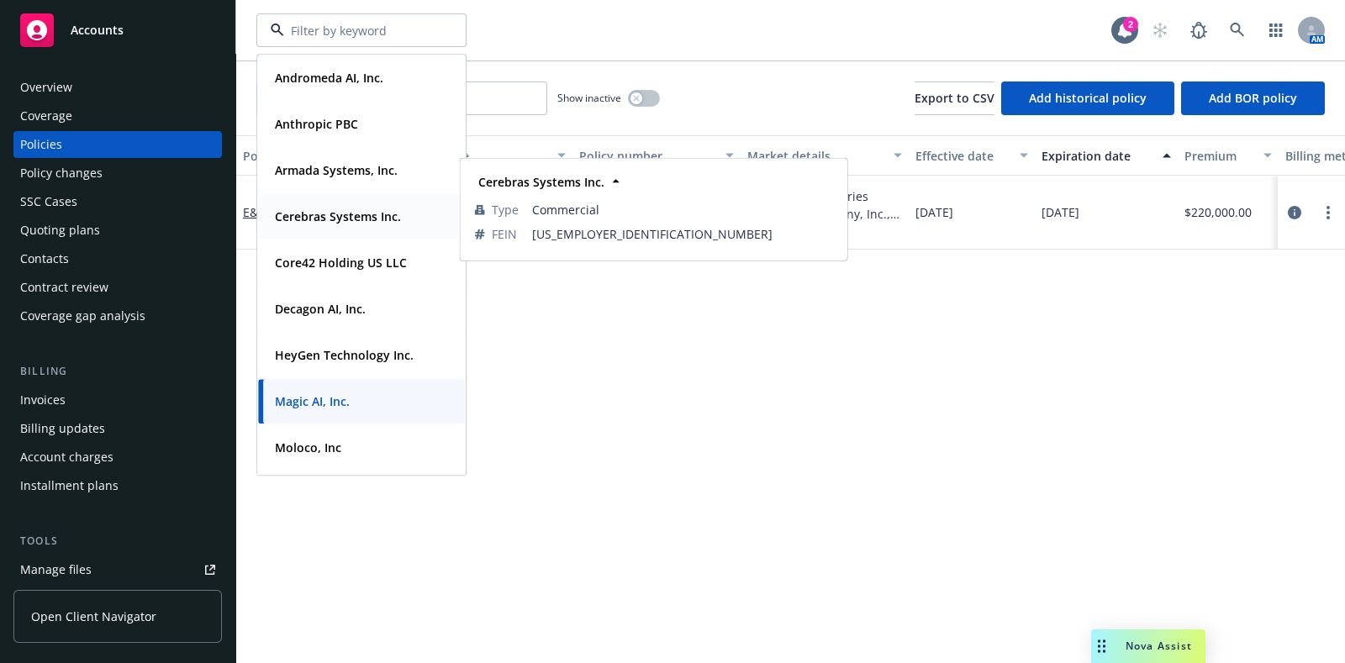
click at [349, 215] on strong "Cerebras Systems Inc." at bounding box center [338, 217] width 126 height 16
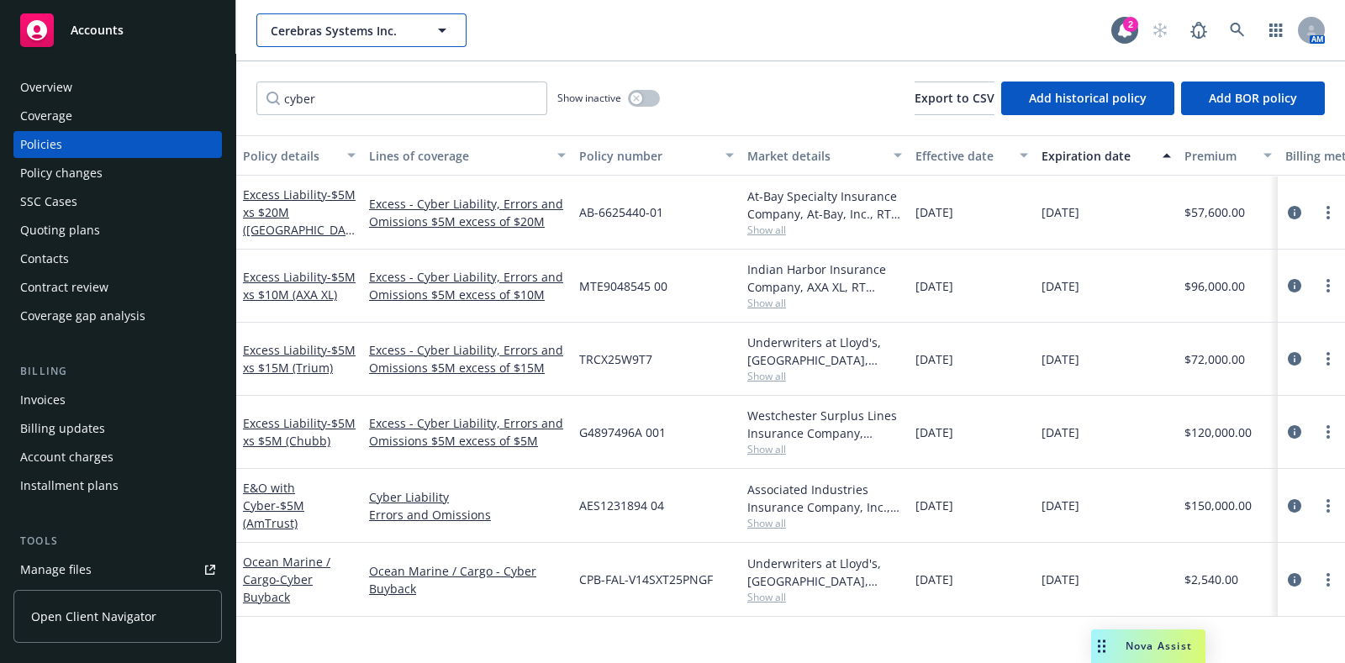
click at [367, 26] on span "Cerebras Systems Inc." at bounding box center [343, 31] width 145 height 18
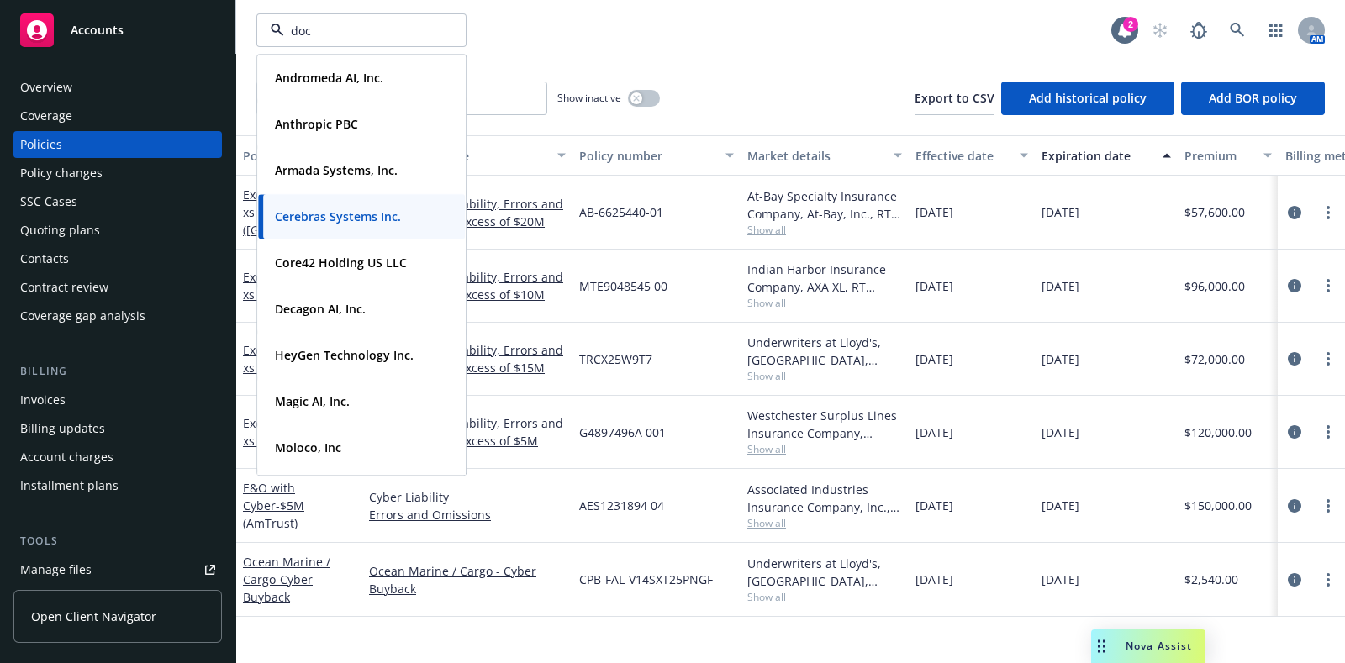
type input "dock"
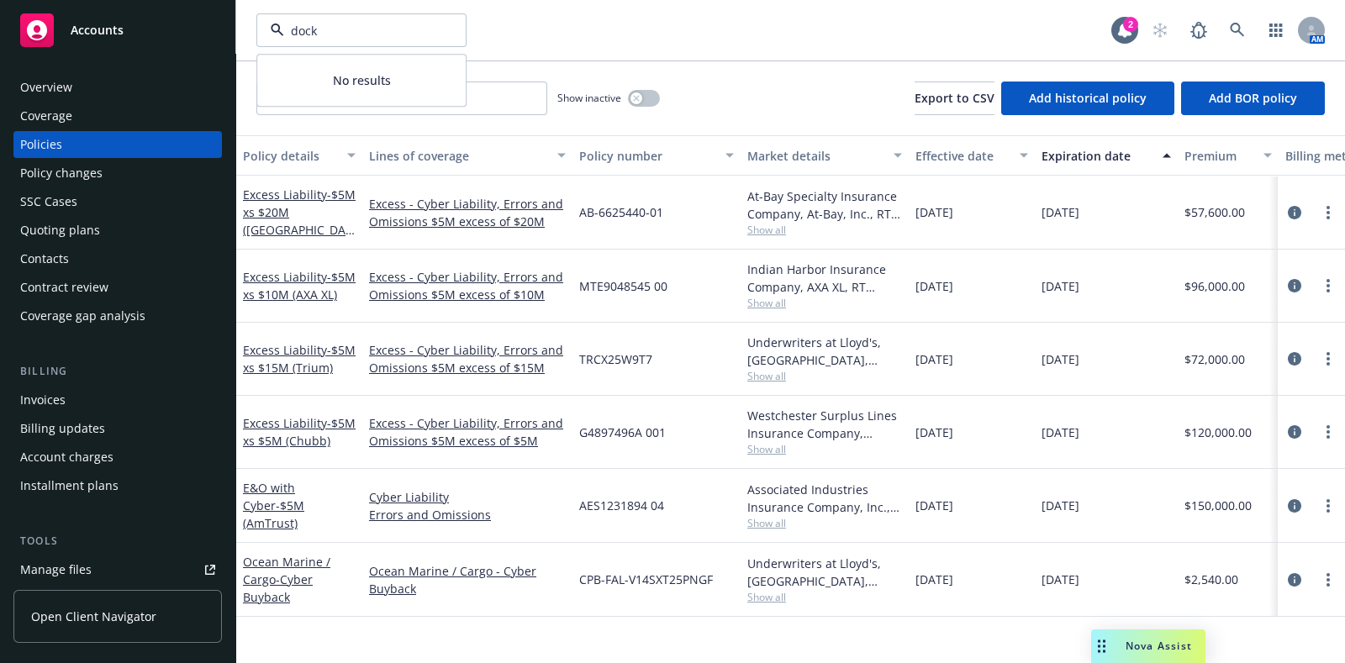
click at [352, 34] on input "dock" at bounding box center [358, 31] width 148 height 18
click at [352, 34] on input at bounding box center [358, 31] width 148 height 18
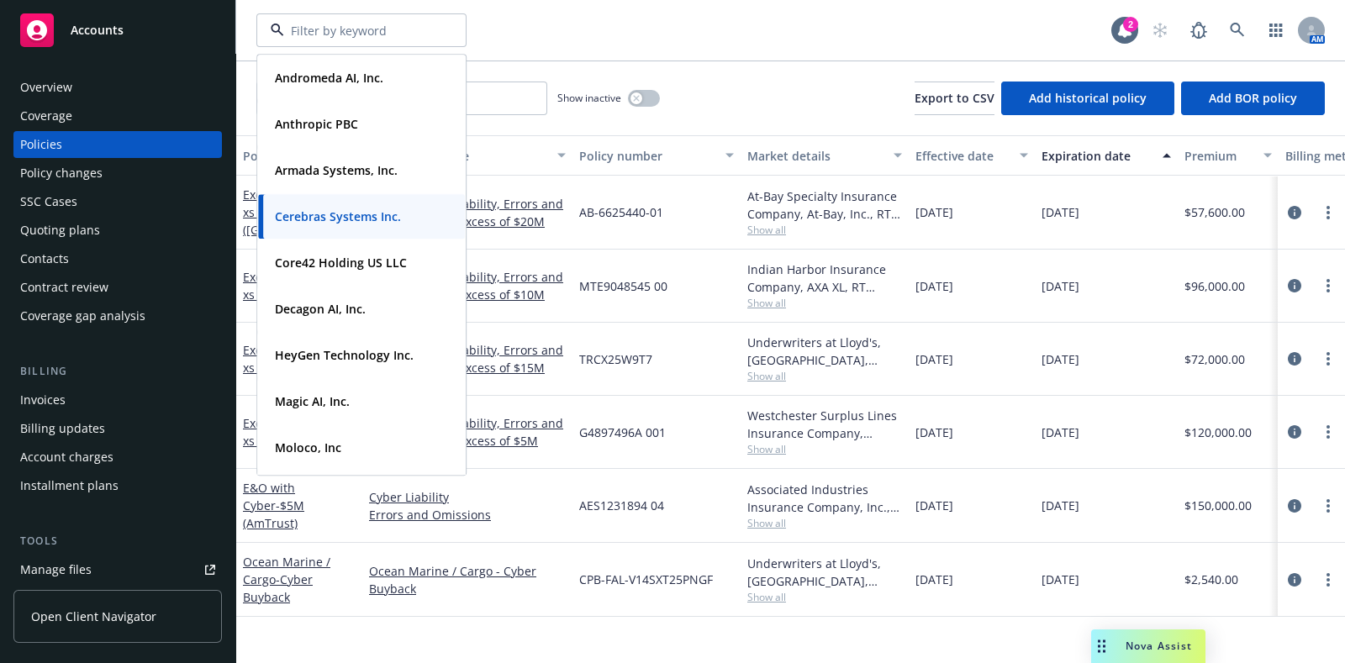
click at [352, 34] on input at bounding box center [358, 31] width 148 height 18
type input "wind"
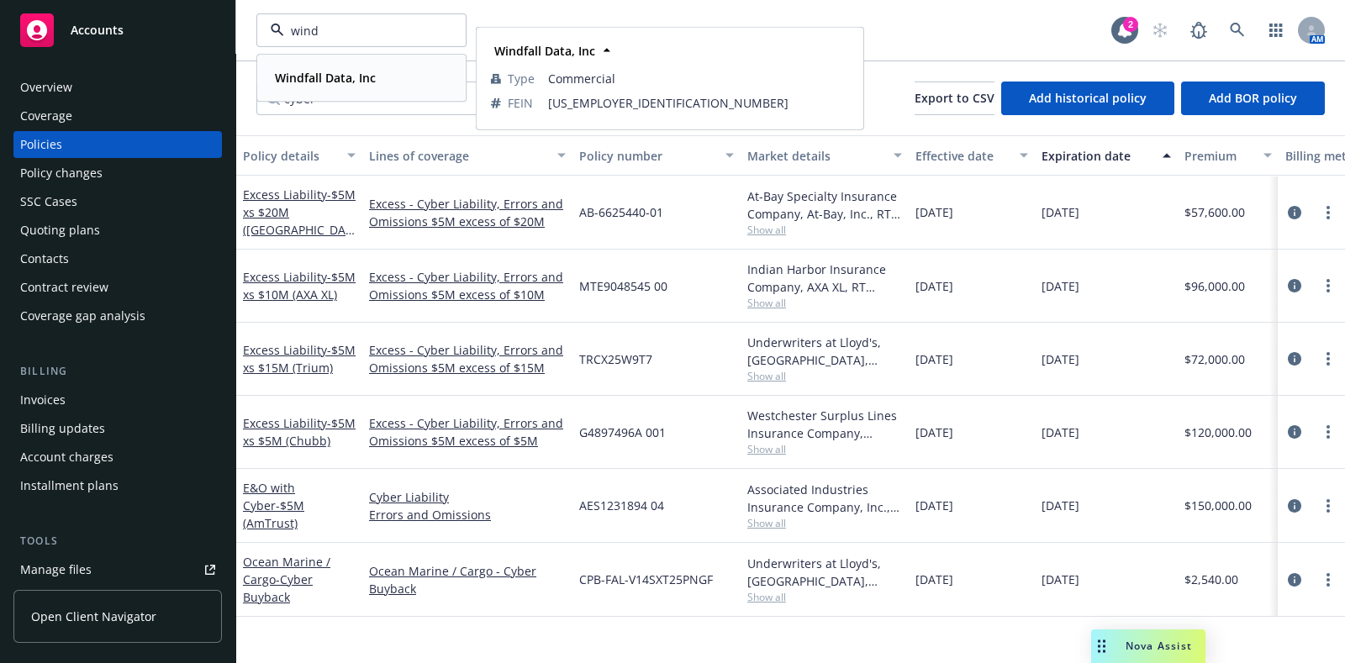
click at [345, 77] on strong "Windfall Data, Inc" at bounding box center [325, 78] width 101 height 16
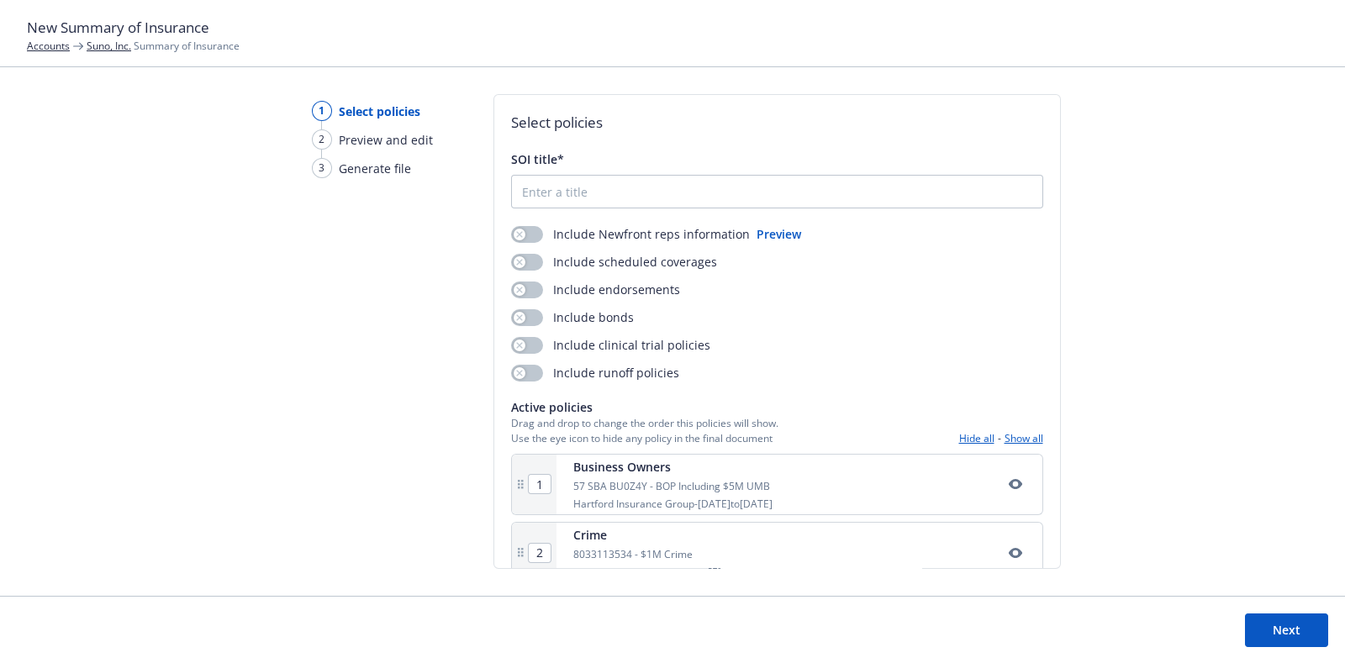
click at [116, 48] on link "Suno, Inc." at bounding box center [109, 46] width 45 height 14
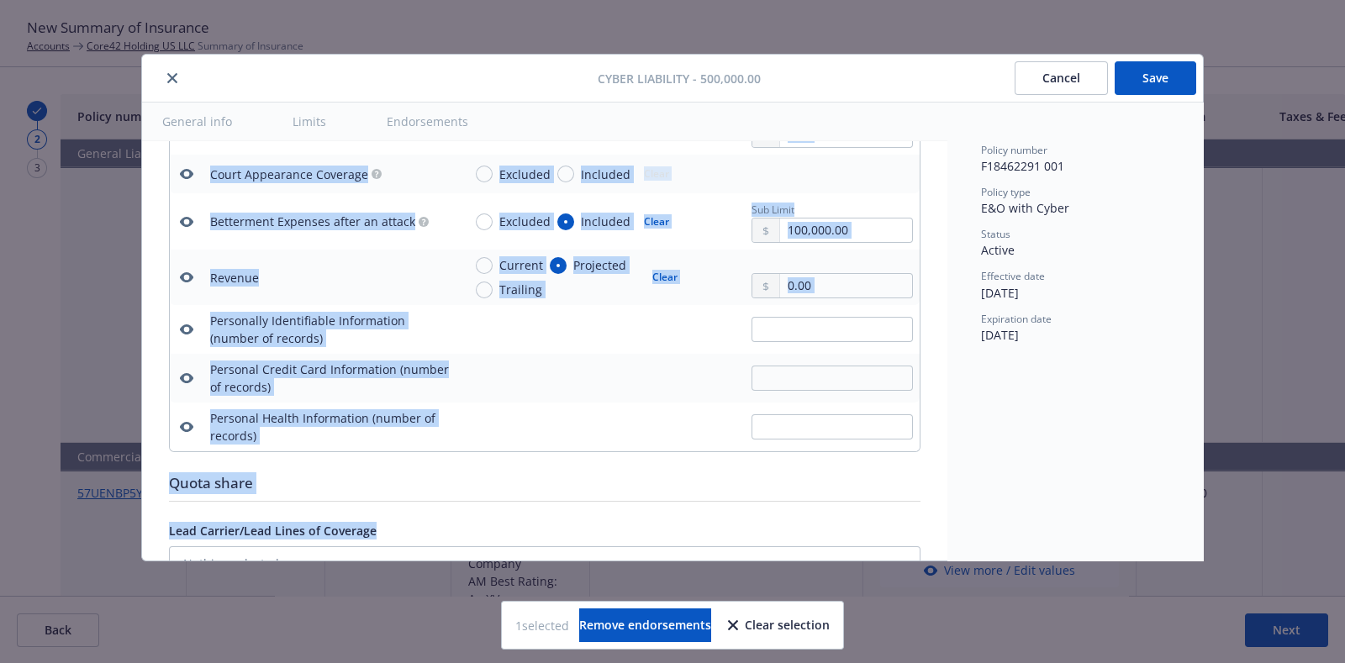
scroll to position [2926, 0]
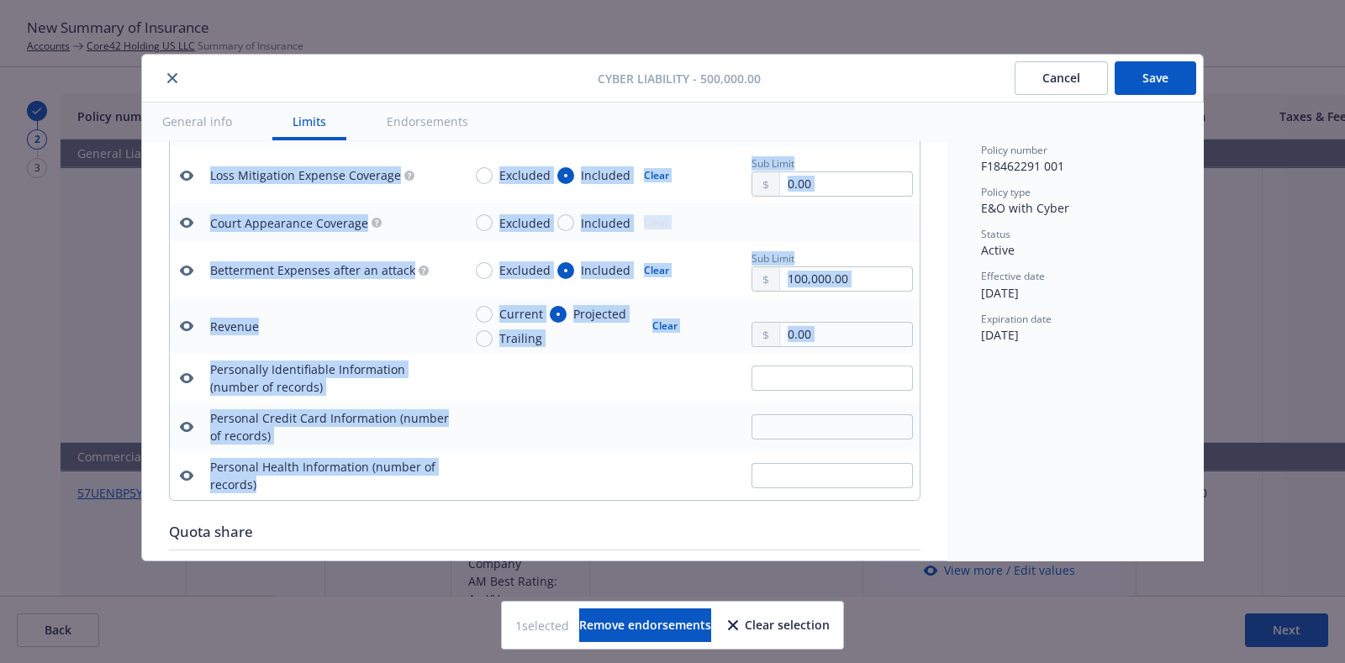
drag, startPoint x: 208, startPoint y: 224, endPoint x: 584, endPoint y: 460, distance: 444.6
copy table "Limits Amount Aggregate Limit Shared Limit Shared with E&O Clear Treatment of D…"
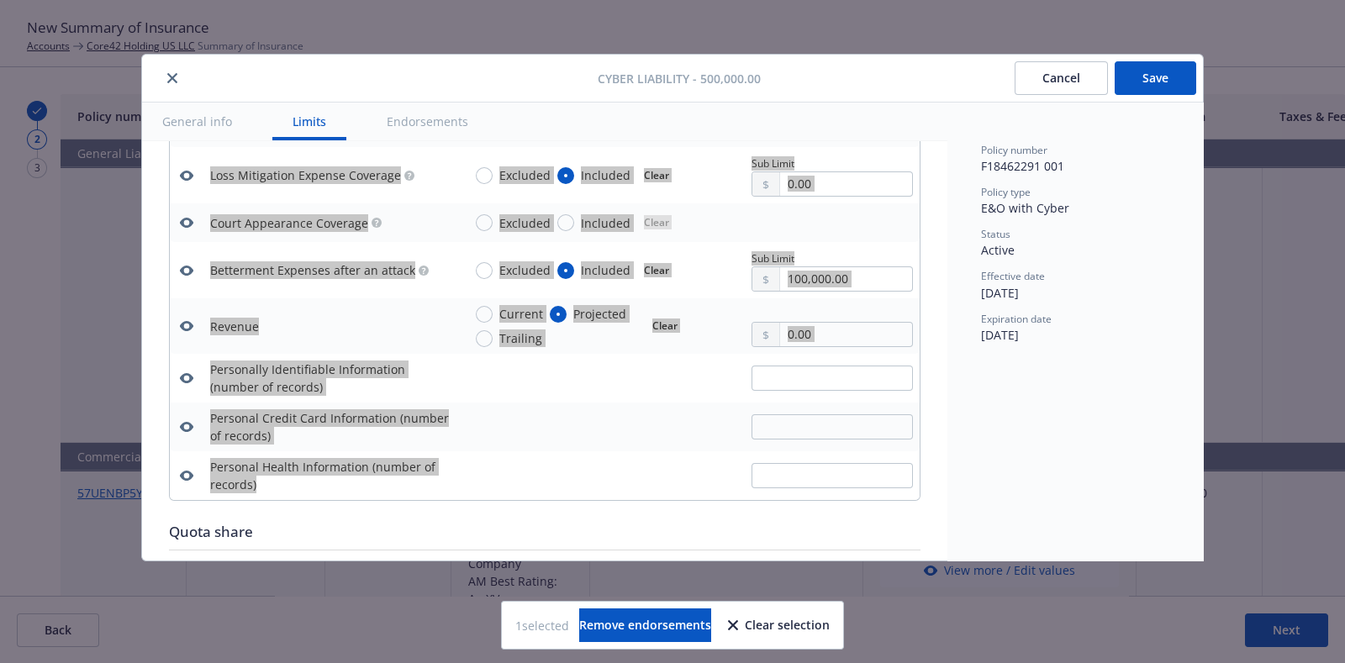
type textarea "x"
